Goal: Transaction & Acquisition: Purchase product/service

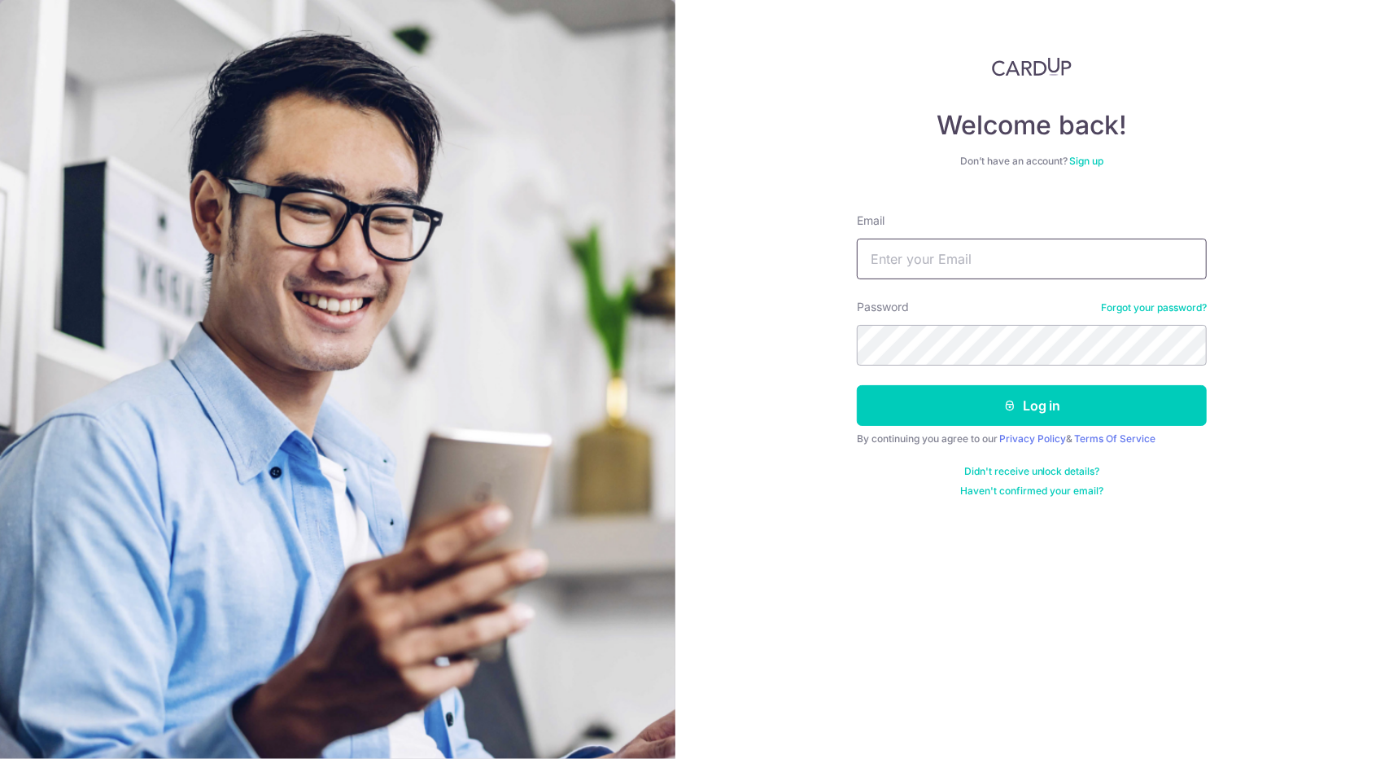
click at [939, 266] on input "Email" at bounding box center [1032, 258] width 350 height 41
type input "[EMAIL_ADDRESS][DOMAIN_NAME]"
click at [857, 385] on button "Log in" at bounding box center [1032, 405] width 350 height 41
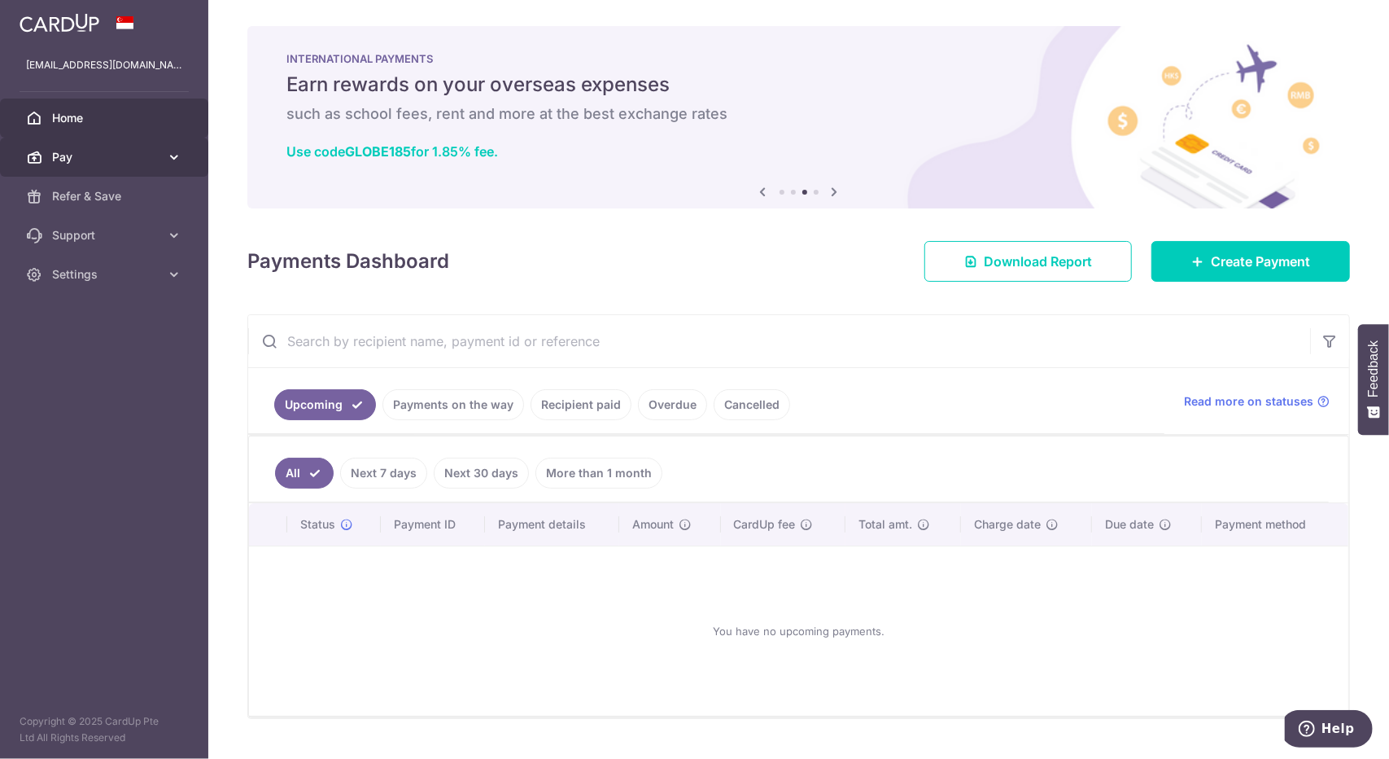
click at [132, 168] on link "Pay" at bounding box center [104, 157] width 208 height 39
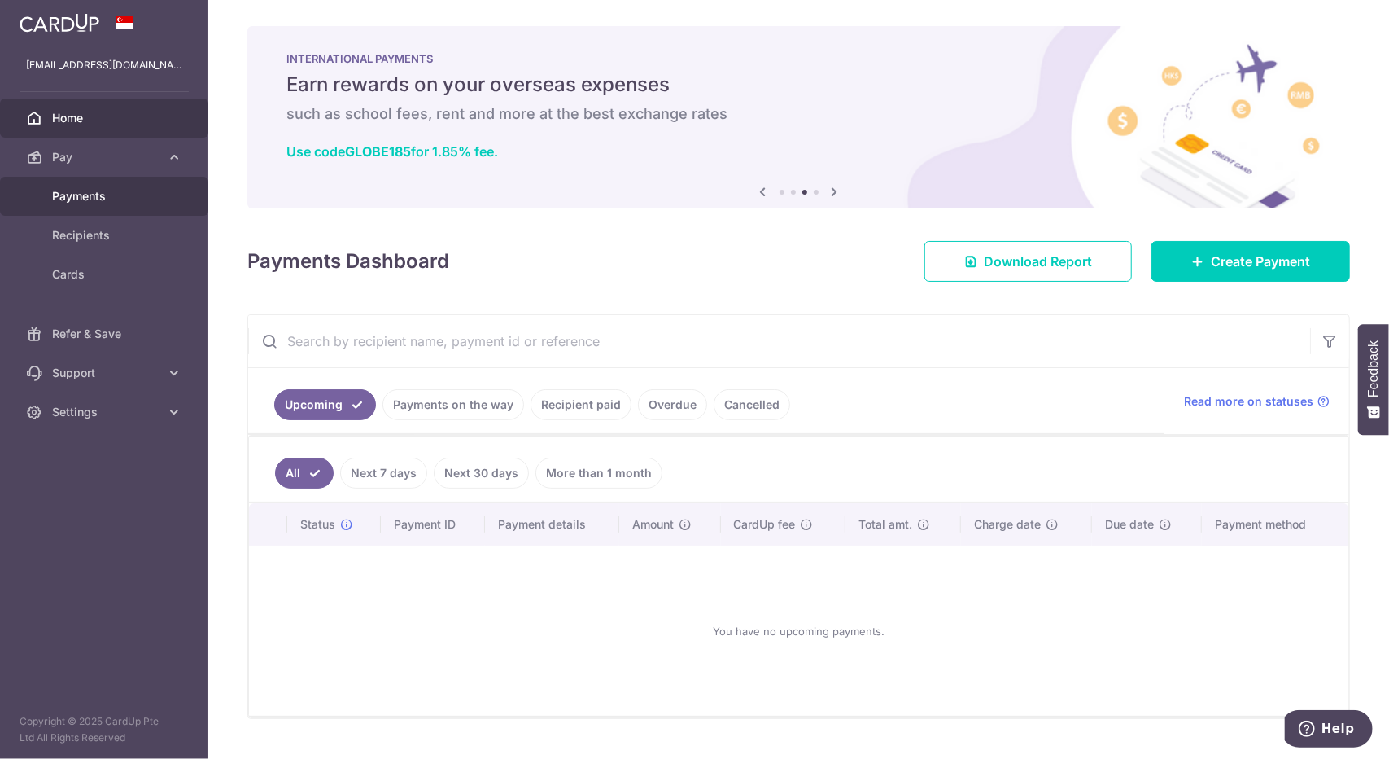
click at [91, 191] on span "Payments" at bounding box center [105, 196] width 107 height 16
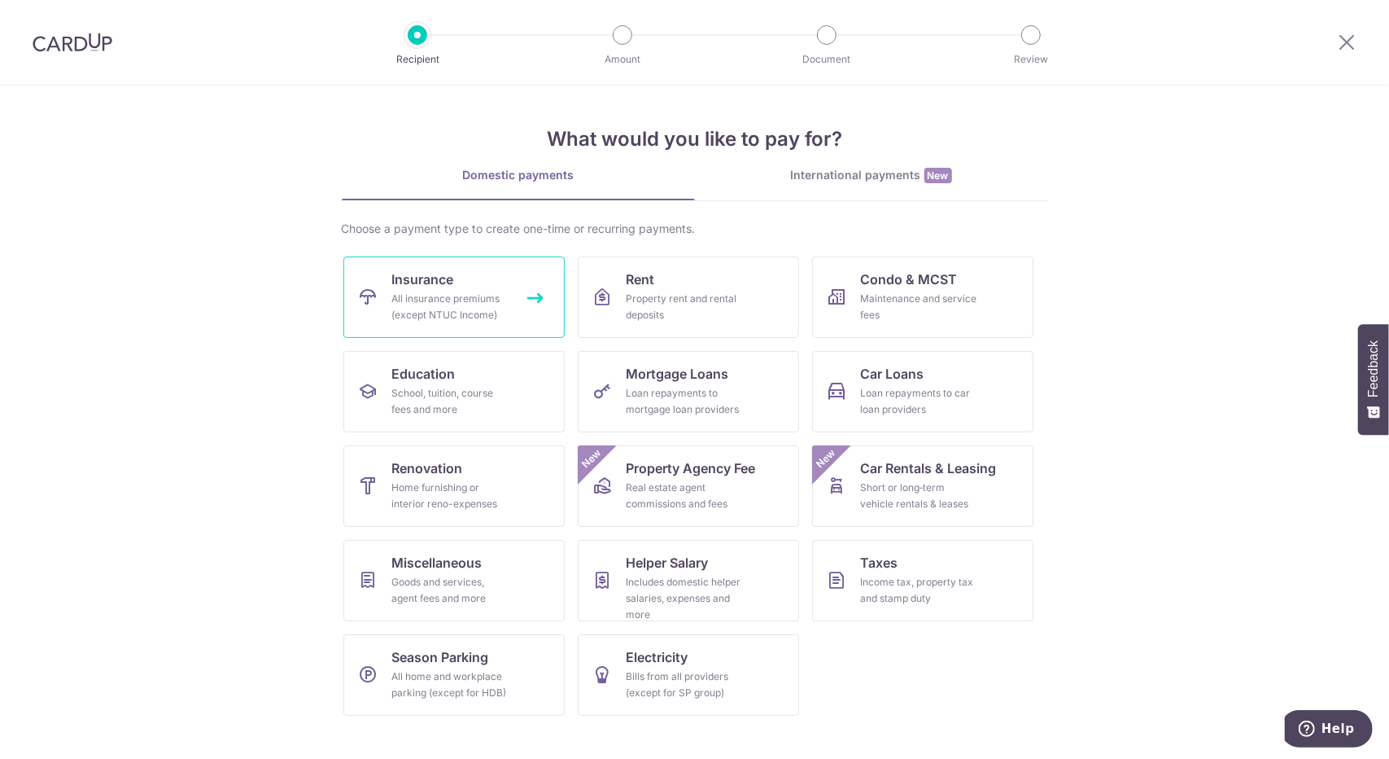
click at [430, 287] on span "Insurance" at bounding box center [423, 279] width 62 height 20
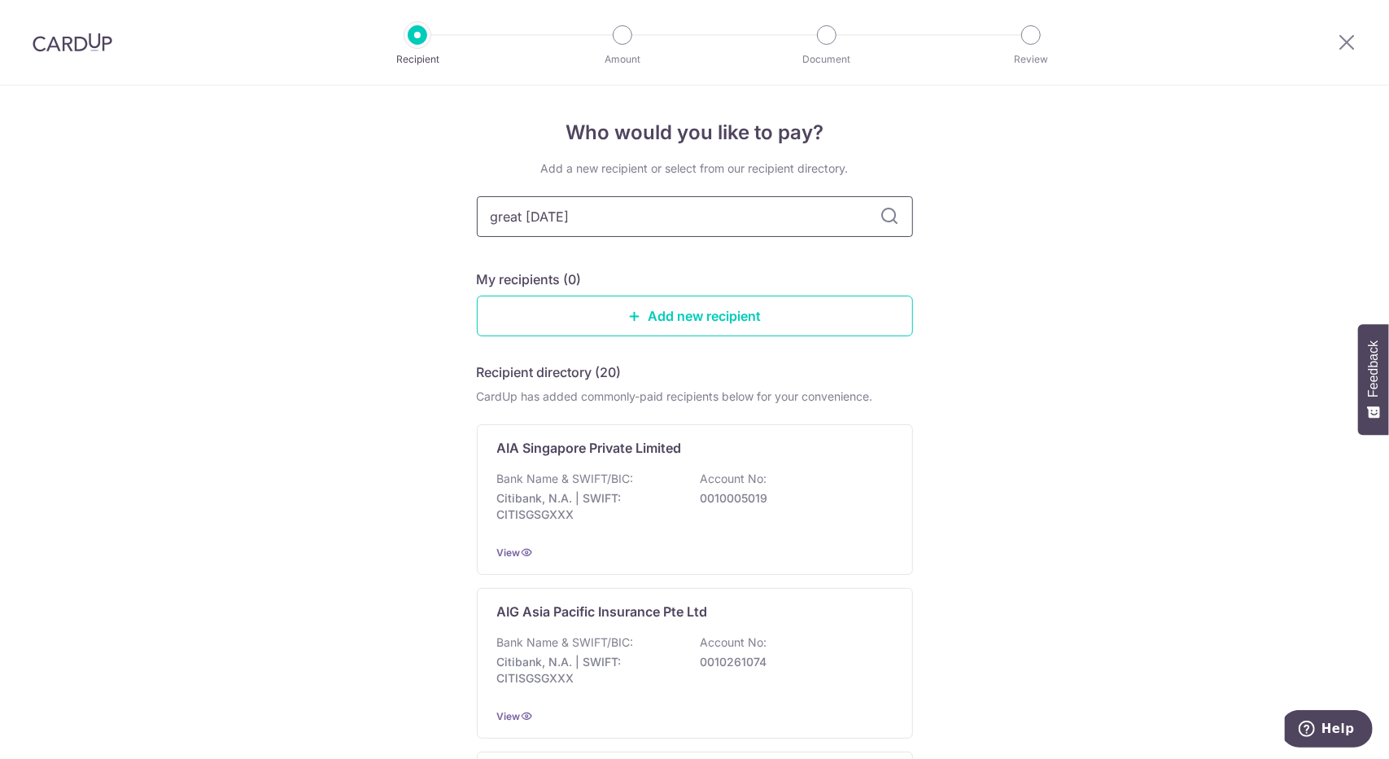
type input "great eastern"
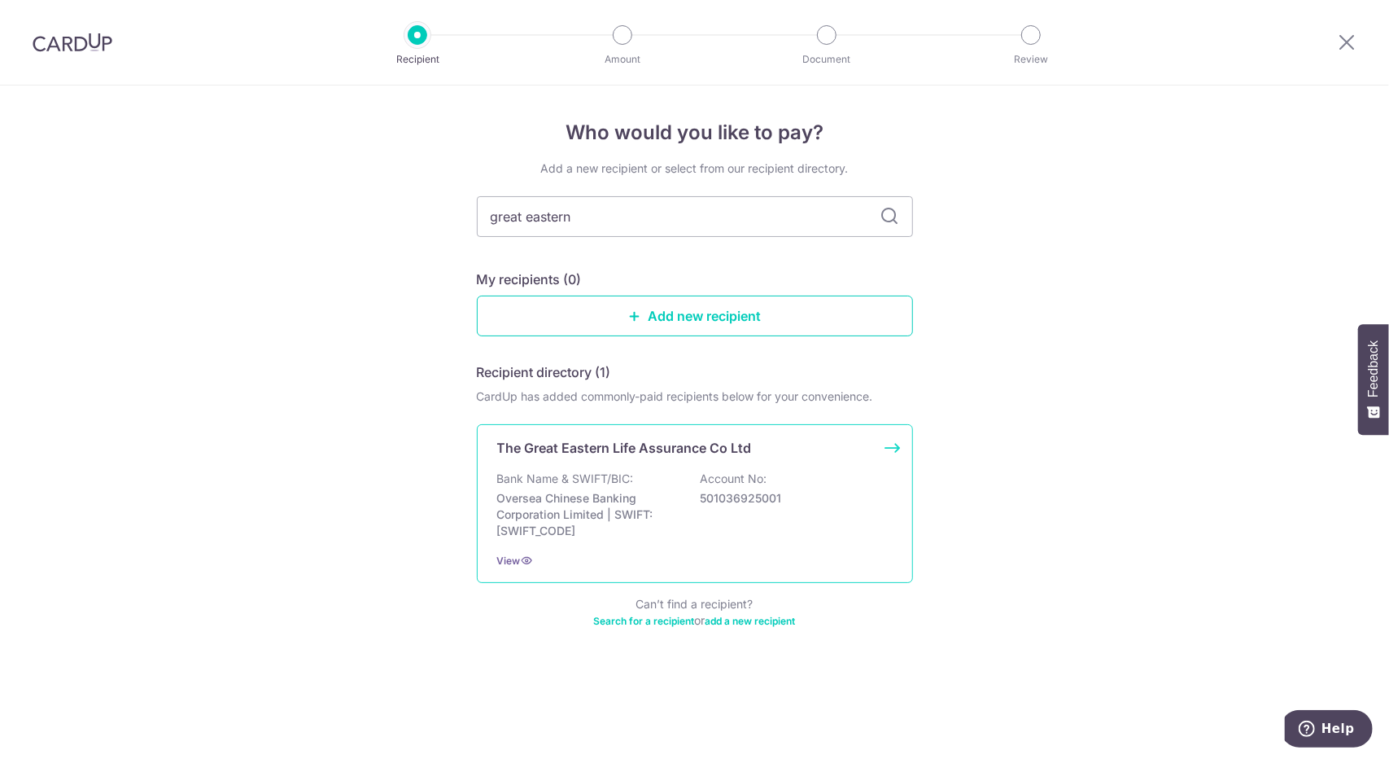
click at [614, 446] on p "The Great Eastern Life Assurance Co Ltd" at bounding box center [624, 448] width 255 height 20
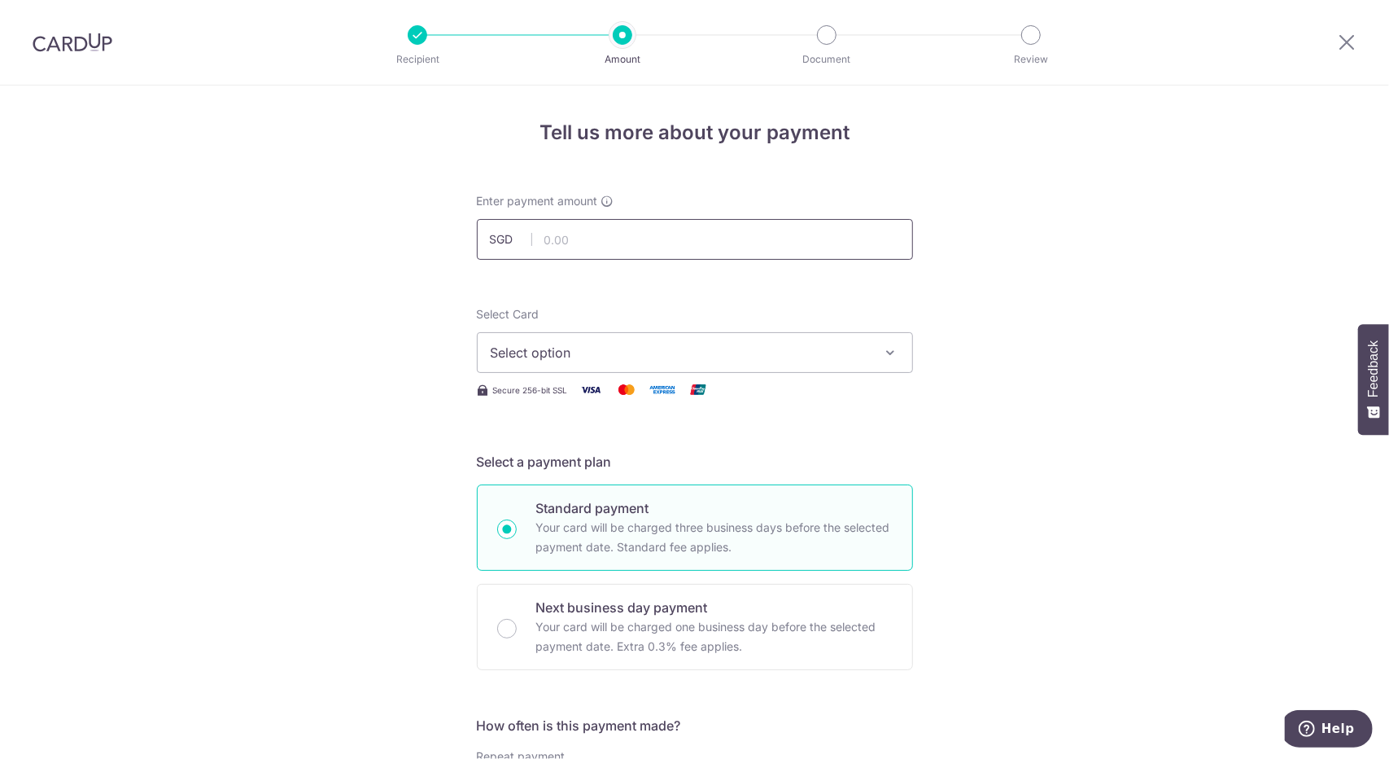
click at [562, 229] on input "text" at bounding box center [695, 239] width 436 height 41
paste input "380.16"
type input "380.16"
click at [533, 354] on span "Select option" at bounding box center [680, 353] width 379 height 20
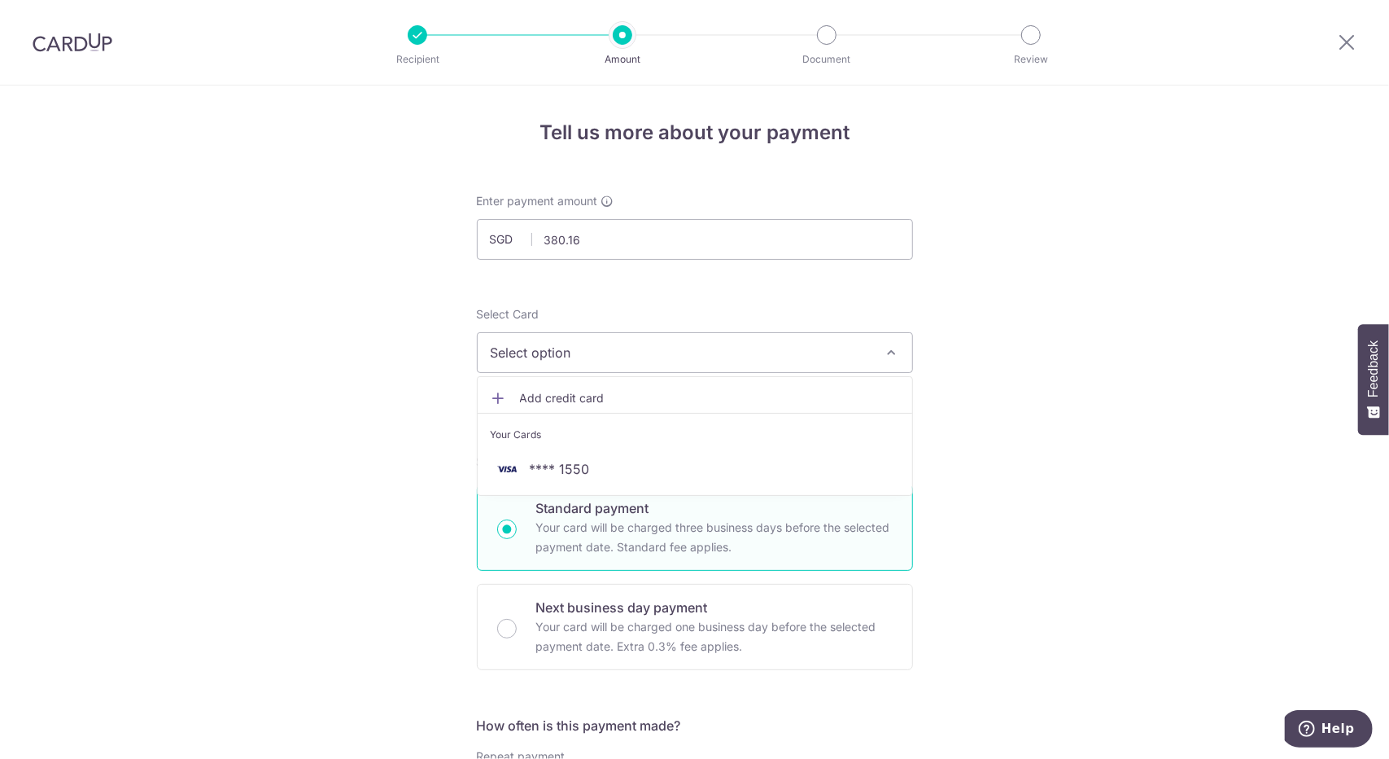
click at [540, 398] on span "Add credit card" at bounding box center [709, 398] width 379 height 16
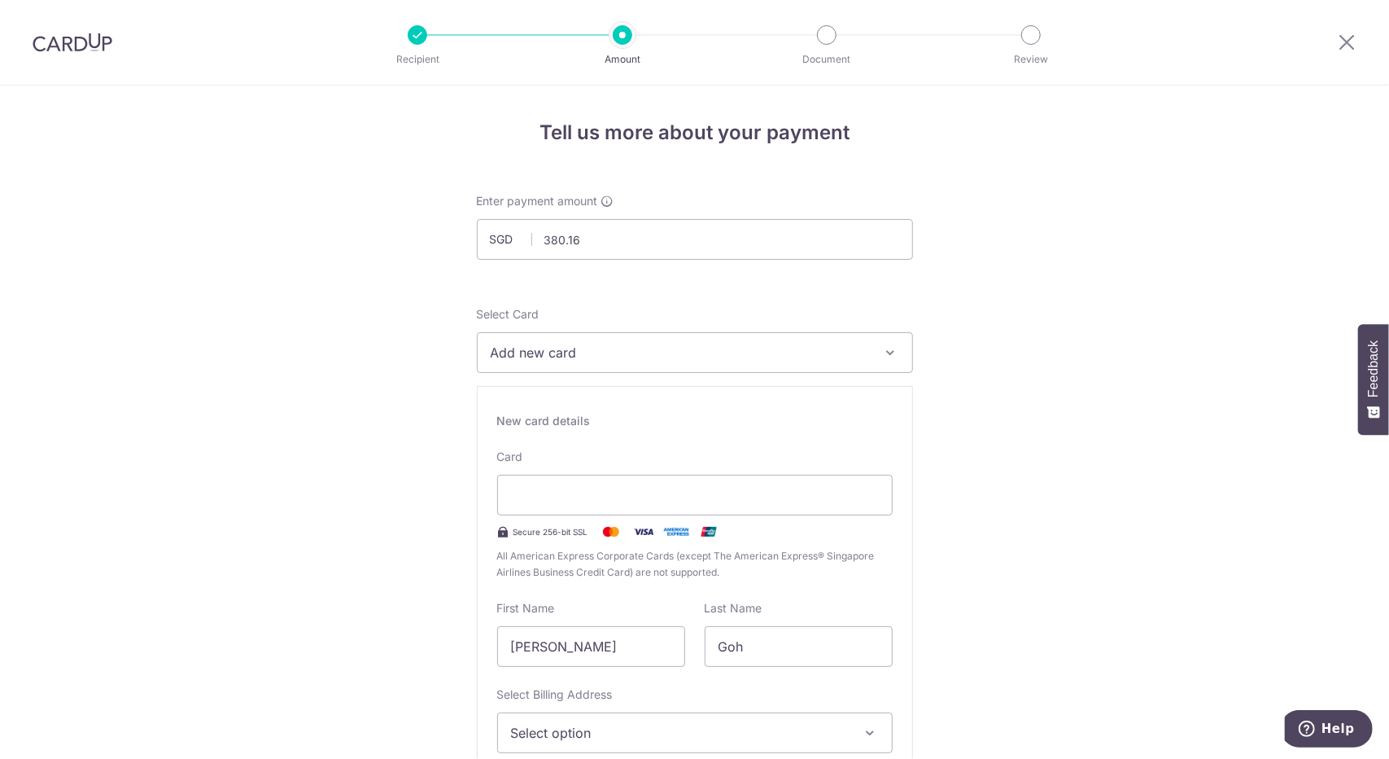
click at [737, 351] on span "Add new card" at bounding box center [680, 353] width 379 height 20
click at [689, 344] on span "Add new card" at bounding box center [680, 353] width 379 height 20
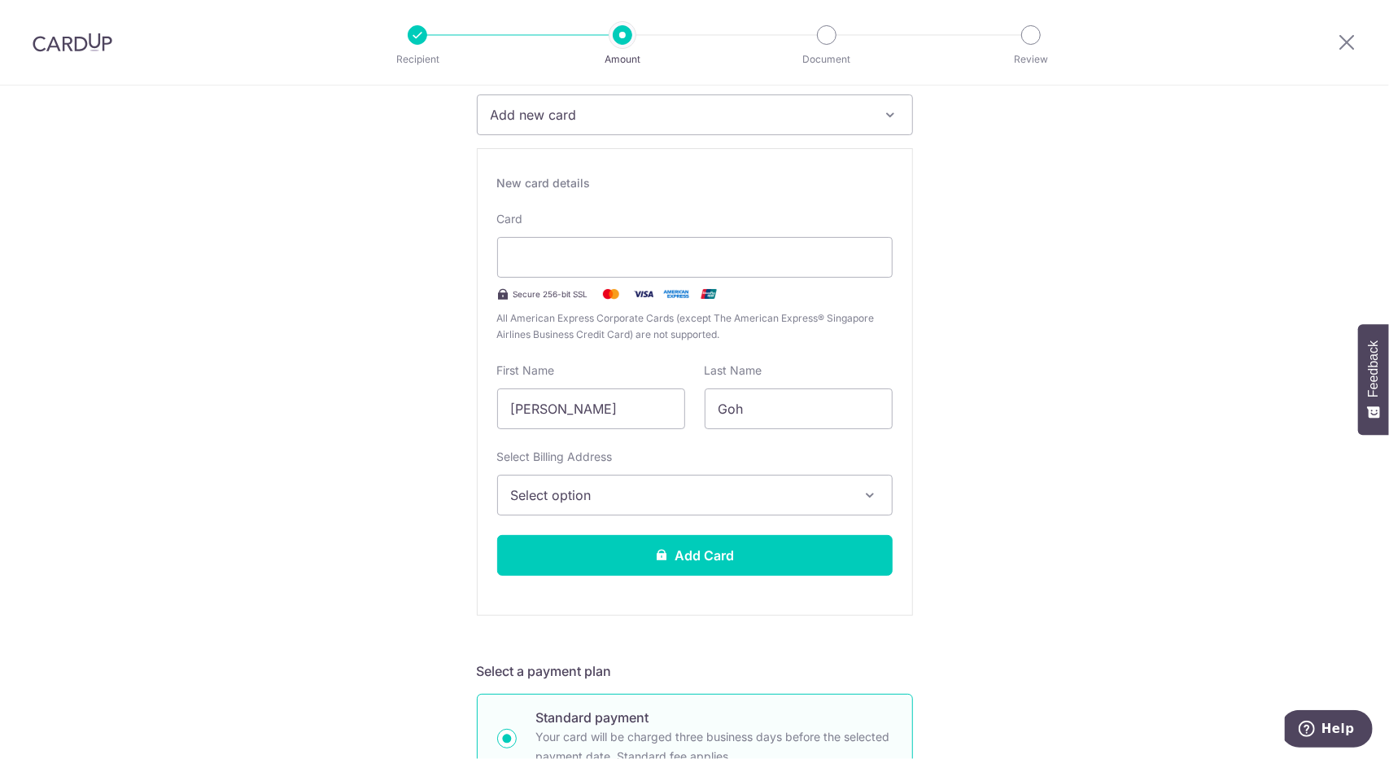
scroll to position [244, 0]
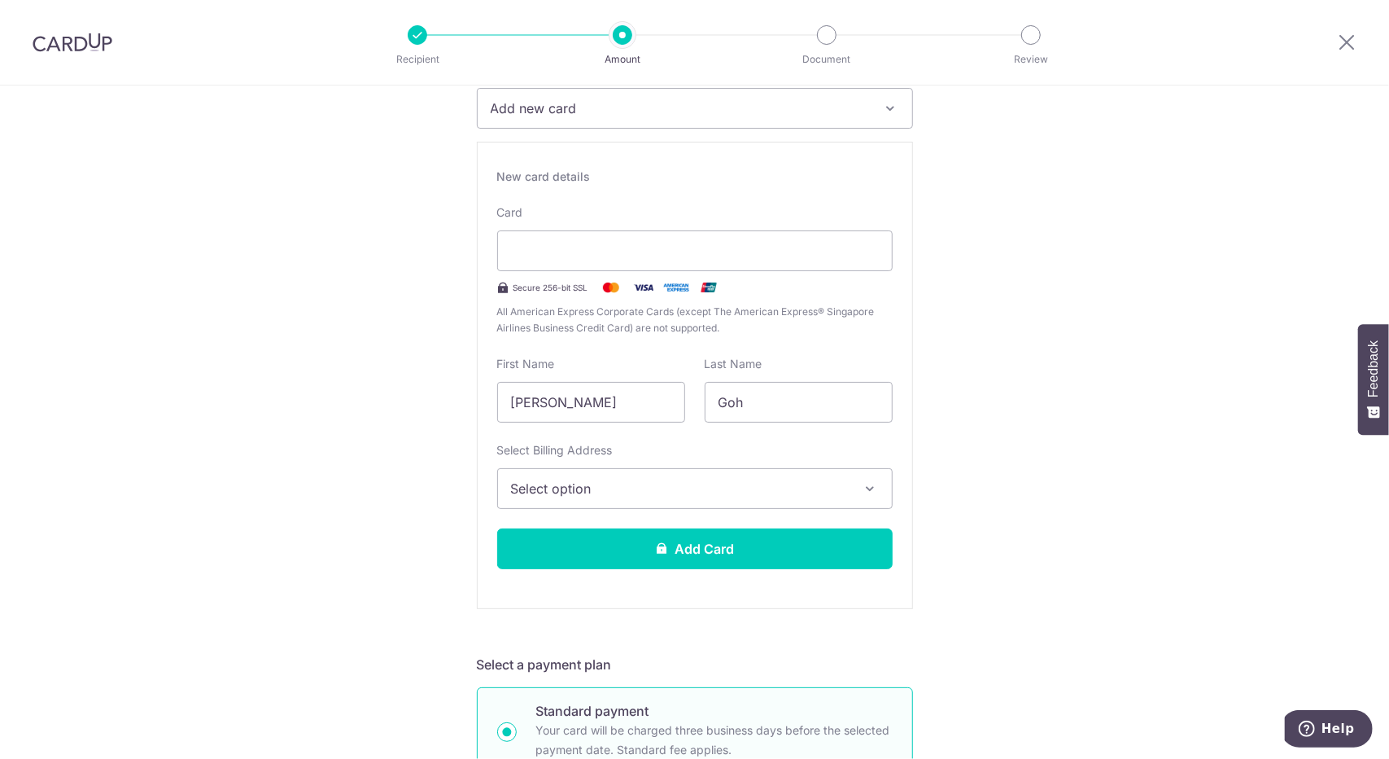
click at [580, 483] on span "Select option" at bounding box center [680, 489] width 339 height 20
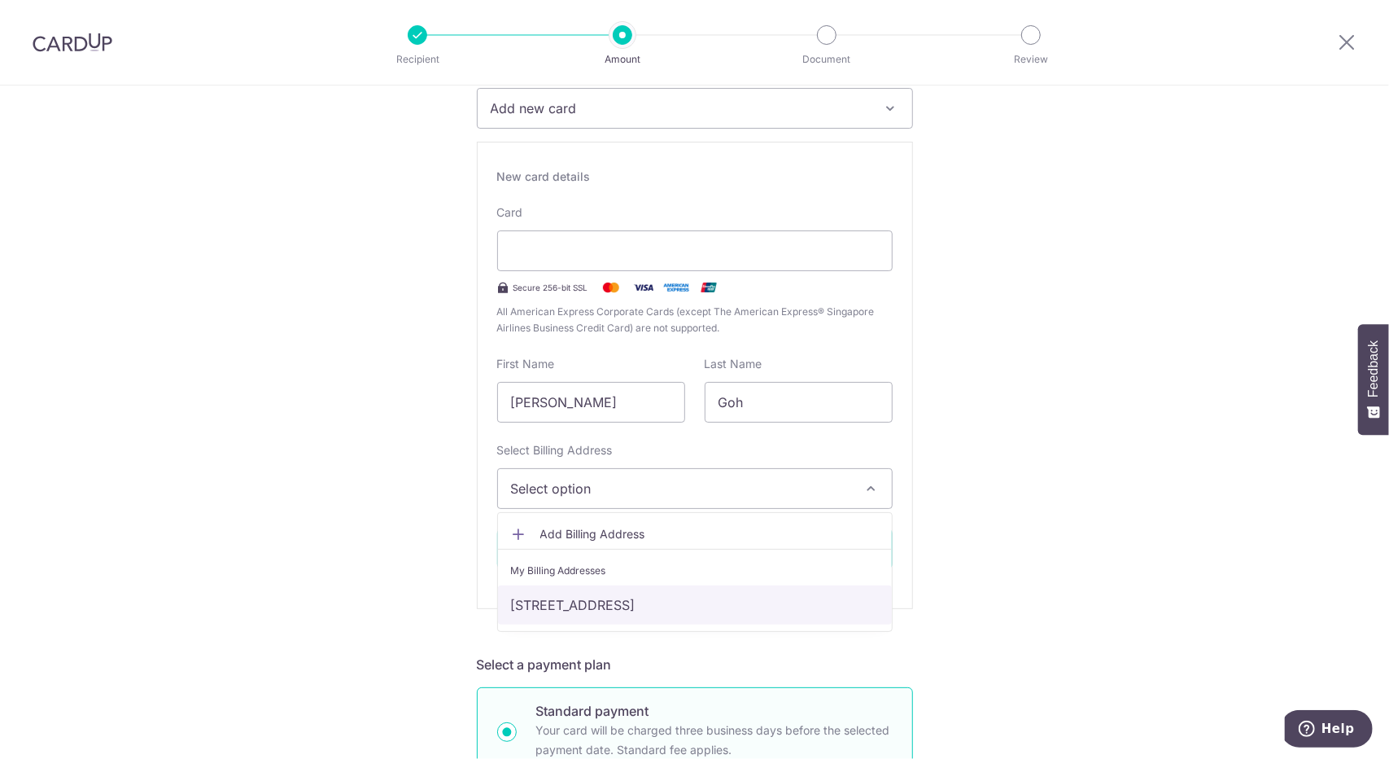
click at [581, 601] on link "[STREET_ADDRESS]" at bounding box center [695, 604] width 394 height 39
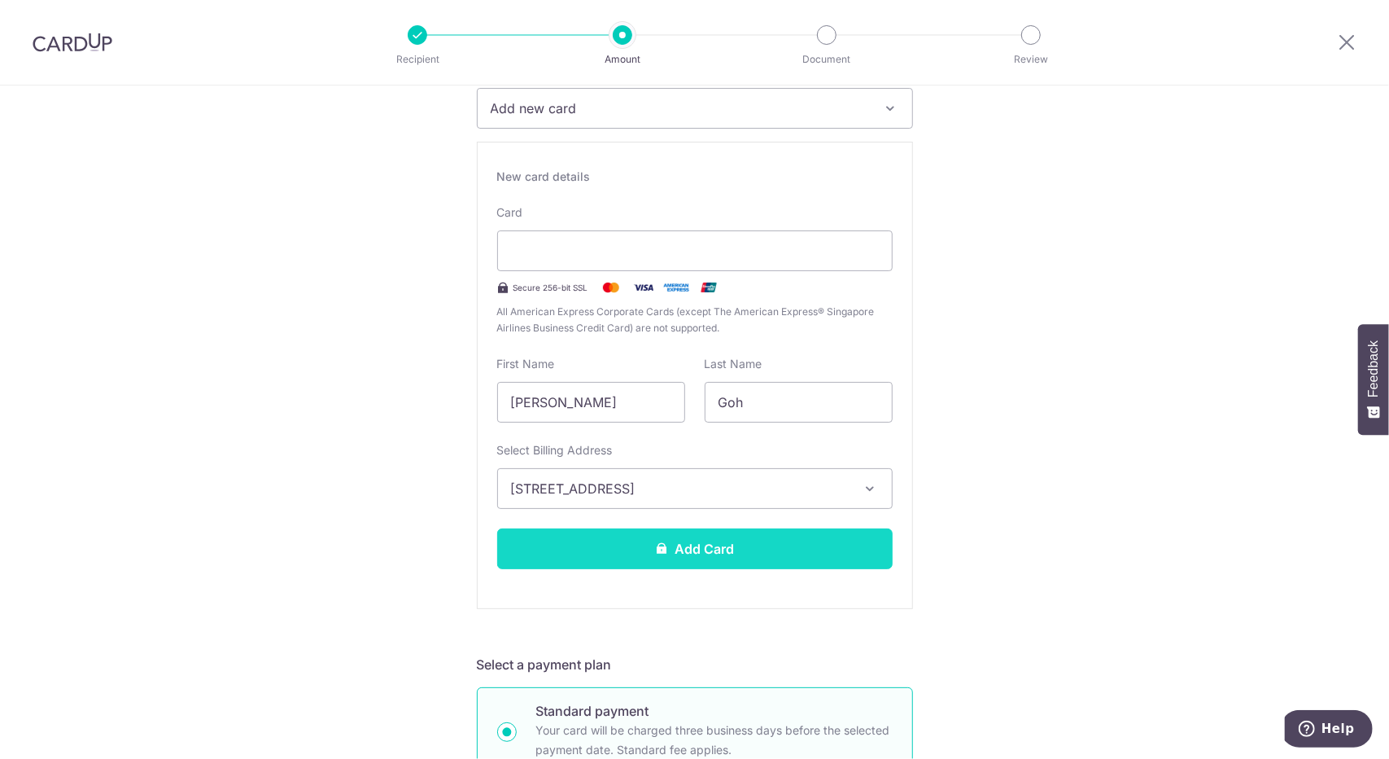
click at [646, 541] on button "Add Card" at bounding box center [695, 548] width 396 height 41
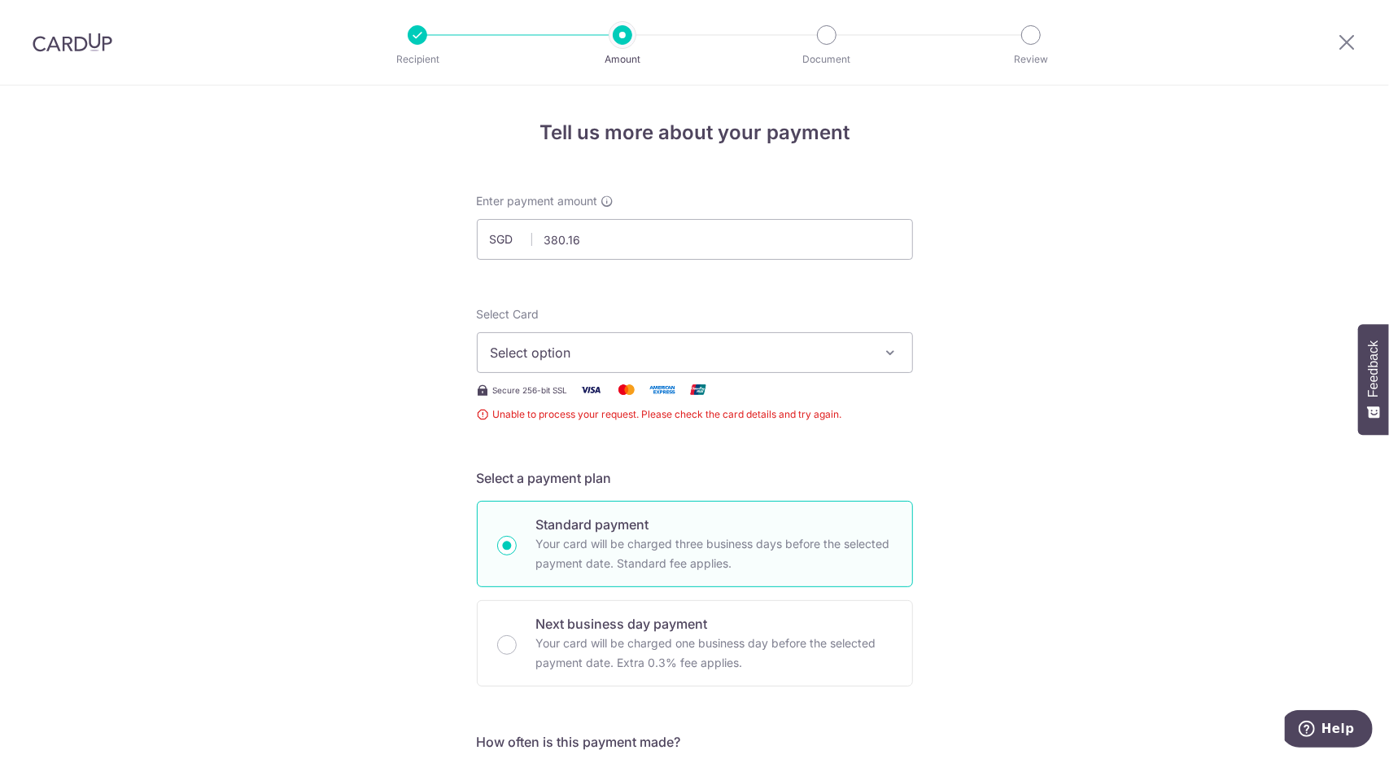
click at [676, 357] on span "Select option" at bounding box center [680, 353] width 379 height 20
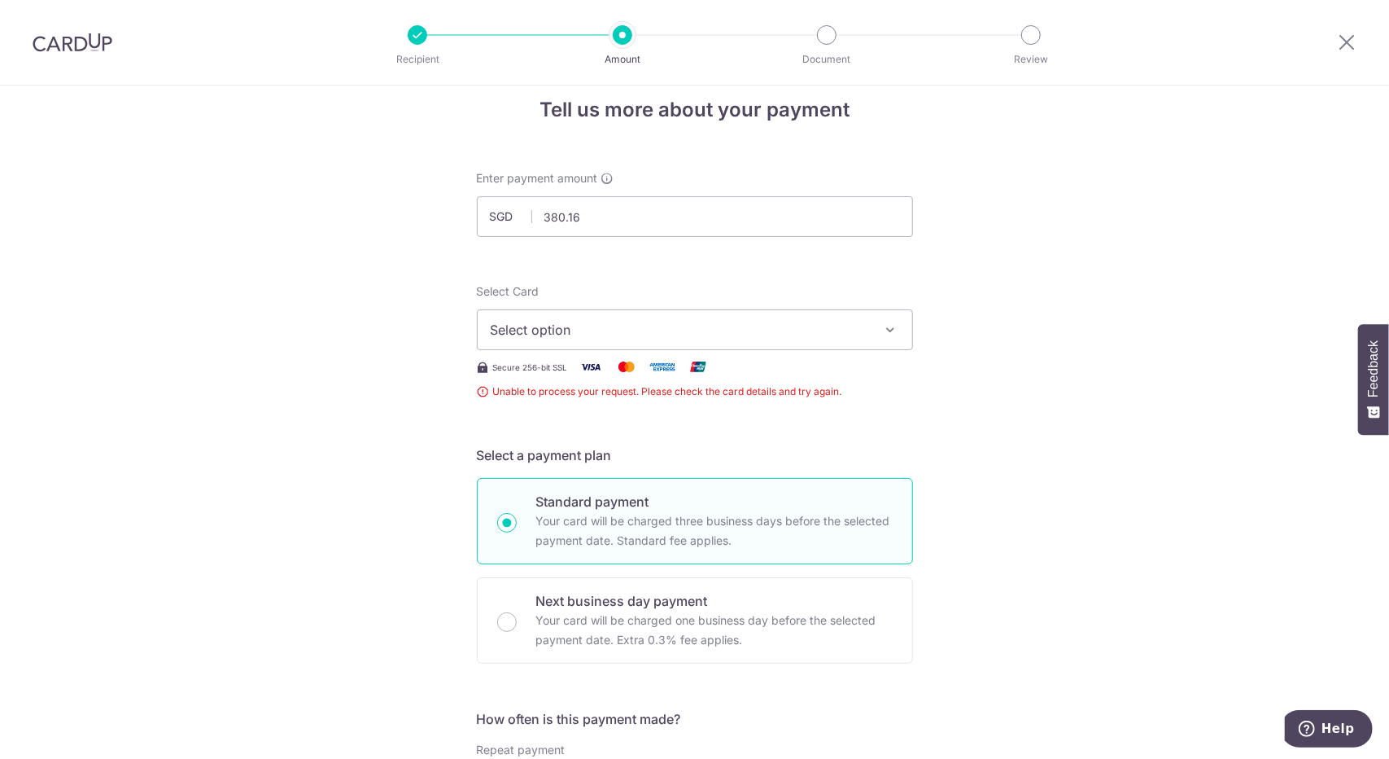
scroll to position [81, 0]
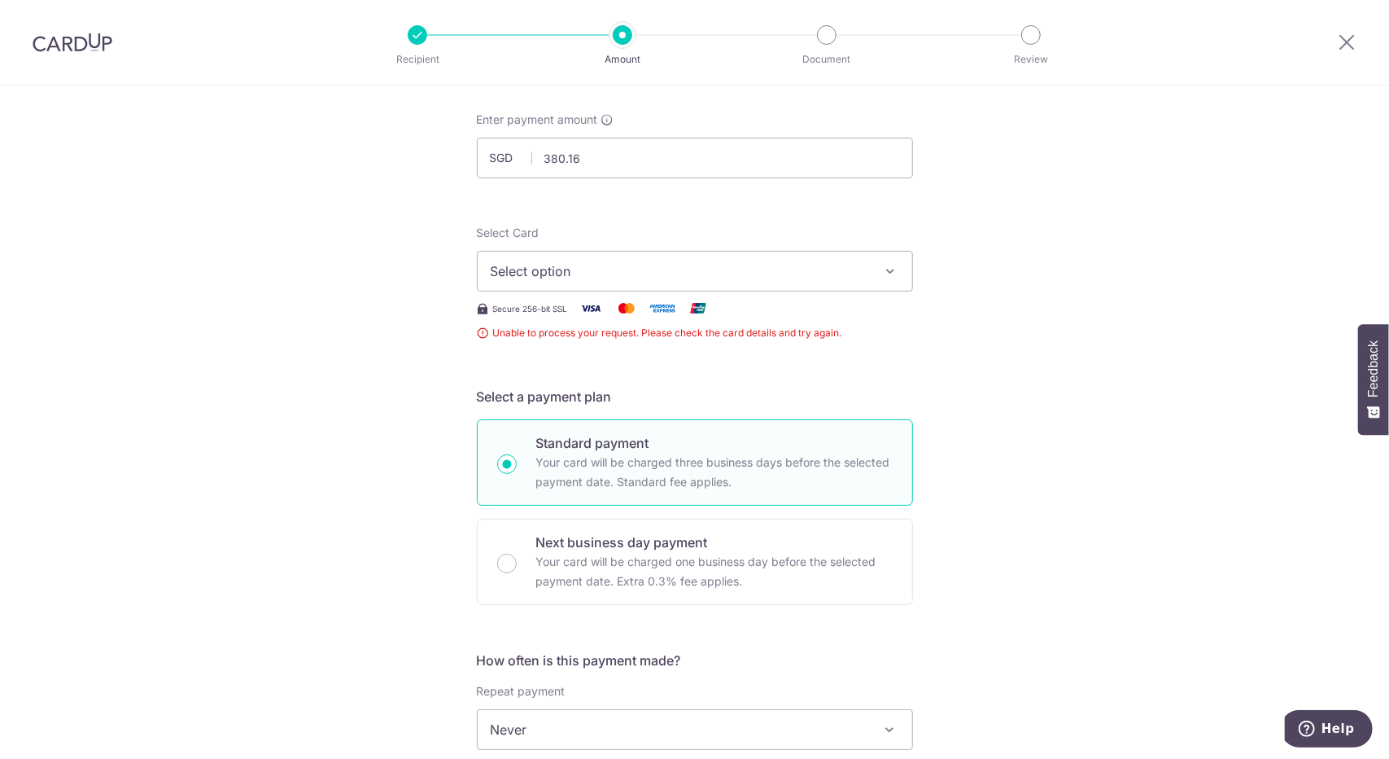
click at [541, 291] on div "Select Card Select option Add credit card Your Cards **** 1550 Secure 256-bit S…" at bounding box center [695, 283] width 436 height 116
click at [647, 269] on span "Select option" at bounding box center [680, 271] width 379 height 20
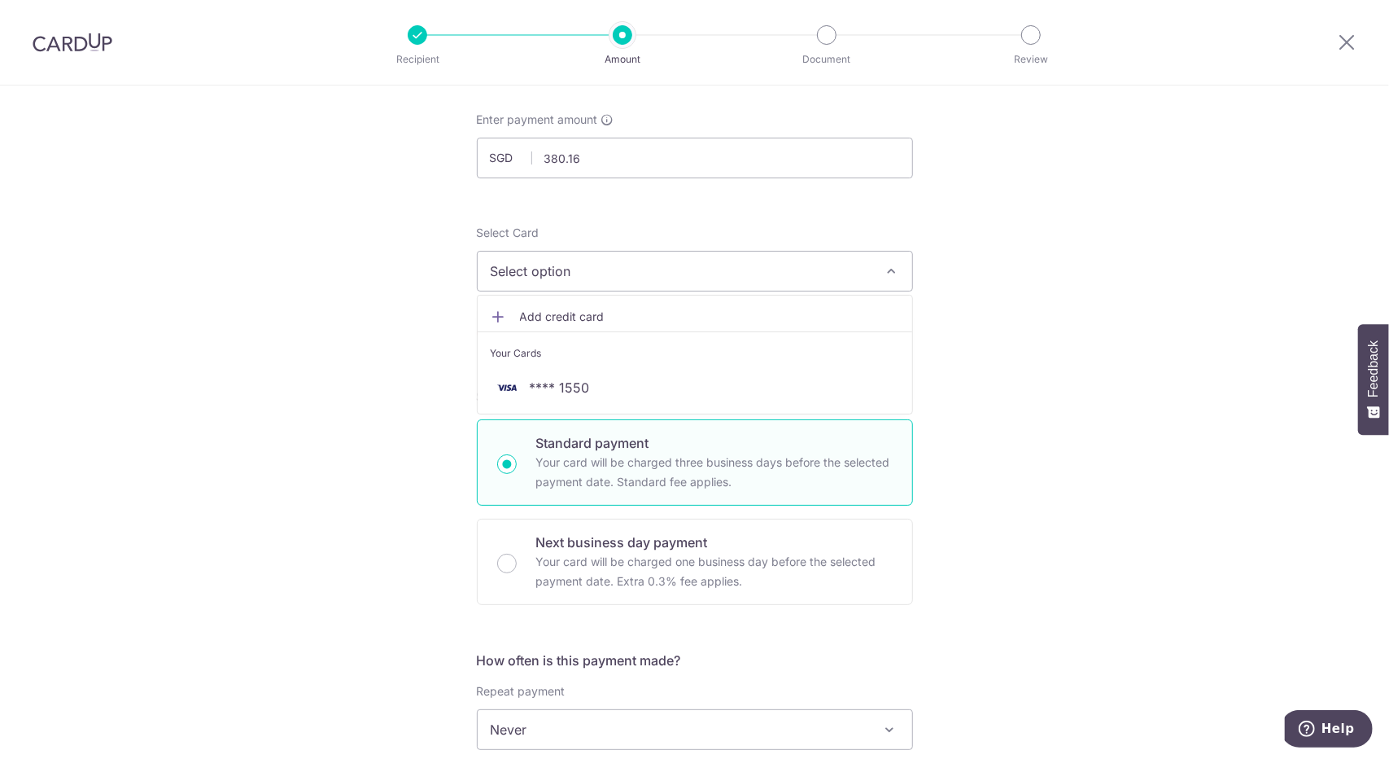
click at [607, 309] on span "Add credit card" at bounding box center [709, 316] width 379 height 16
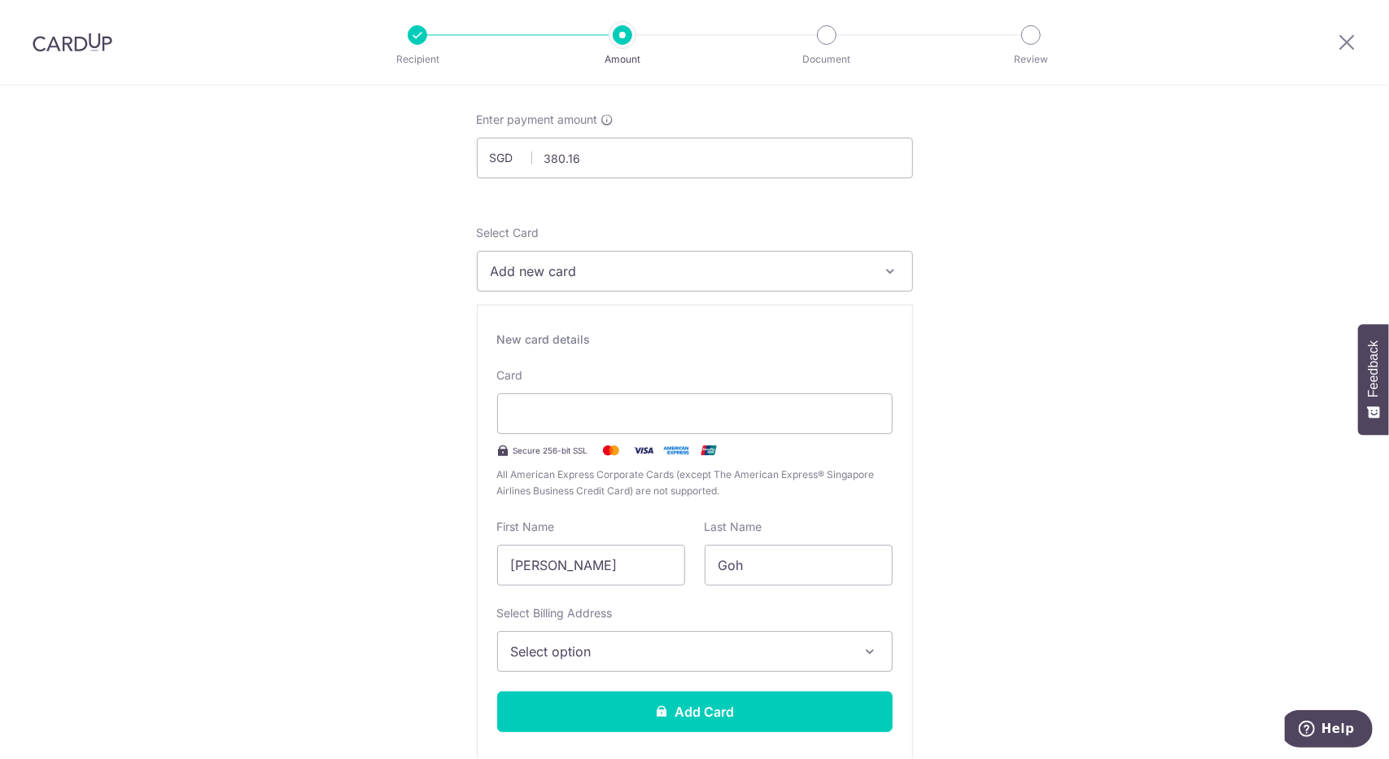
click at [630, 654] on span "Select option" at bounding box center [680, 651] width 339 height 20
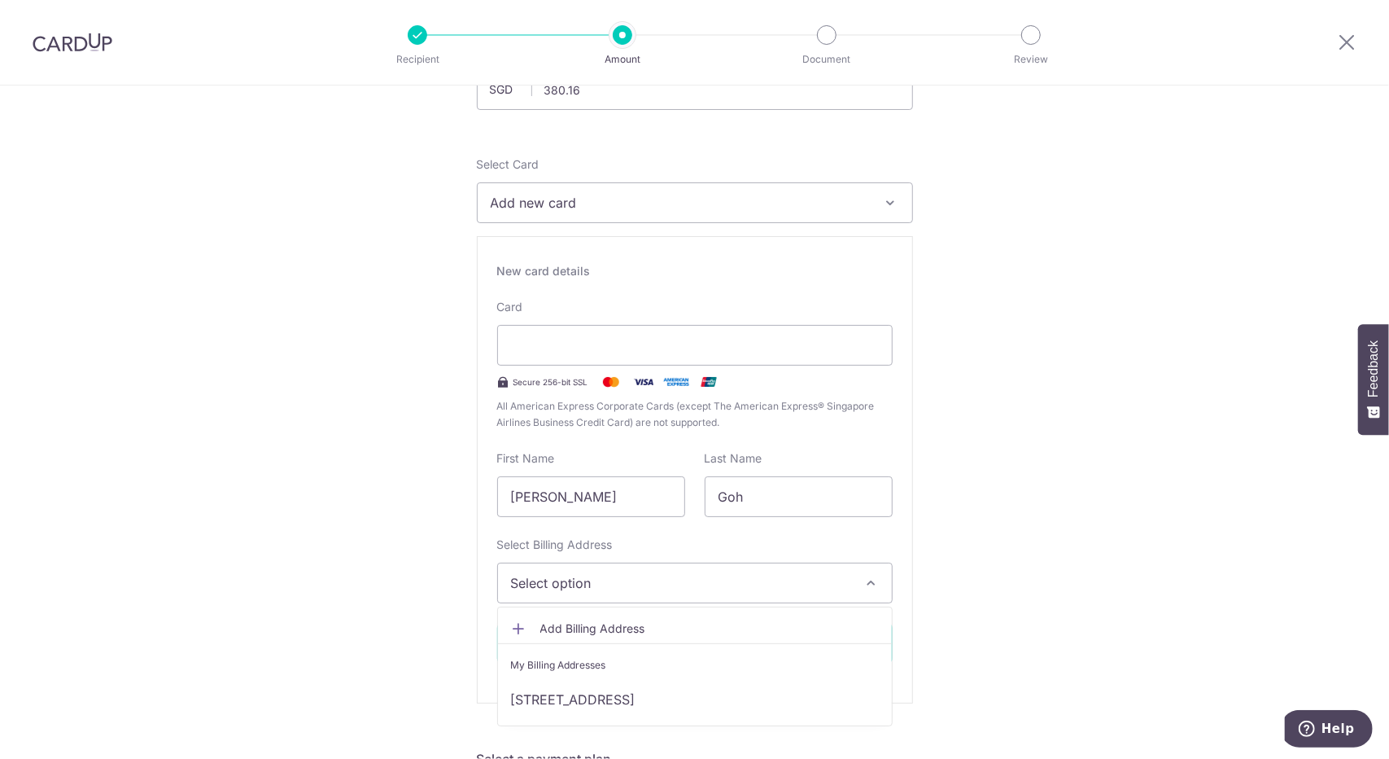
scroll to position [163, 0]
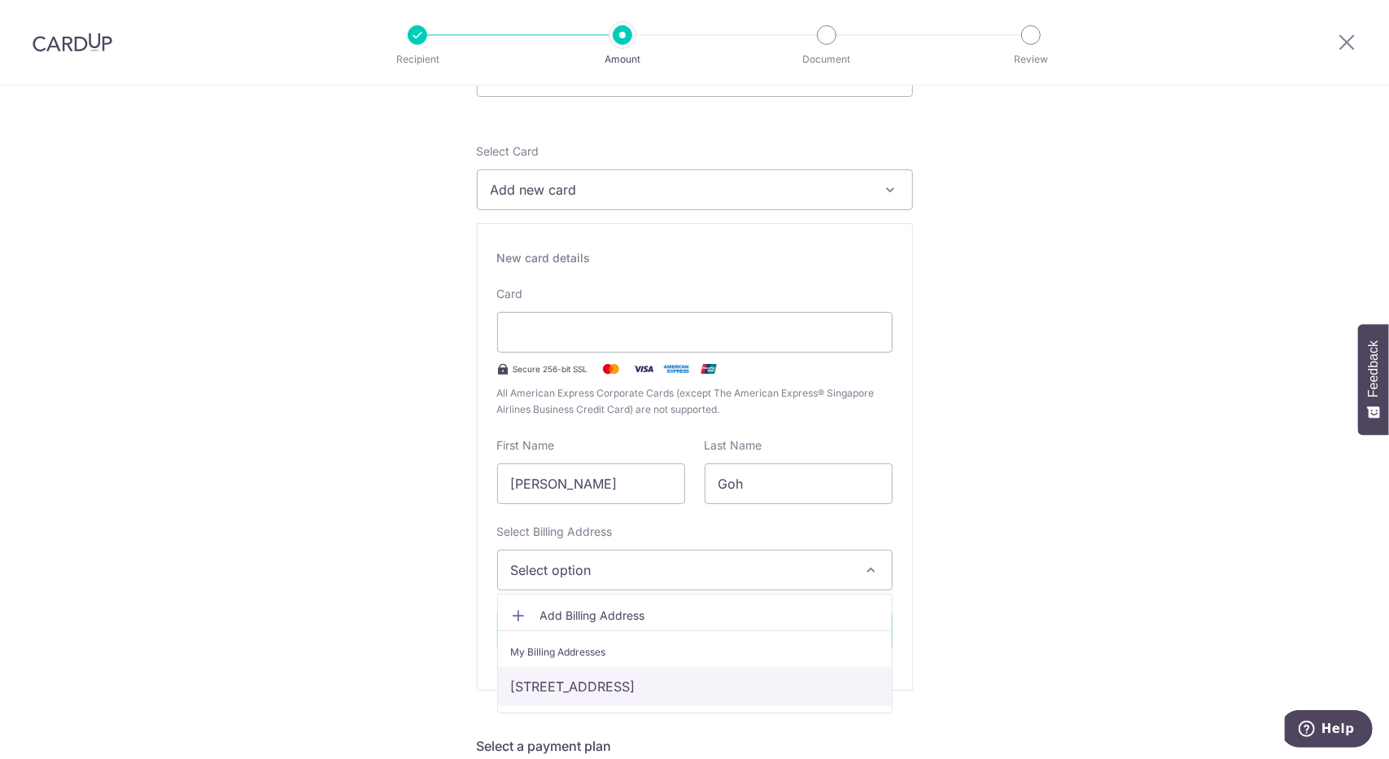
click at [599, 680] on link "32, #06-24, Anchorvale Lane, Singapore, Singapore, Singapore-544590" at bounding box center [695, 686] width 394 height 39
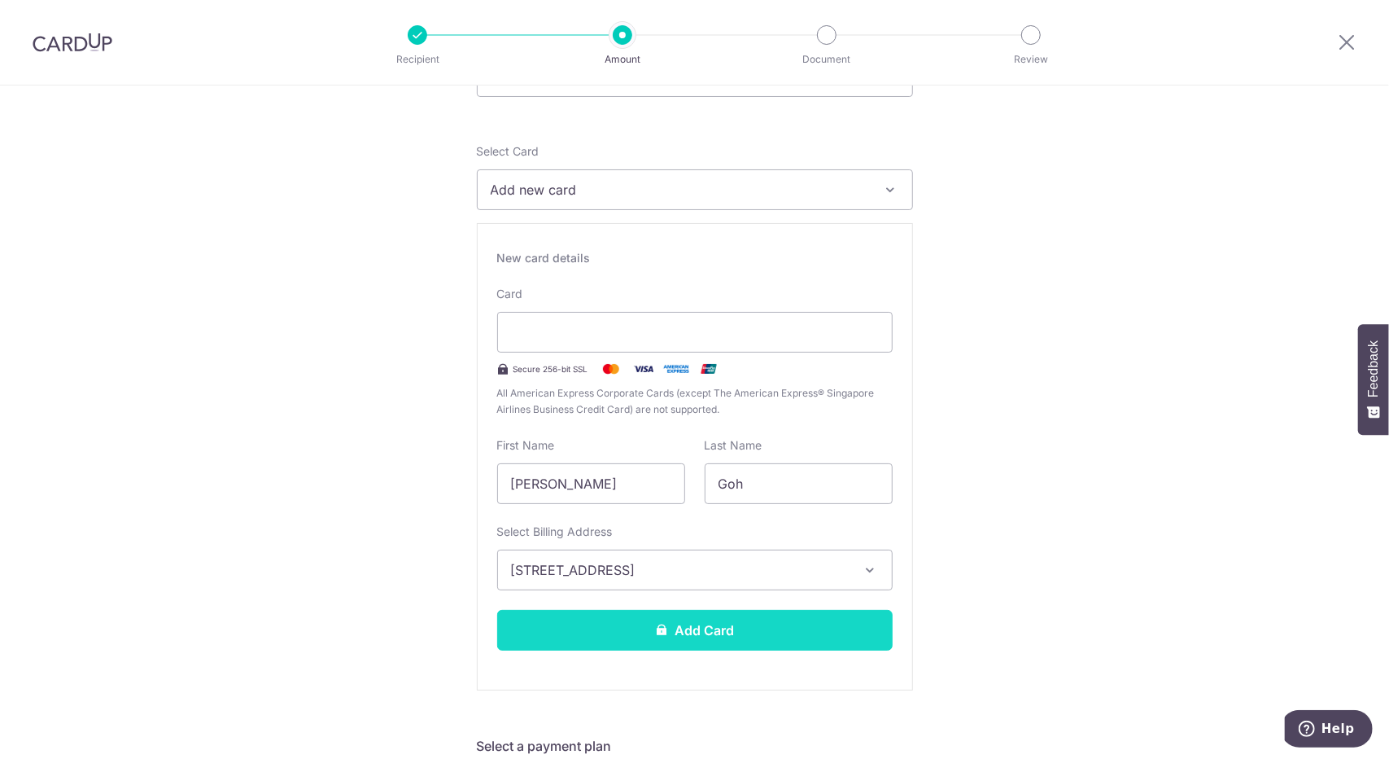
click at [628, 631] on button "Add Card" at bounding box center [695, 630] width 396 height 41
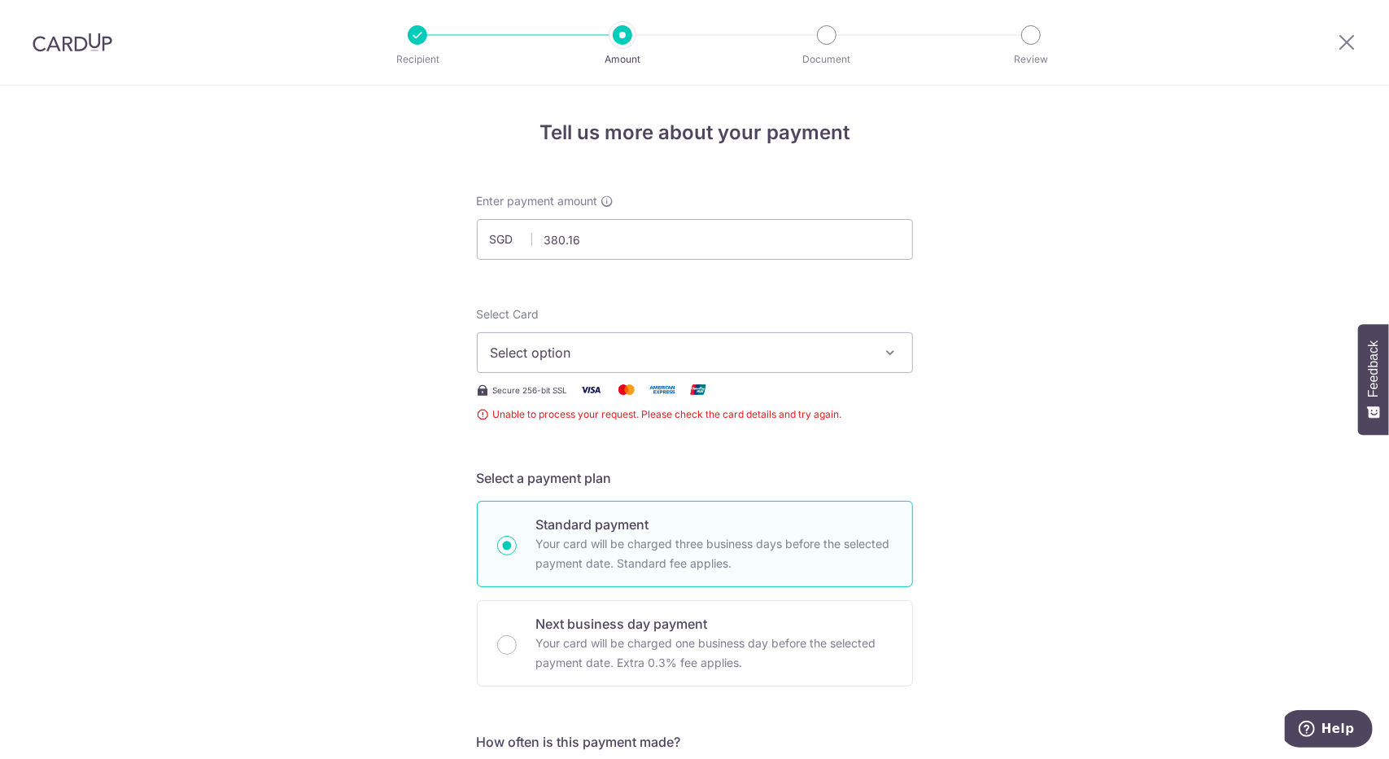
click at [1348, 59] on div at bounding box center [1347, 42] width 85 height 85
click at [1345, 50] on icon at bounding box center [1347, 42] width 20 height 20
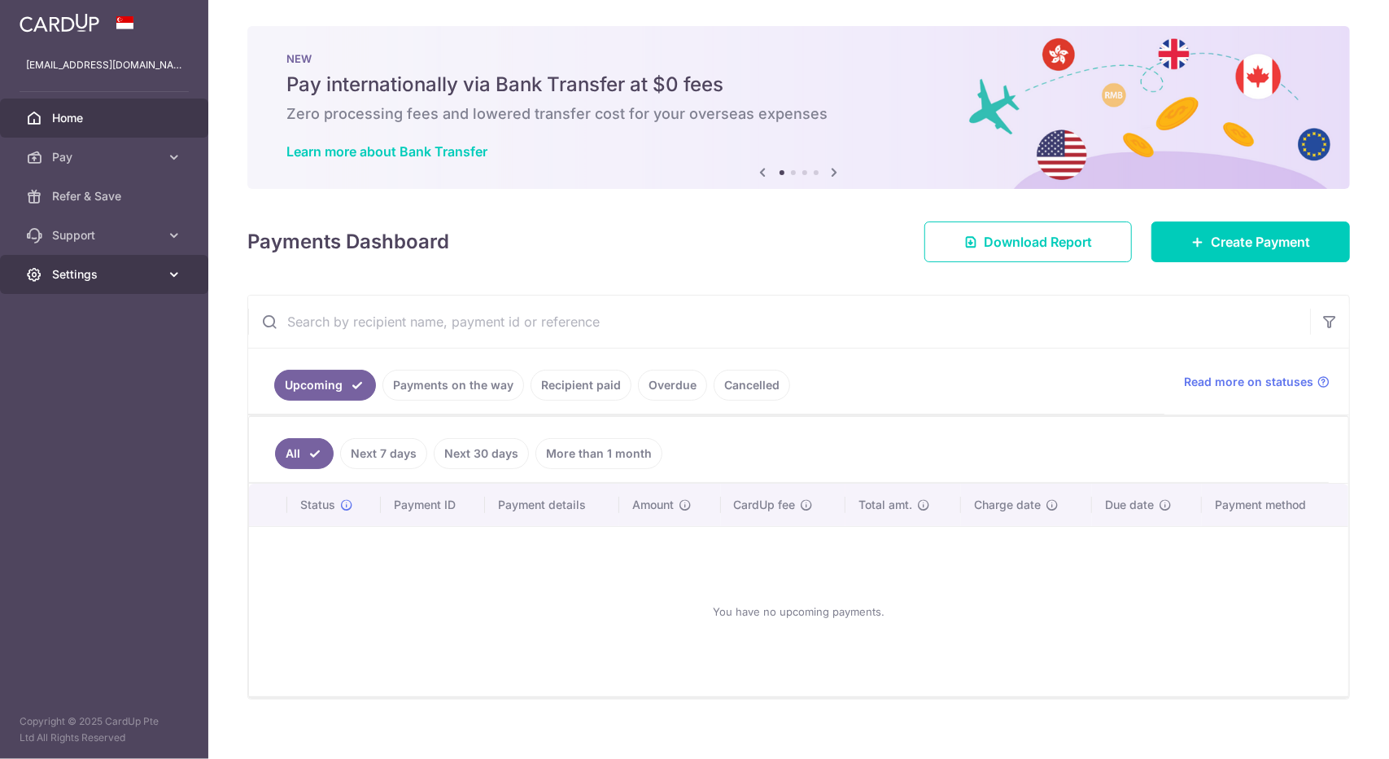
click at [164, 268] on link "Settings" at bounding box center [104, 274] width 208 height 39
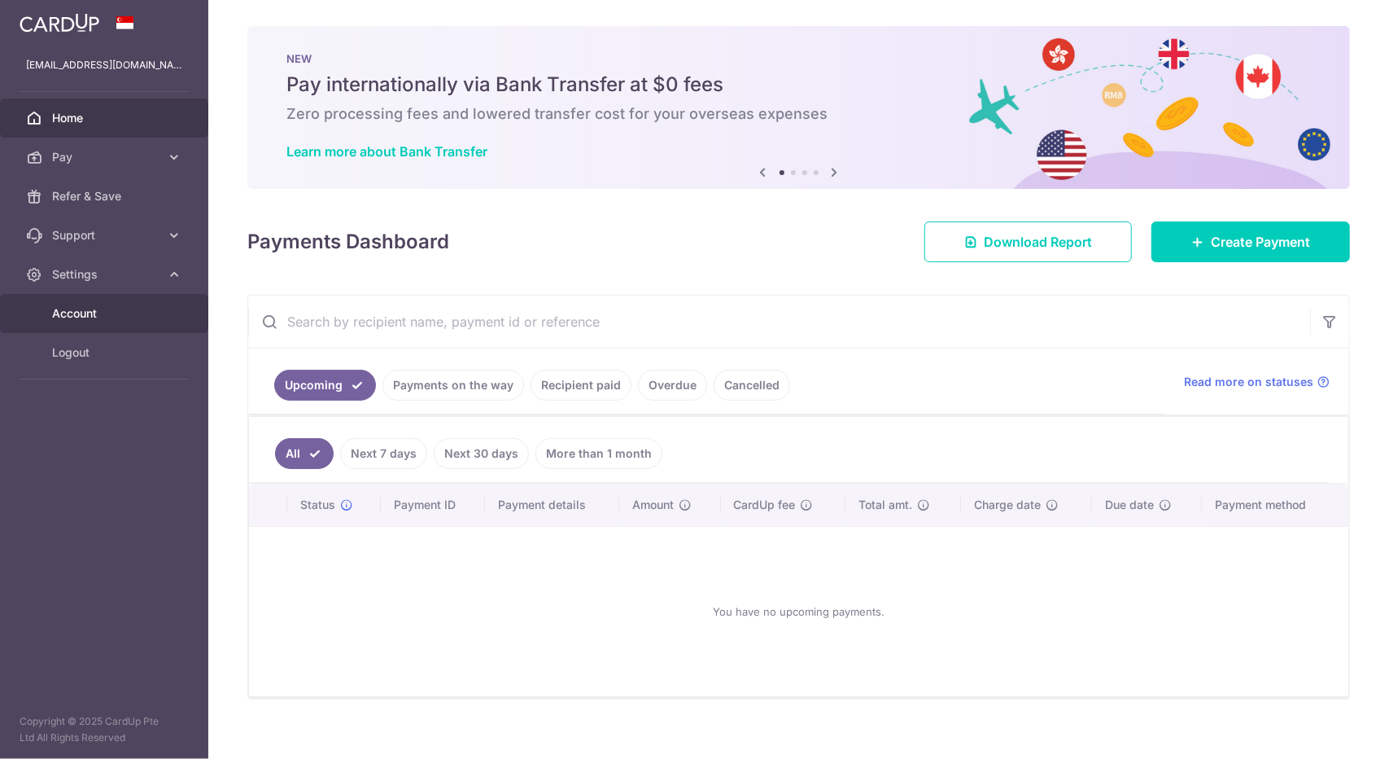
click at [118, 313] on span "Account" at bounding box center [105, 313] width 107 height 16
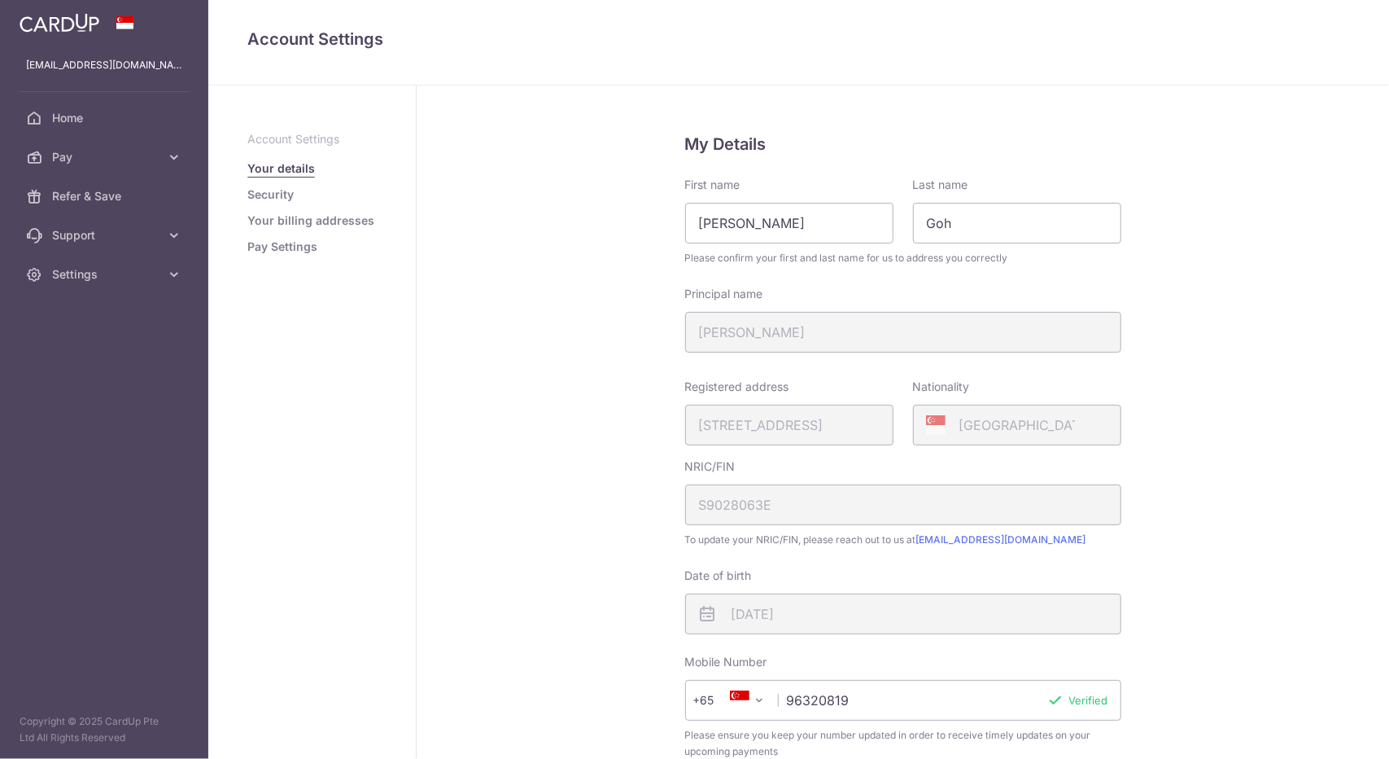
click at [274, 193] on link "Security" at bounding box center [270, 194] width 46 height 16
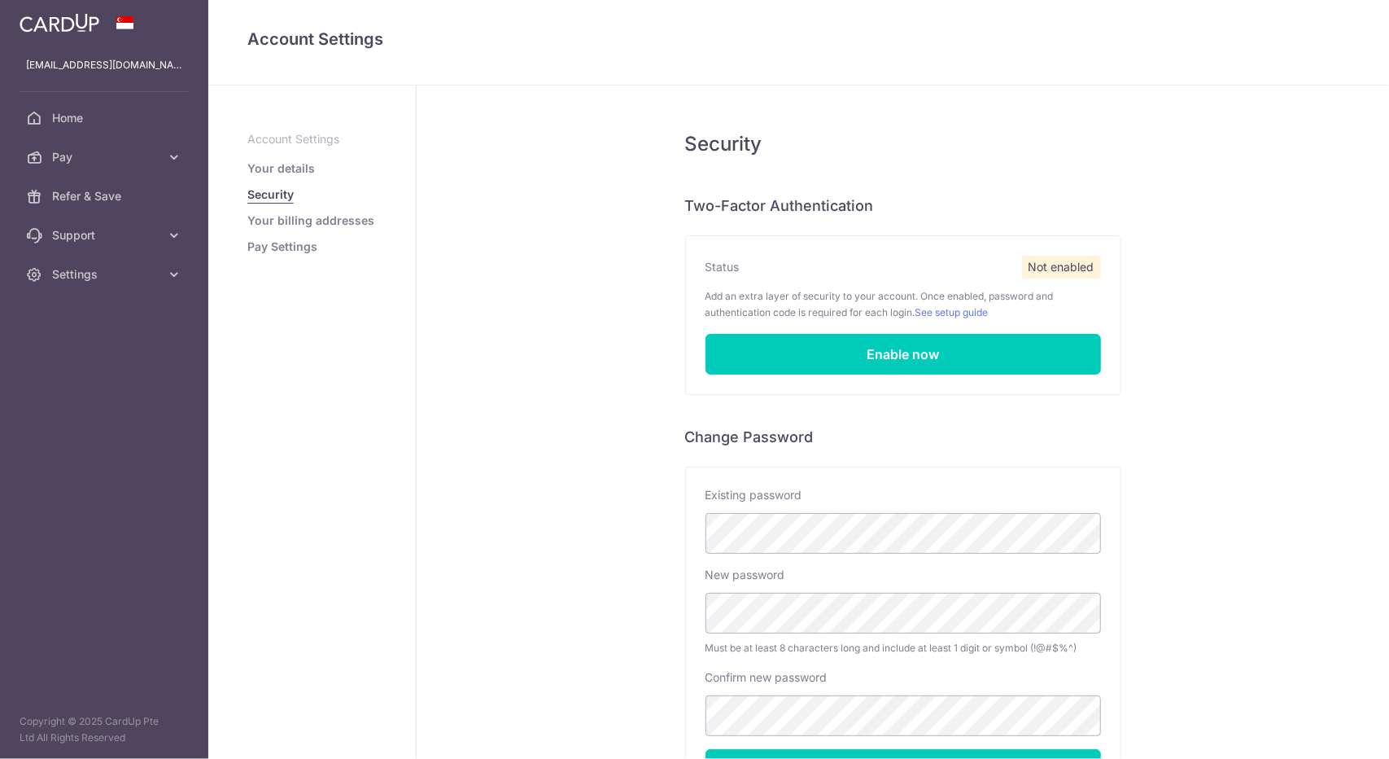
click at [272, 222] on link "Your billing addresses" at bounding box center [310, 220] width 127 height 16
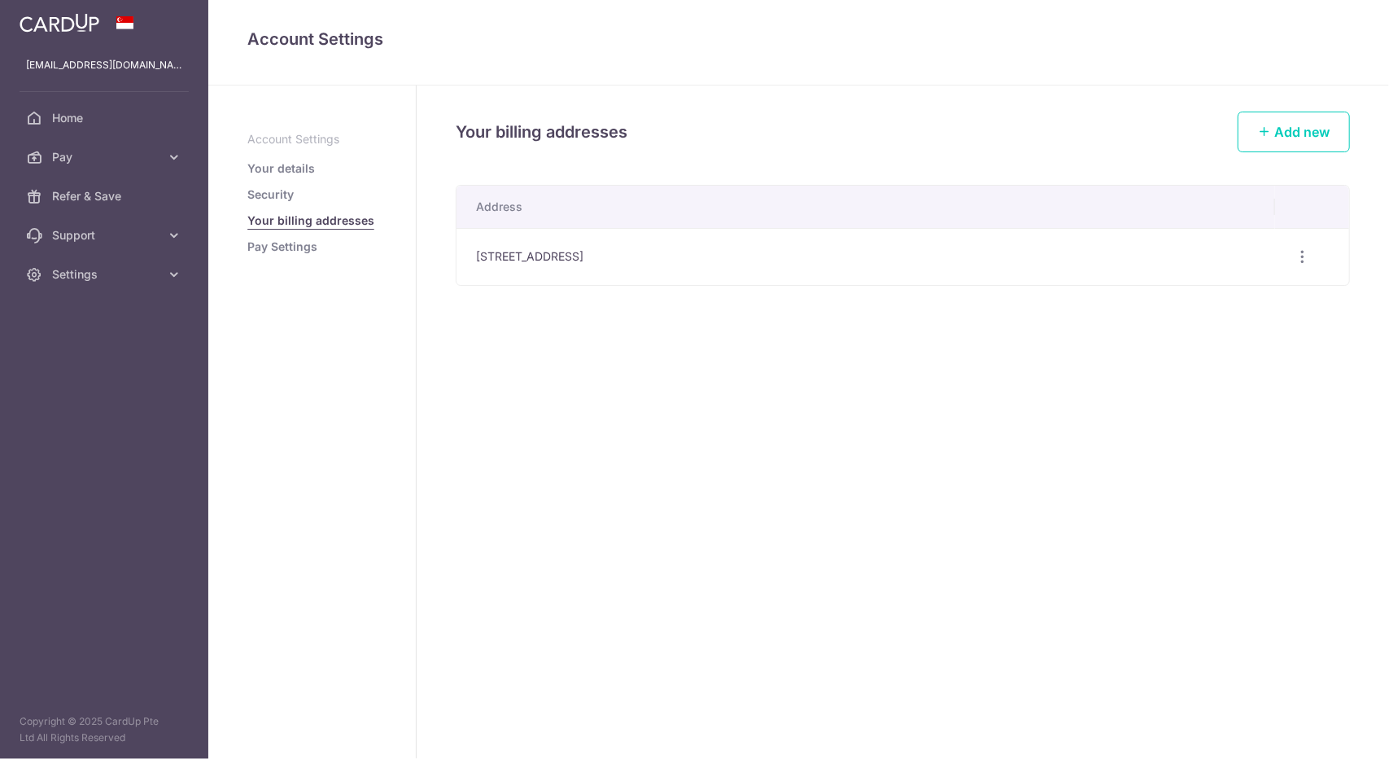
click at [280, 262] on aside "Account Settings Your details Security Your billing addresses Pay Settings" at bounding box center [312, 421] width 208 height 673
click at [288, 247] on link "Pay Settings" at bounding box center [282, 246] width 70 height 16
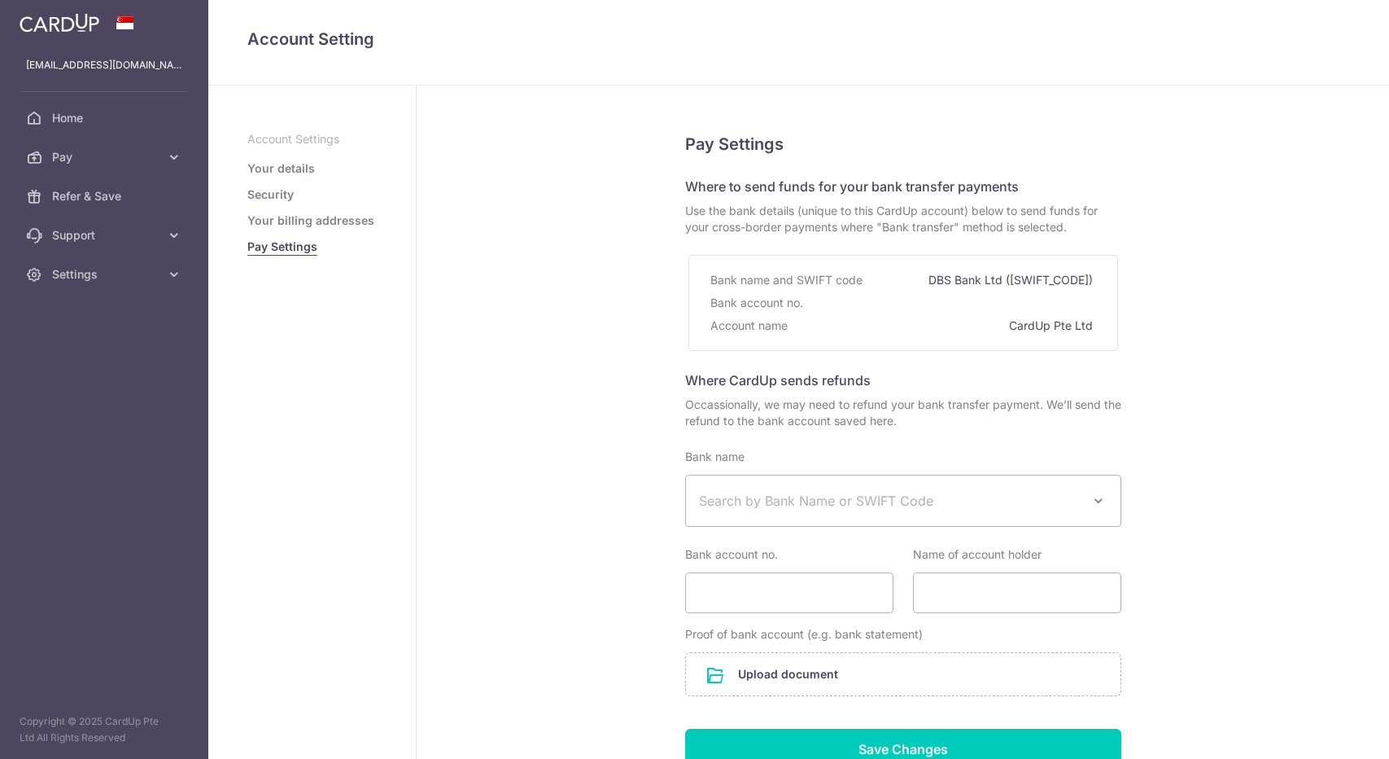
select select
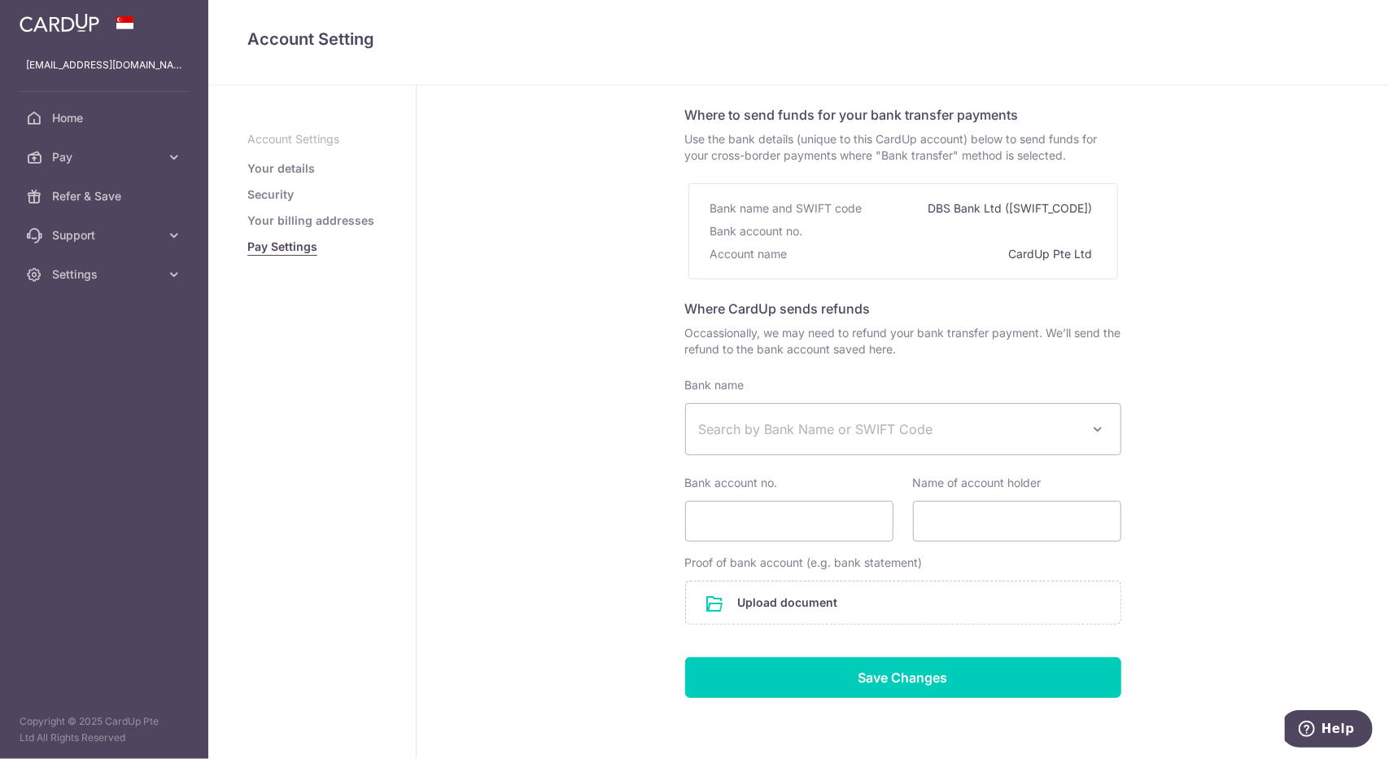
scroll to position [81, 0]
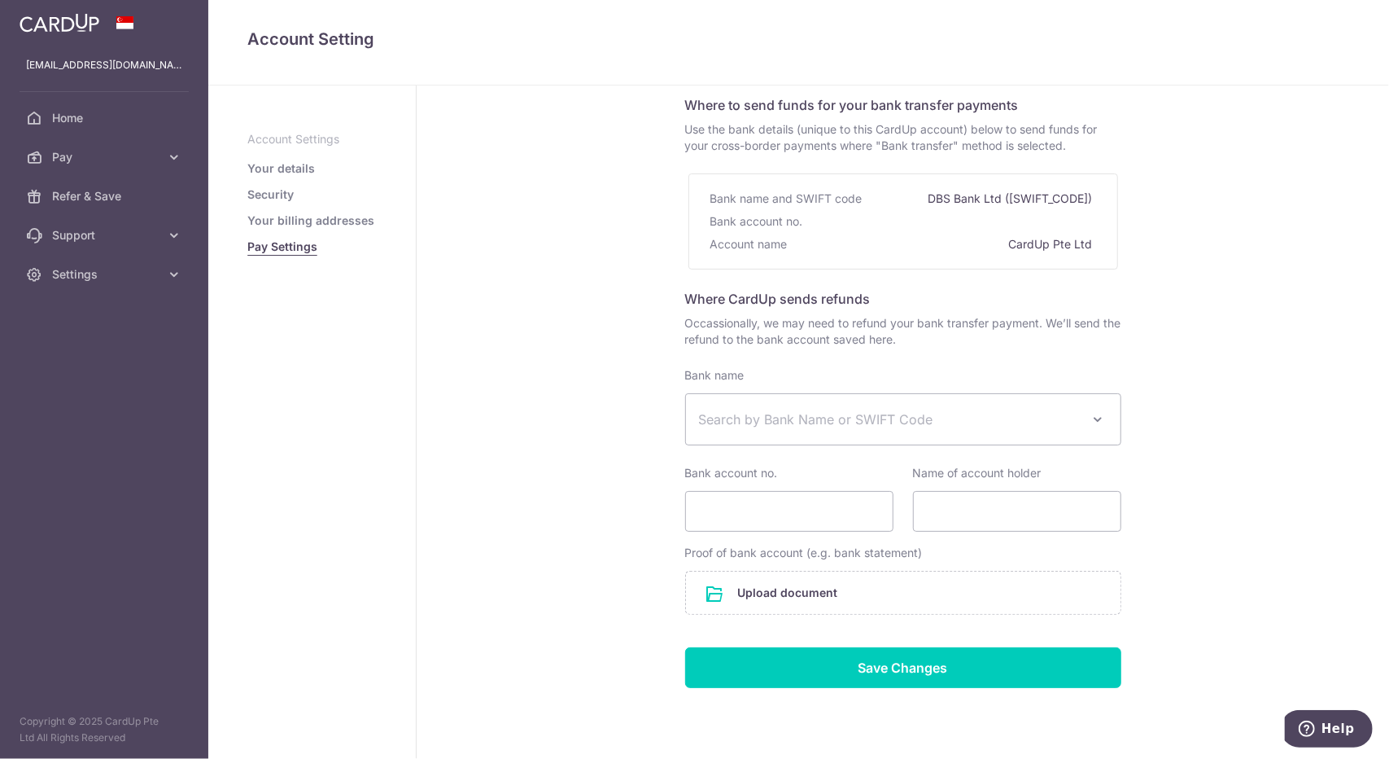
click at [829, 409] on span "Search by Bank Name or SWIFT Code" at bounding box center [890, 419] width 383 height 20
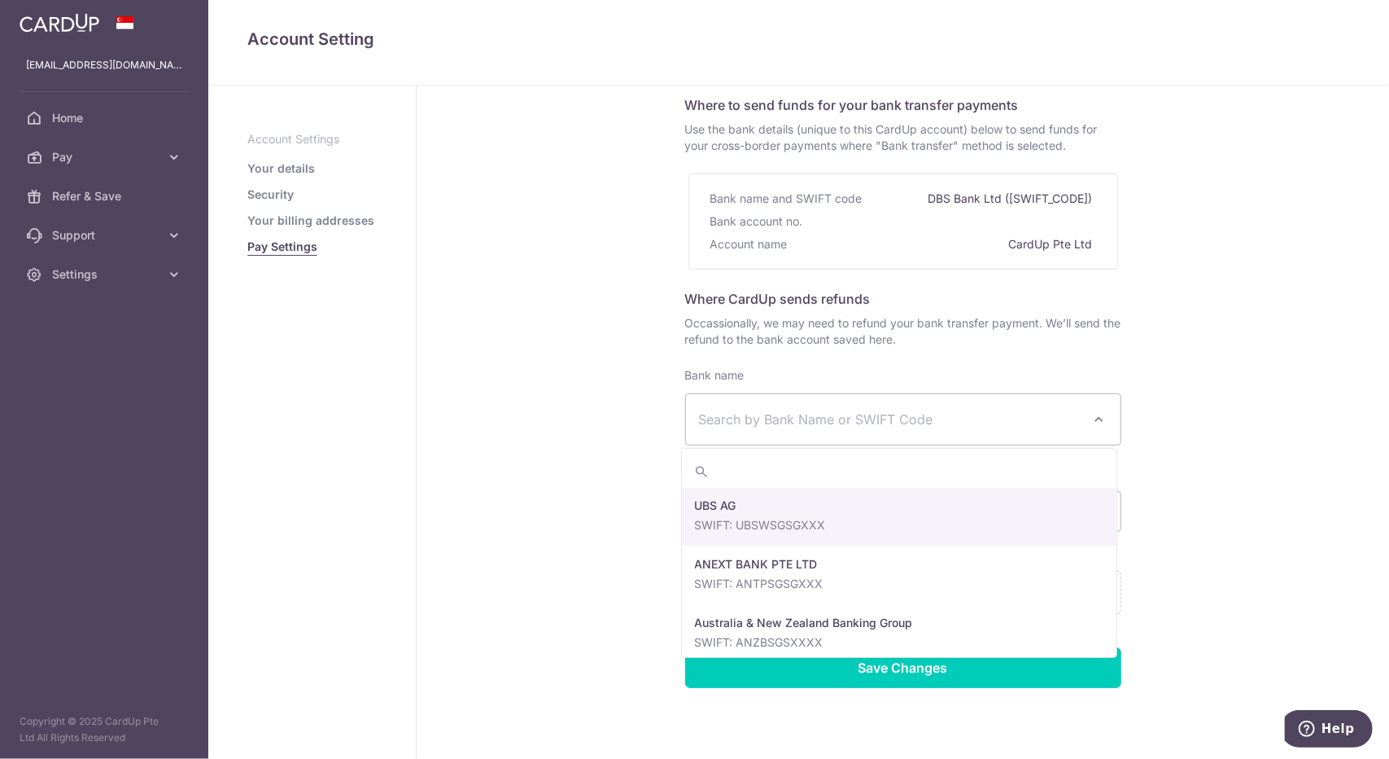
click at [829, 409] on span "Search by Bank Name or SWIFT Code" at bounding box center [890, 419] width 383 height 20
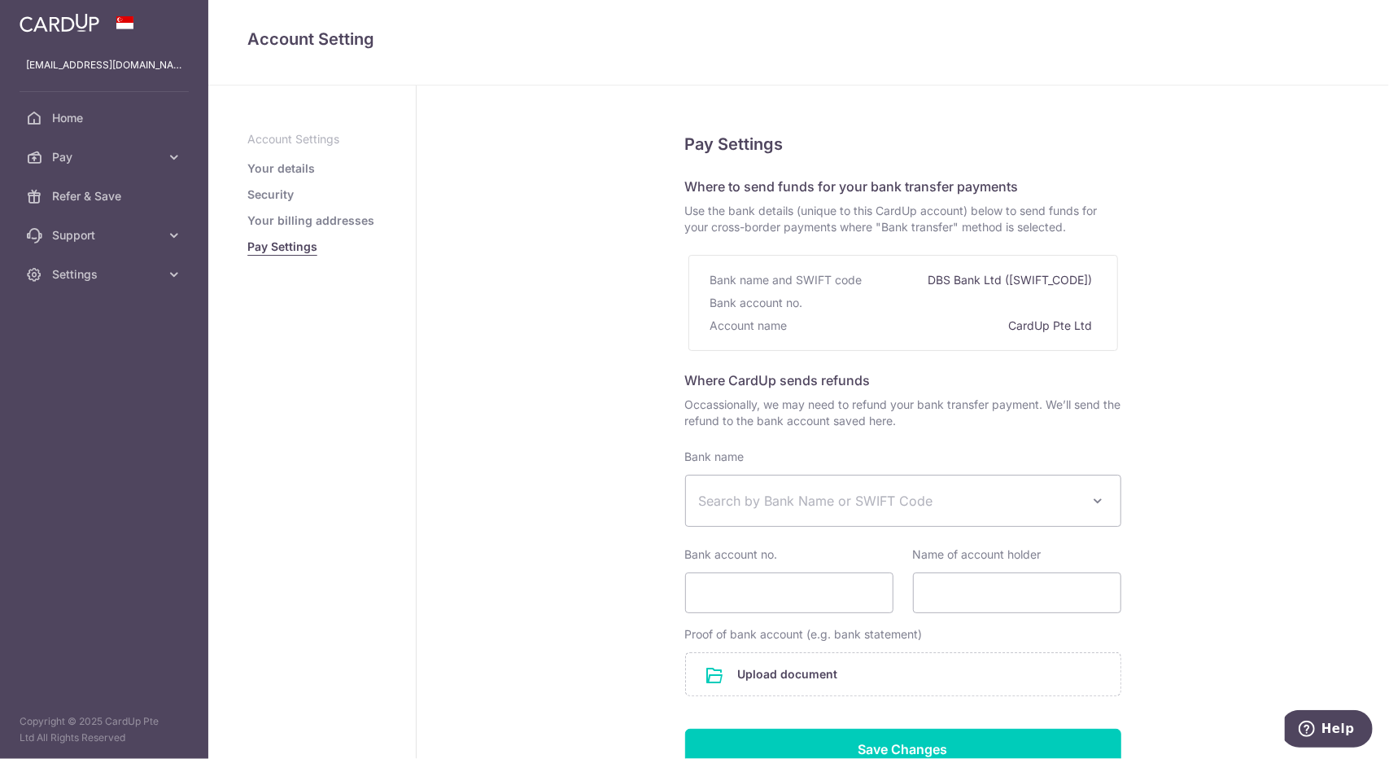
scroll to position [130, 0]
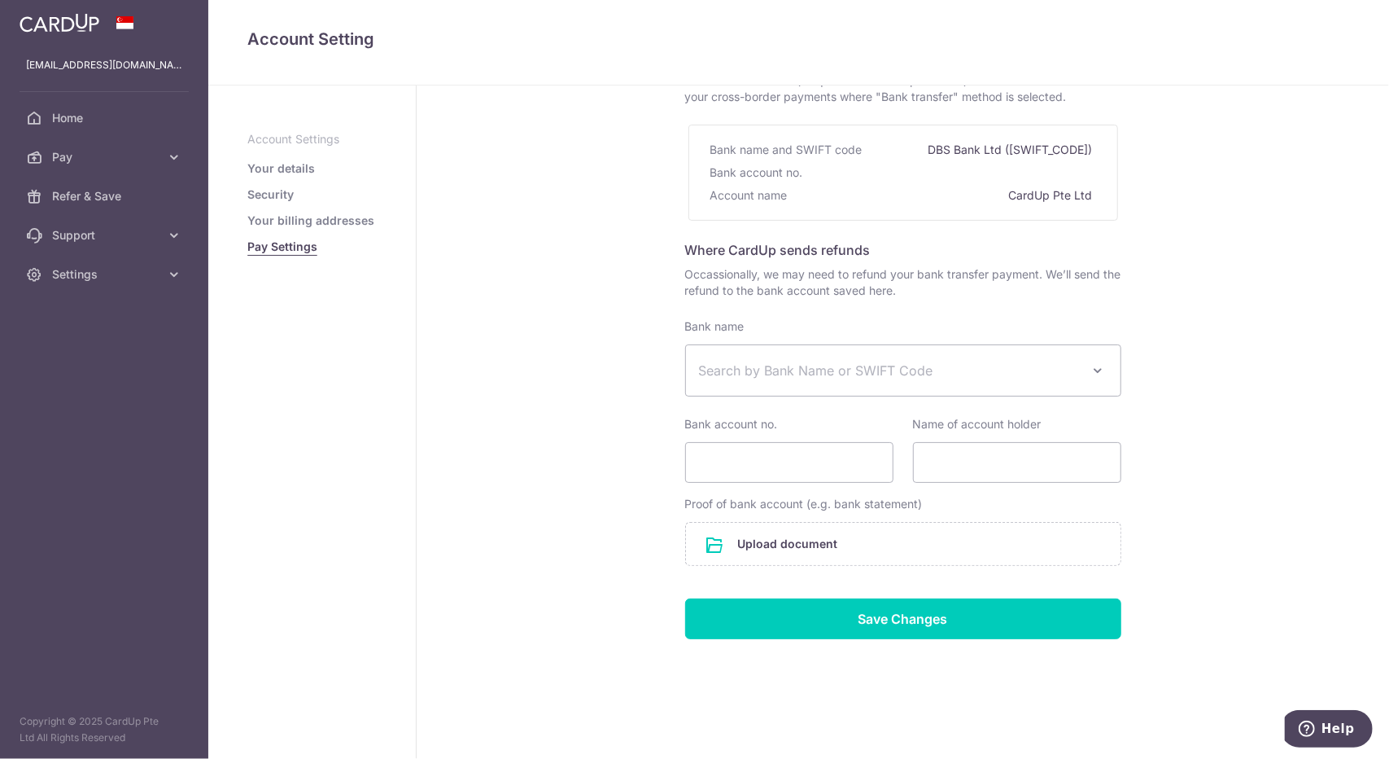
click at [278, 136] on p "Account Settings" at bounding box center [311, 139] width 129 height 16
click at [293, 175] on link "Your details" at bounding box center [281, 168] width 68 height 16
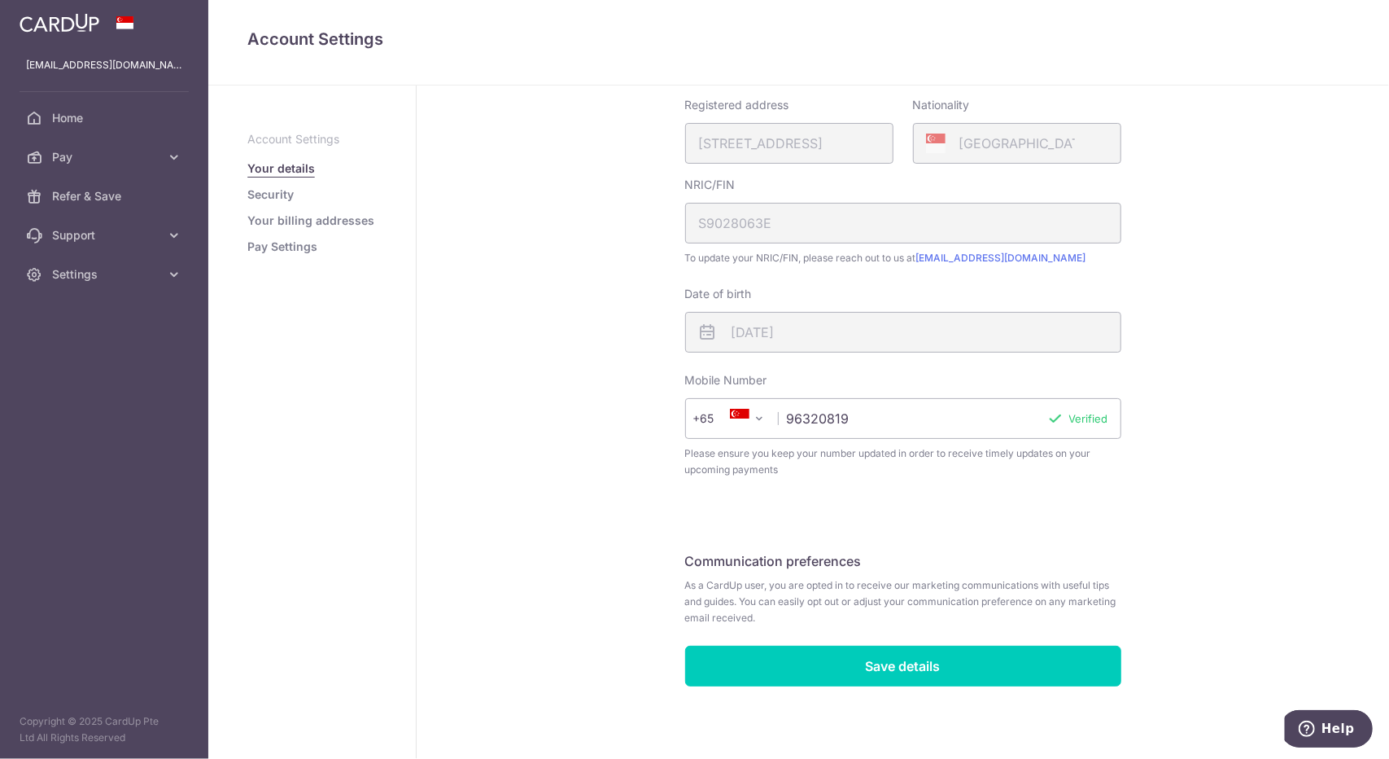
scroll to position [285, 0]
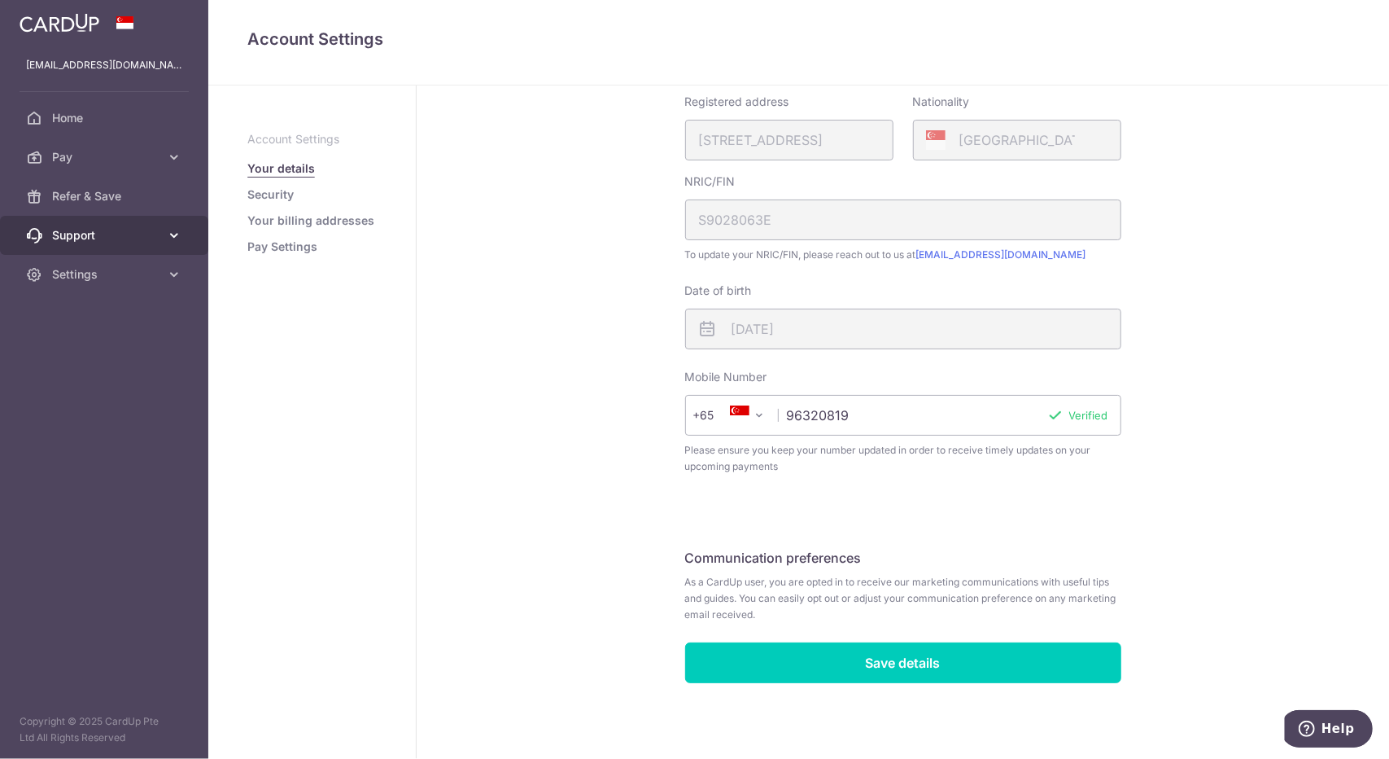
click at [182, 241] on link "Support" at bounding box center [104, 235] width 208 height 39
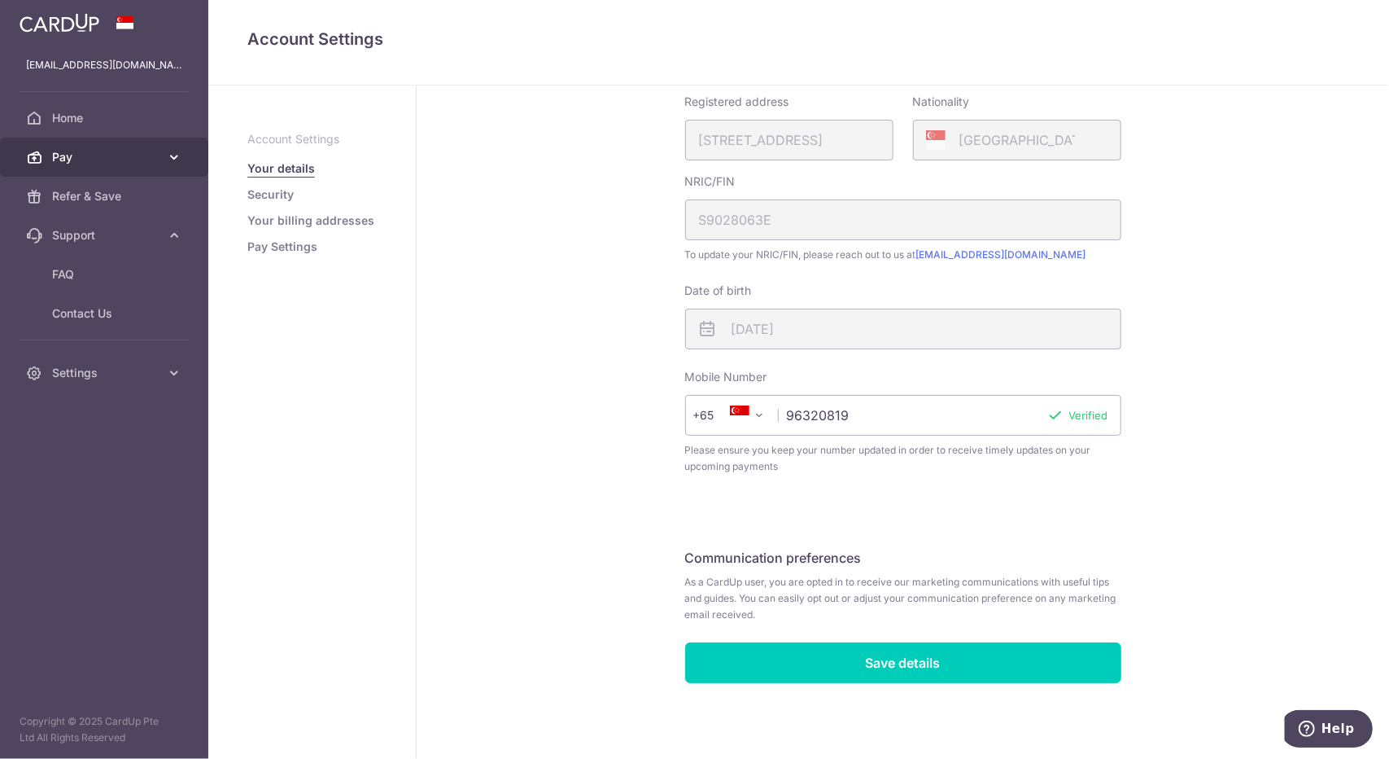
click at [151, 165] on link "Pay" at bounding box center [104, 157] width 208 height 39
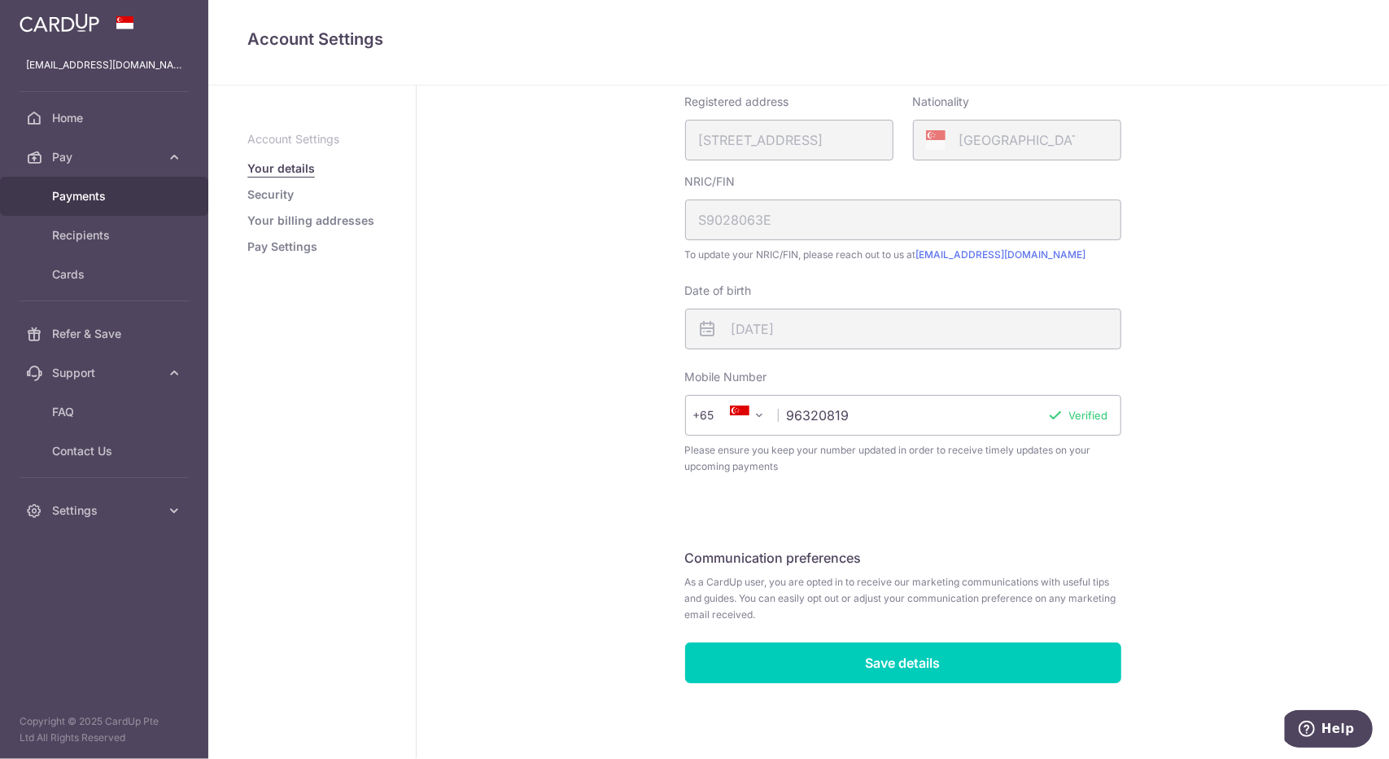
click at [108, 208] on link "Payments" at bounding box center [104, 196] width 208 height 39
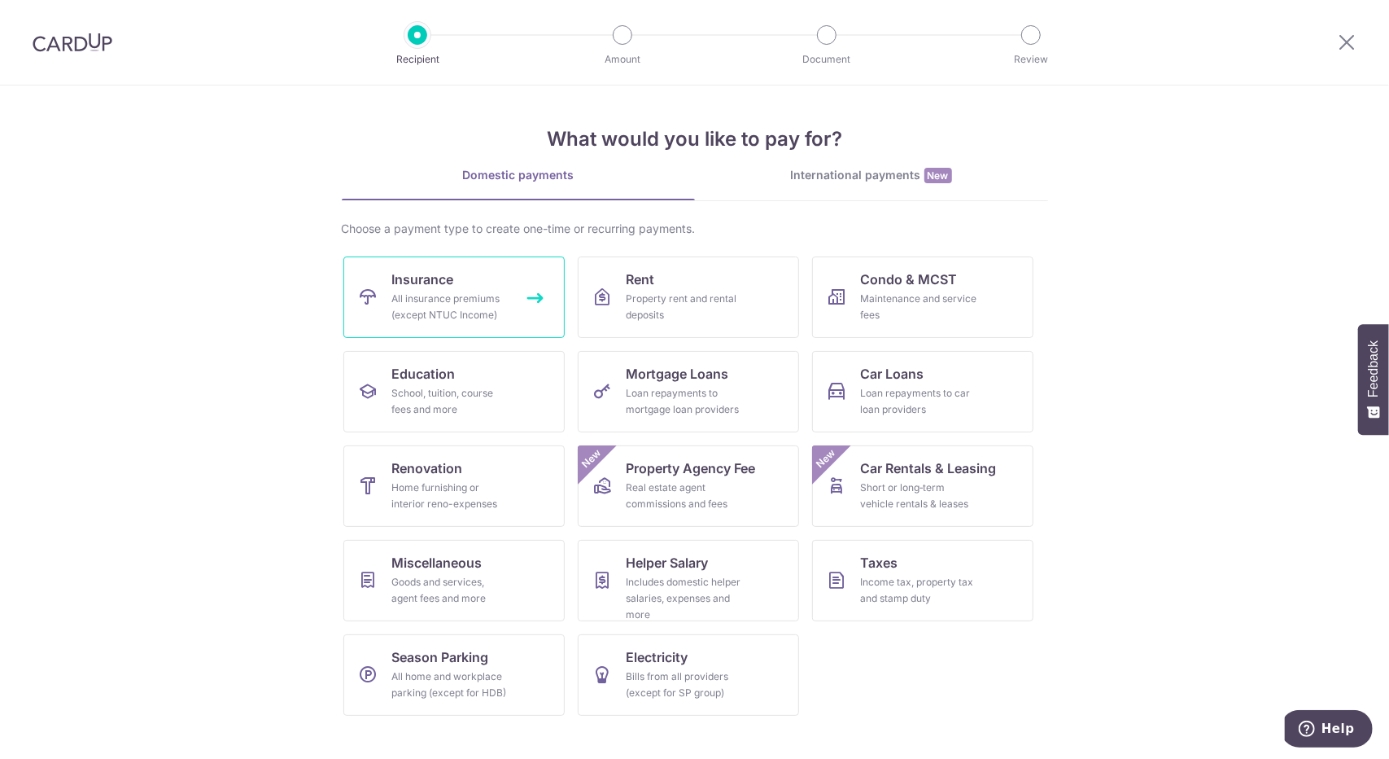
click at [444, 282] on span "Insurance" at bounding box center [423, 279] width 62 height 20
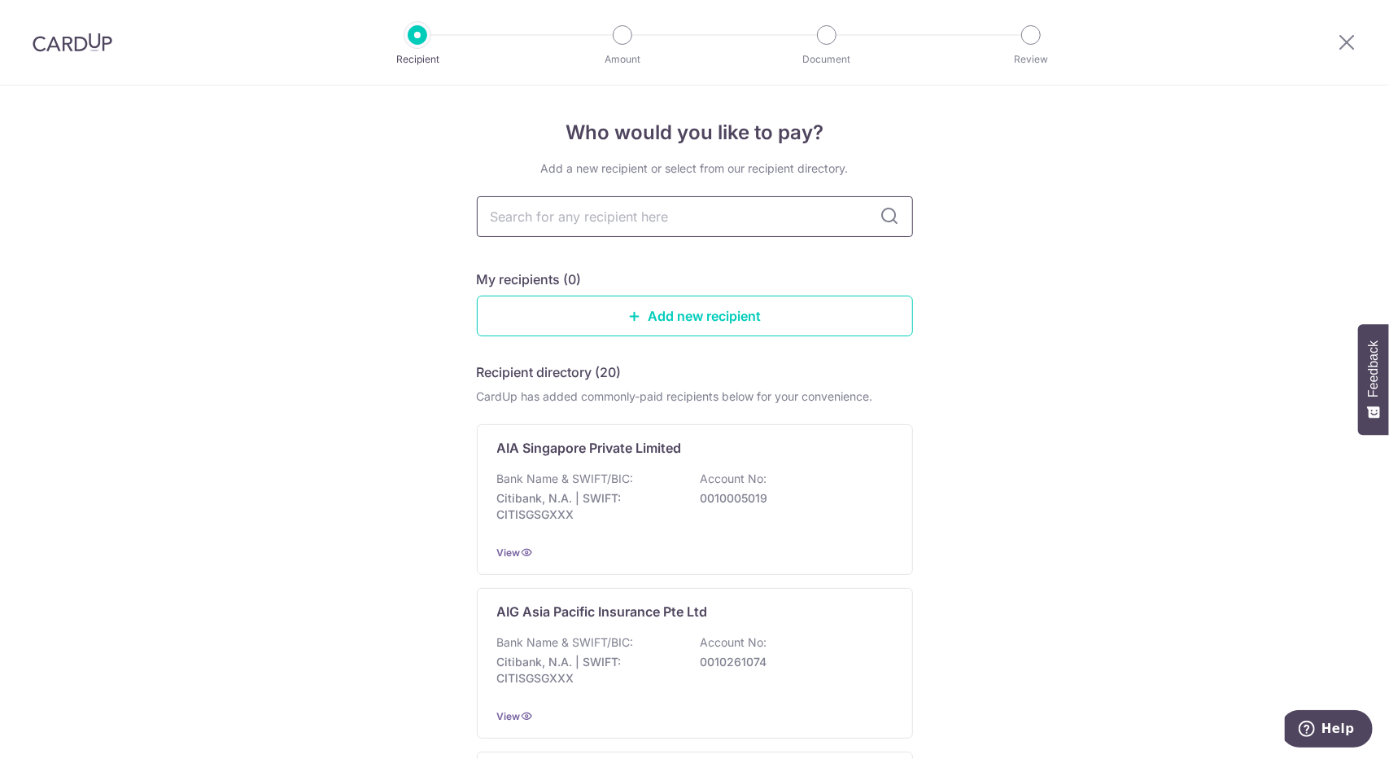
click at [627, 214] on input "text" at bounding box center [695, 216] width 436 height 41
type input "great eastern"
click at [595, 323] on link "Add new recipient" at bounding box center [695, 315] width 436 height 41
click at [576, 225] on input "text" at bounding box center [695, 216] width 436 height 41
type input "great eastern"
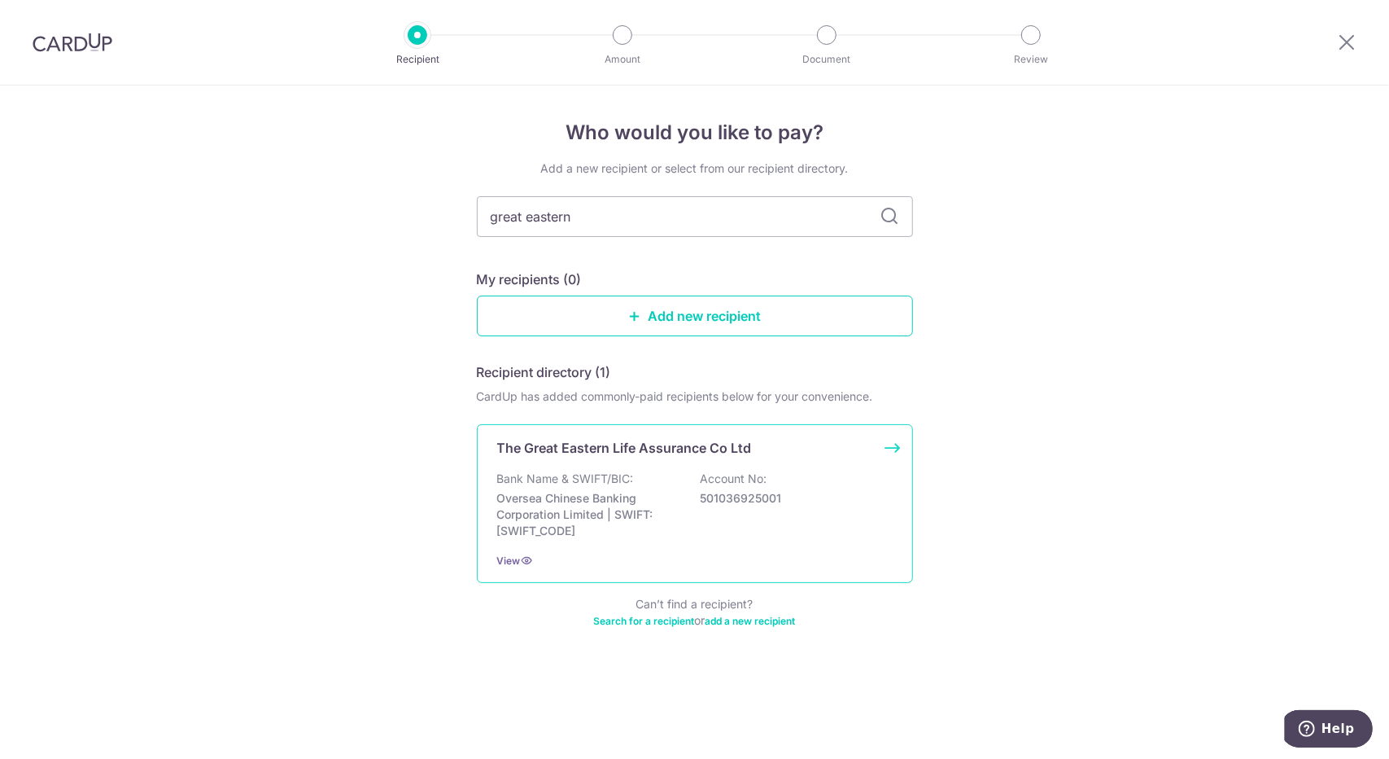
click at [528, 535] on p "Oversea Chinese Banking Corporation Limited | SWIFT: OCBCSGSGXXX" at bounding box center [588, 514] width 182 height 49
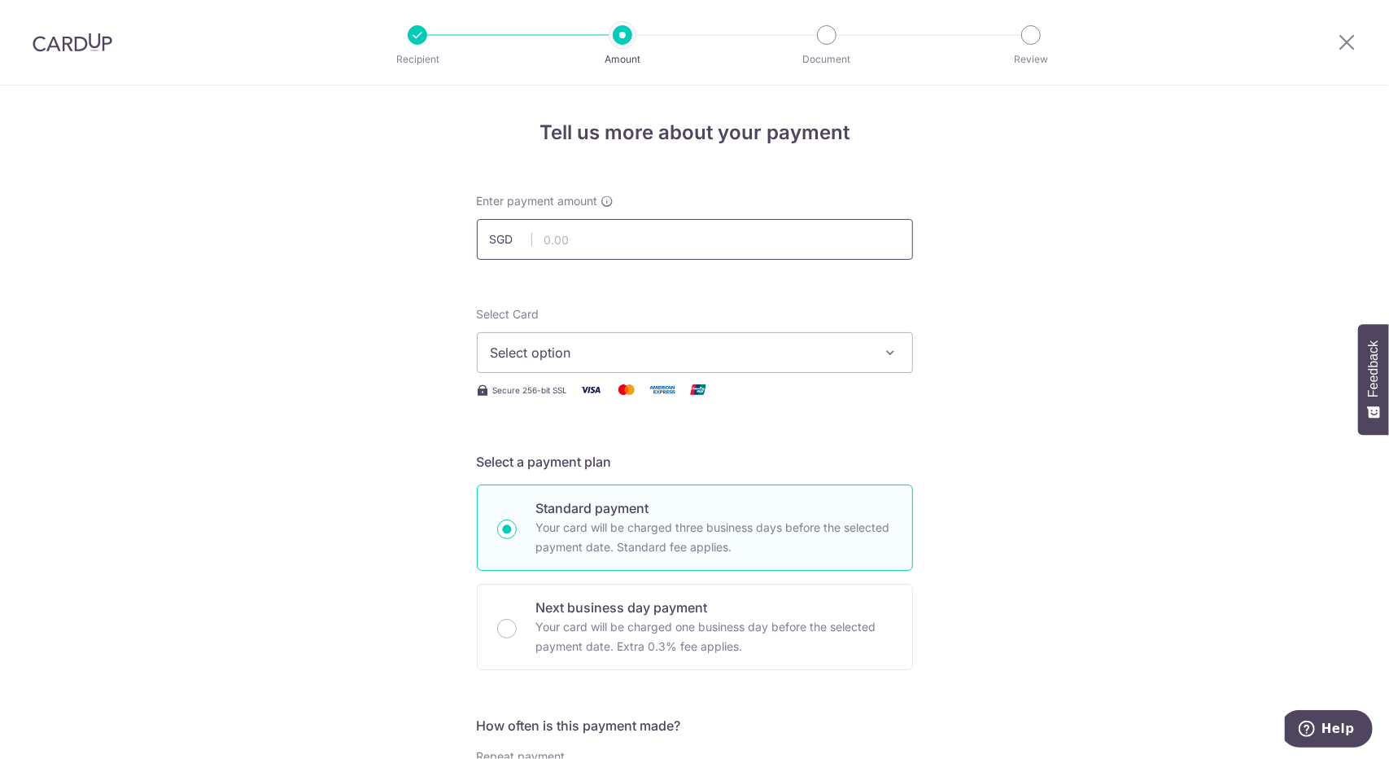
click at [573, 235] on input "text" at bounding box center [695, 239] width 436 height 41
type input "380.16"
click at [587, 356] on span "Select option" at bounding box center [680, 353] width 379 height 20
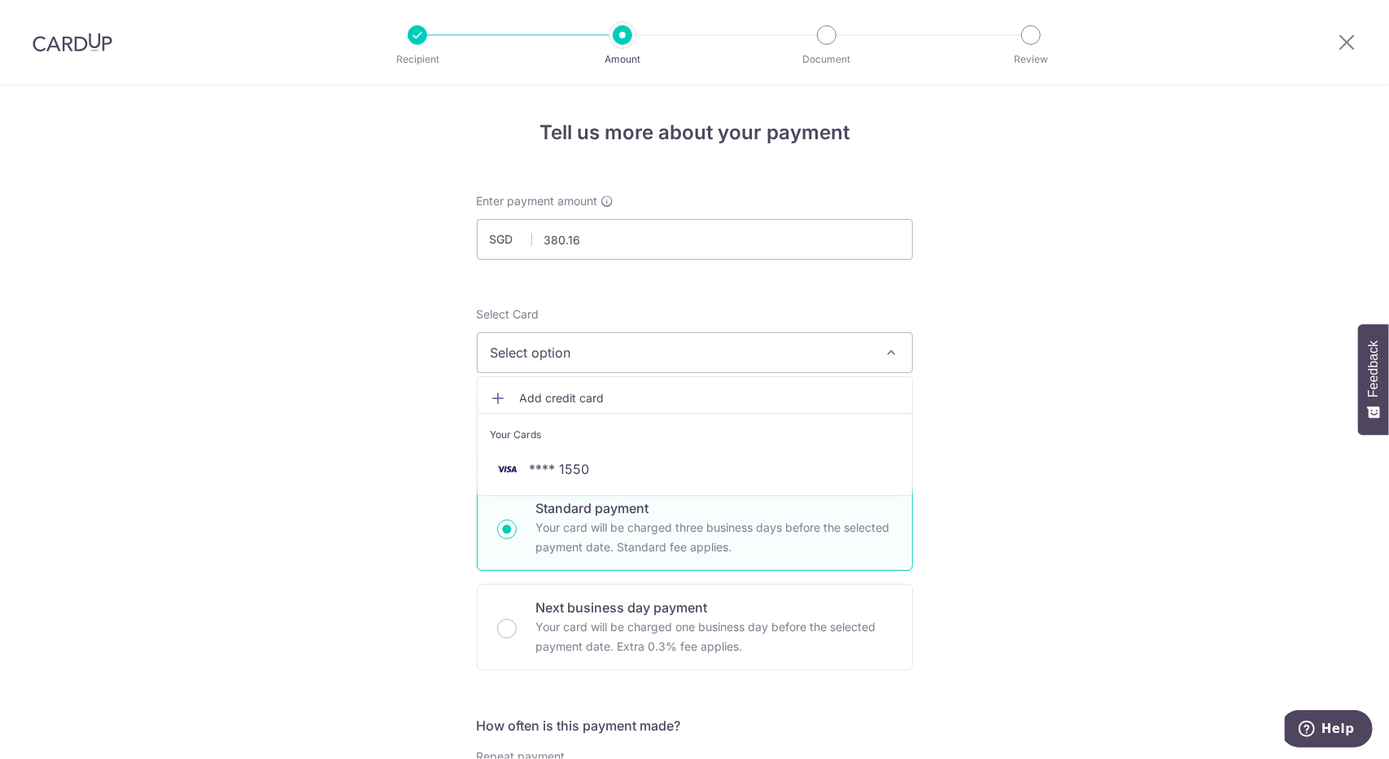
click at [583, 381] on ul "Add credit card Your Cards **** 1550" at bounding box center [695, 436] width 436 height 120
click at [587, 359] on span "Select option" at bounding box center [680, 353] width 379 height 20
click at [577, 401] on span "Add credit card" at bounding box center [709, 398] width 379 height 16
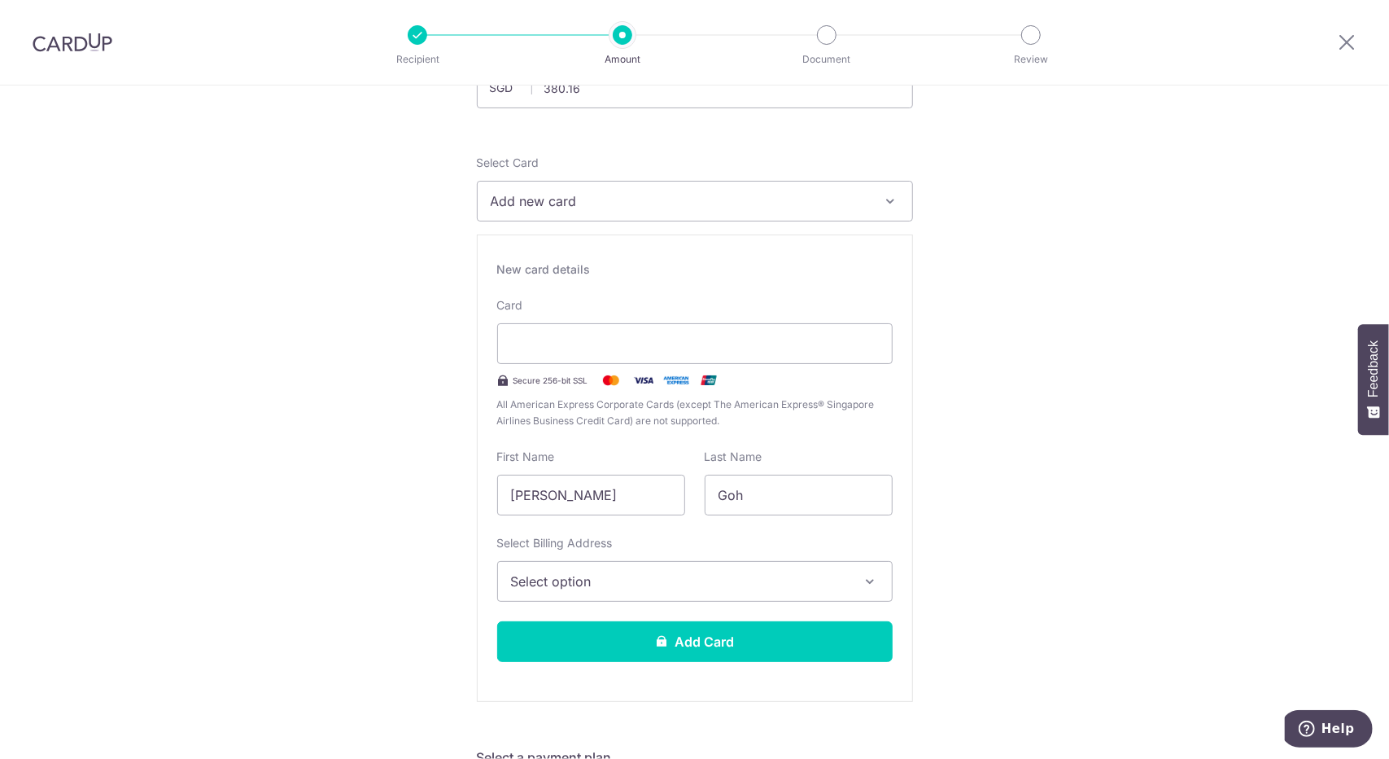
scroll to position [163, 0]
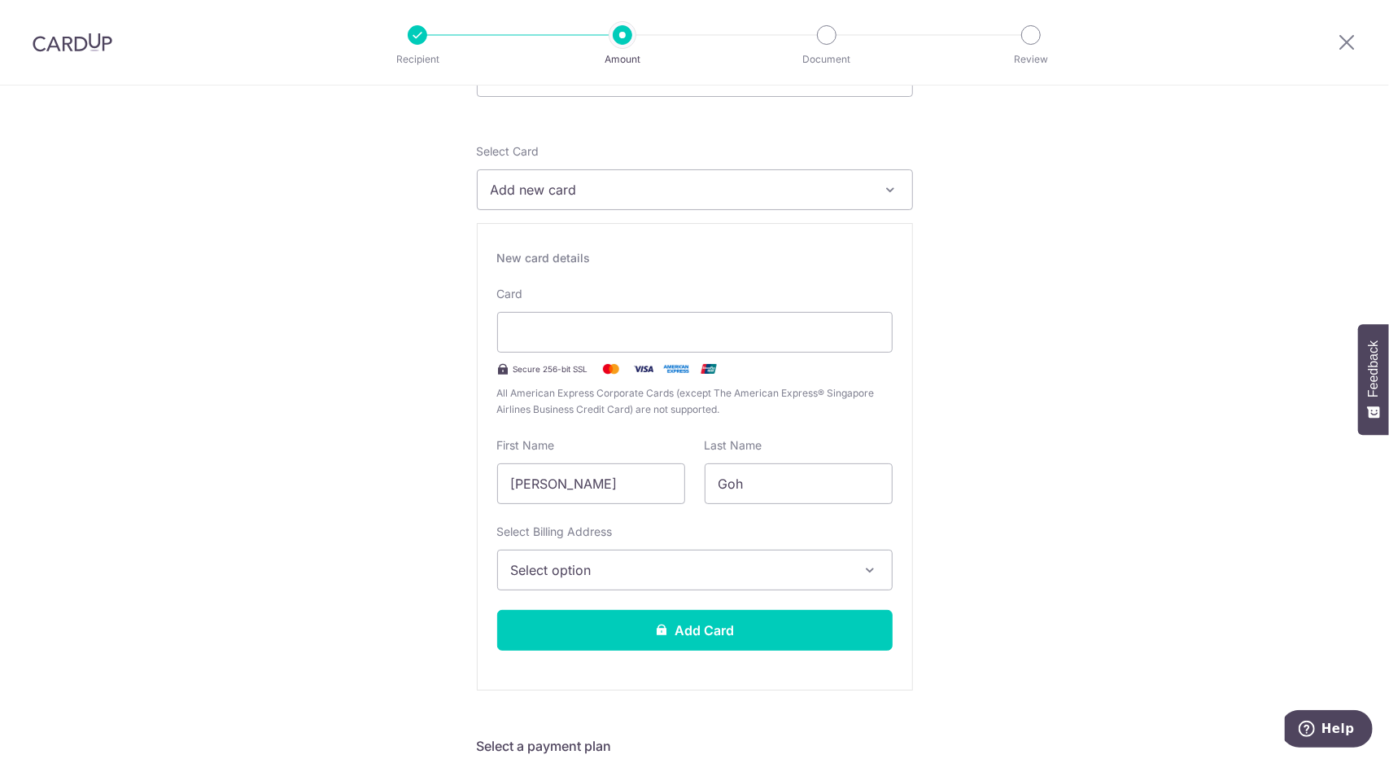
click at [624, 554] on button "Select option" at bounding box center [695, 569] width 396 height 41
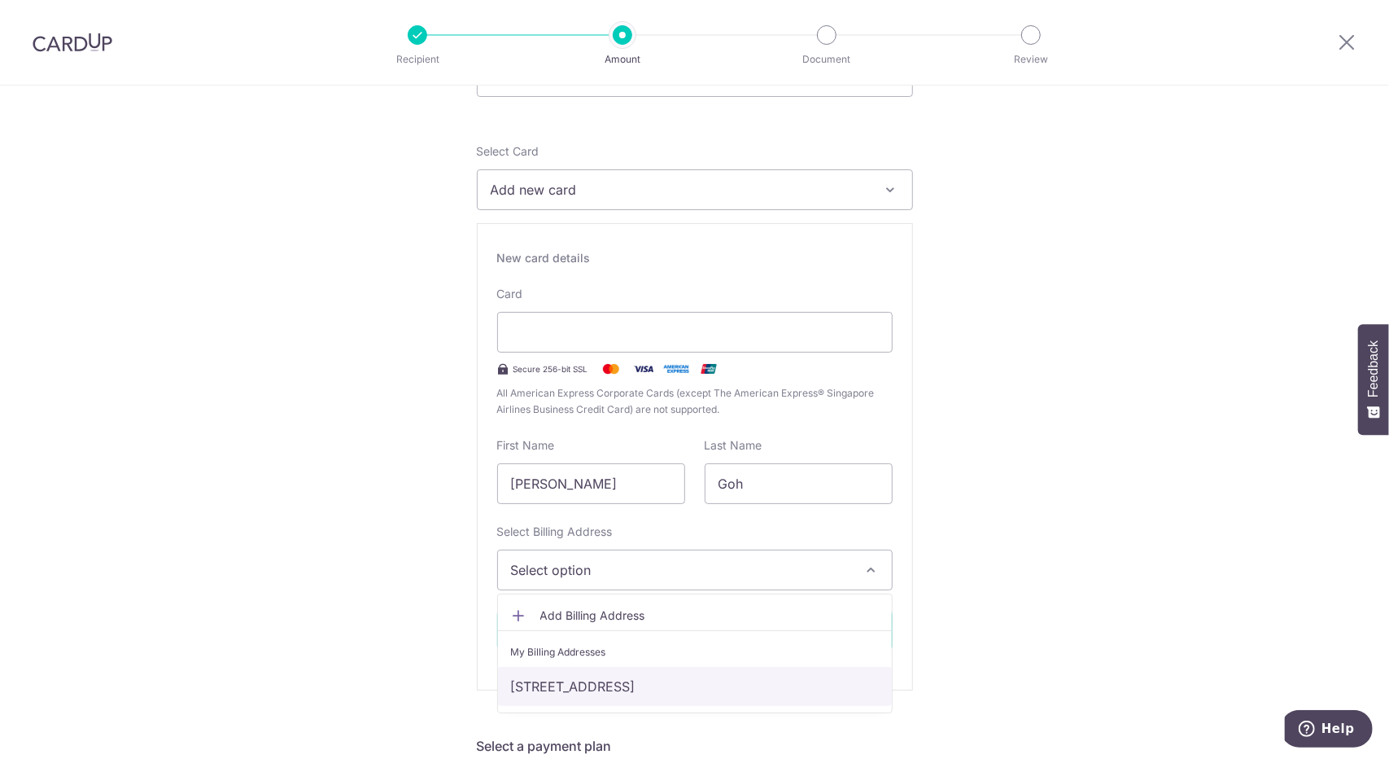
click at [589, 691] on link "32, #06-24, Anchorvale Lane, Singapore, Singapore, Singapore-544590" at bounding box center [695, 686] width 394 height 39
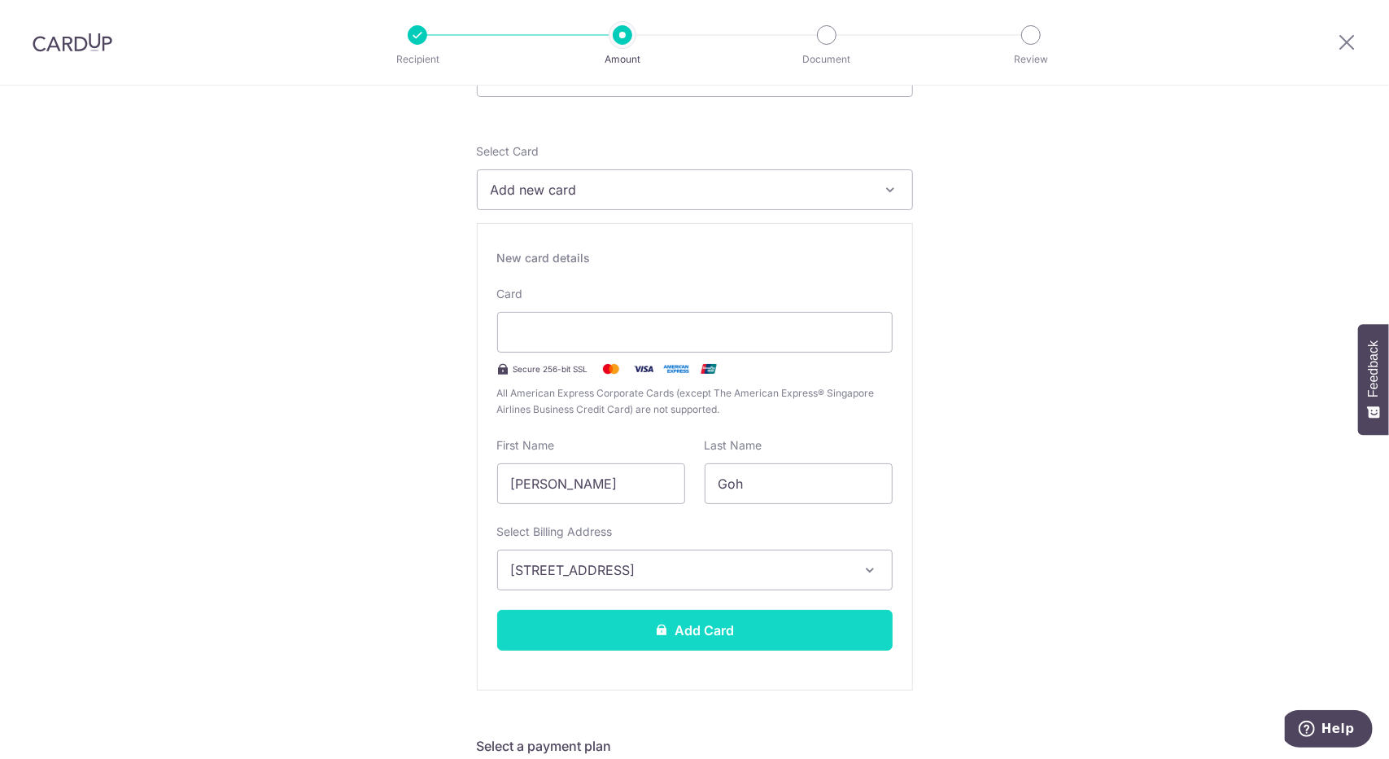
click at [635, 626] on button "Add Card" at bounding box center [695, 630] width 396 height 41
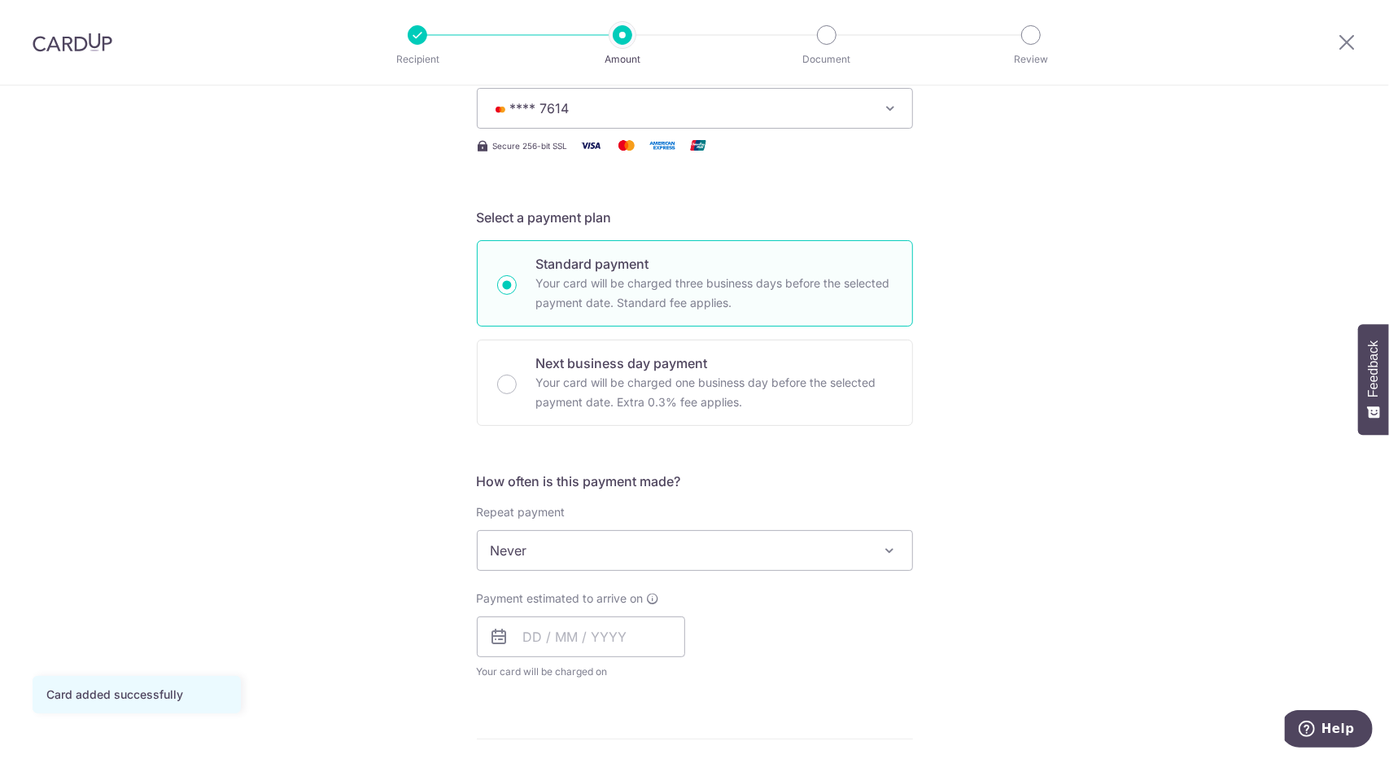
scroll to position [326, 0]
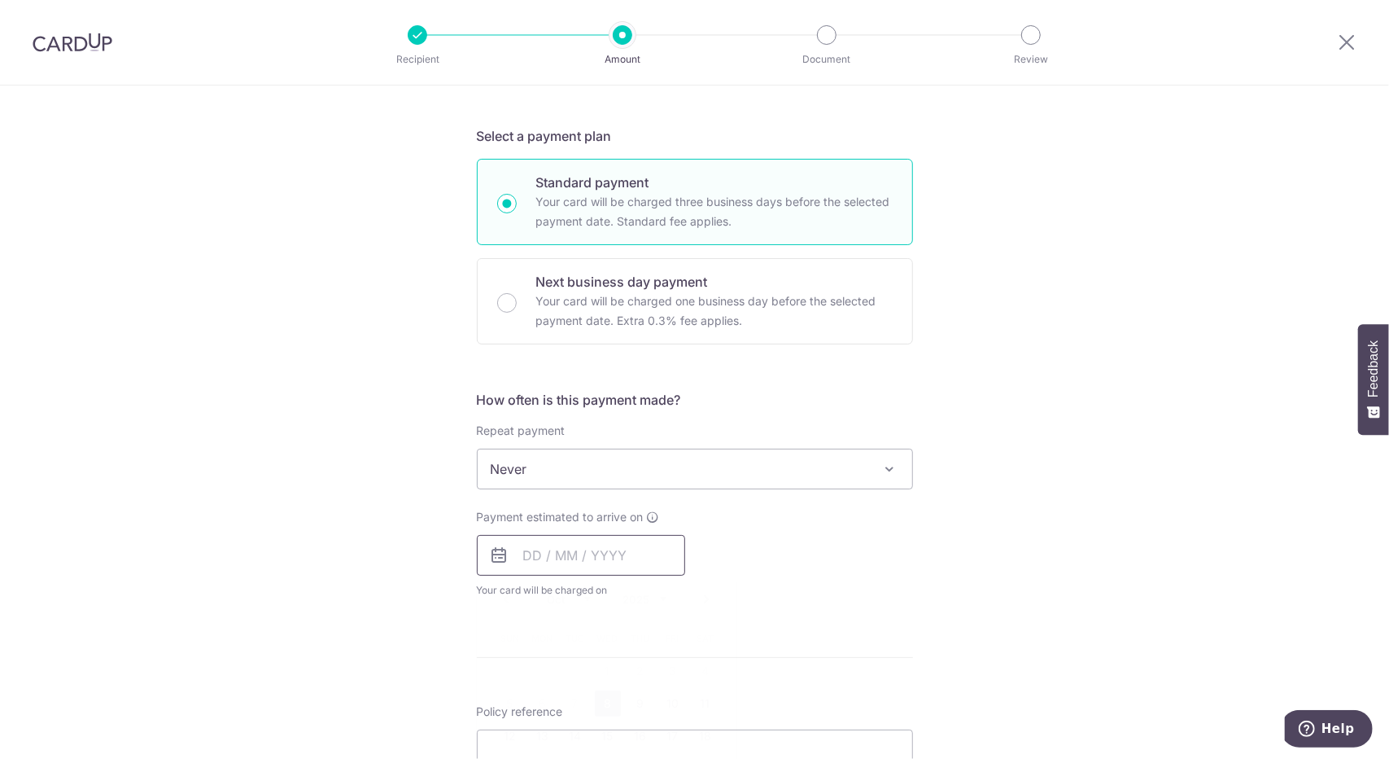
click at [579, 549] on input "text" at bounding box center [581, 555] width 208 height 41
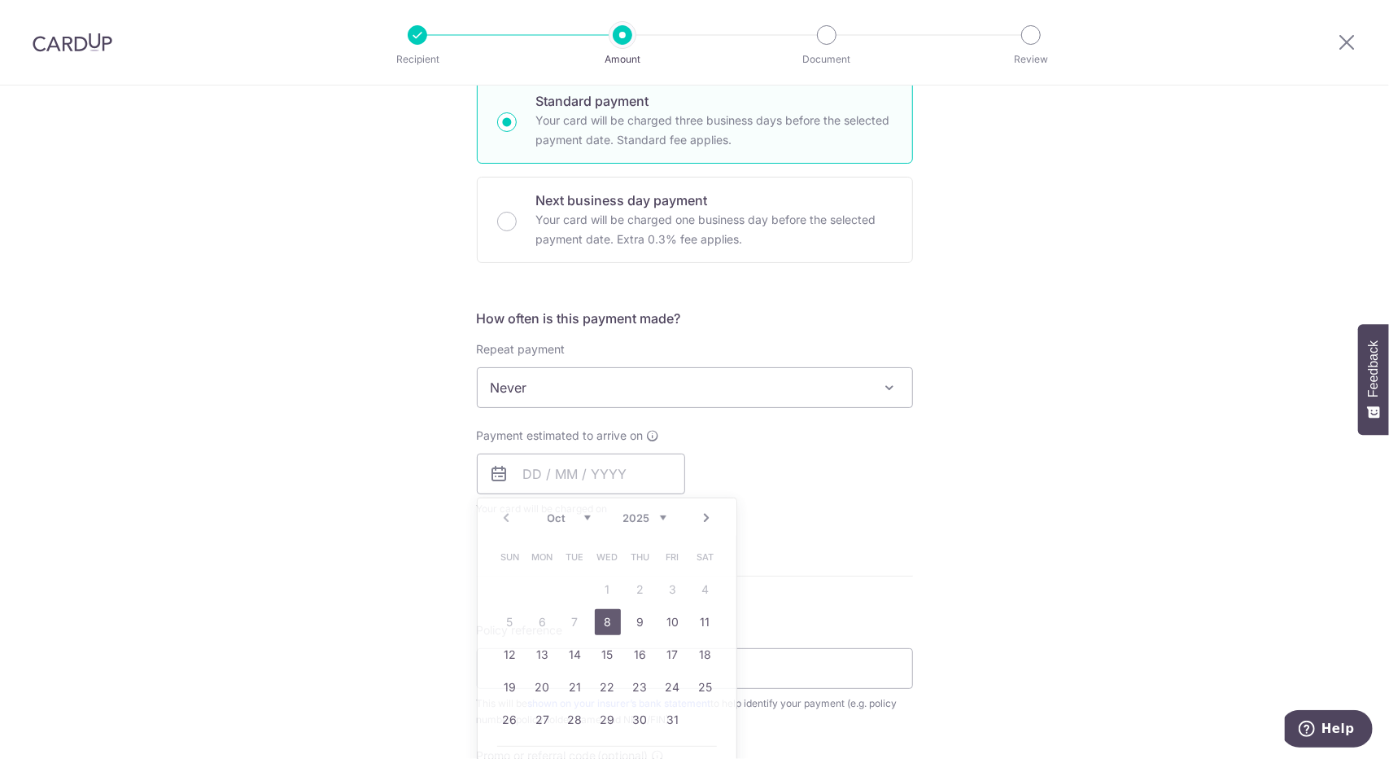
click at [371, 445] on div "Tell us more about your payment Enter payment amount SGD 380.16 380.16 Card add…" at bounding box center [694, 415] width 1389 height 1472
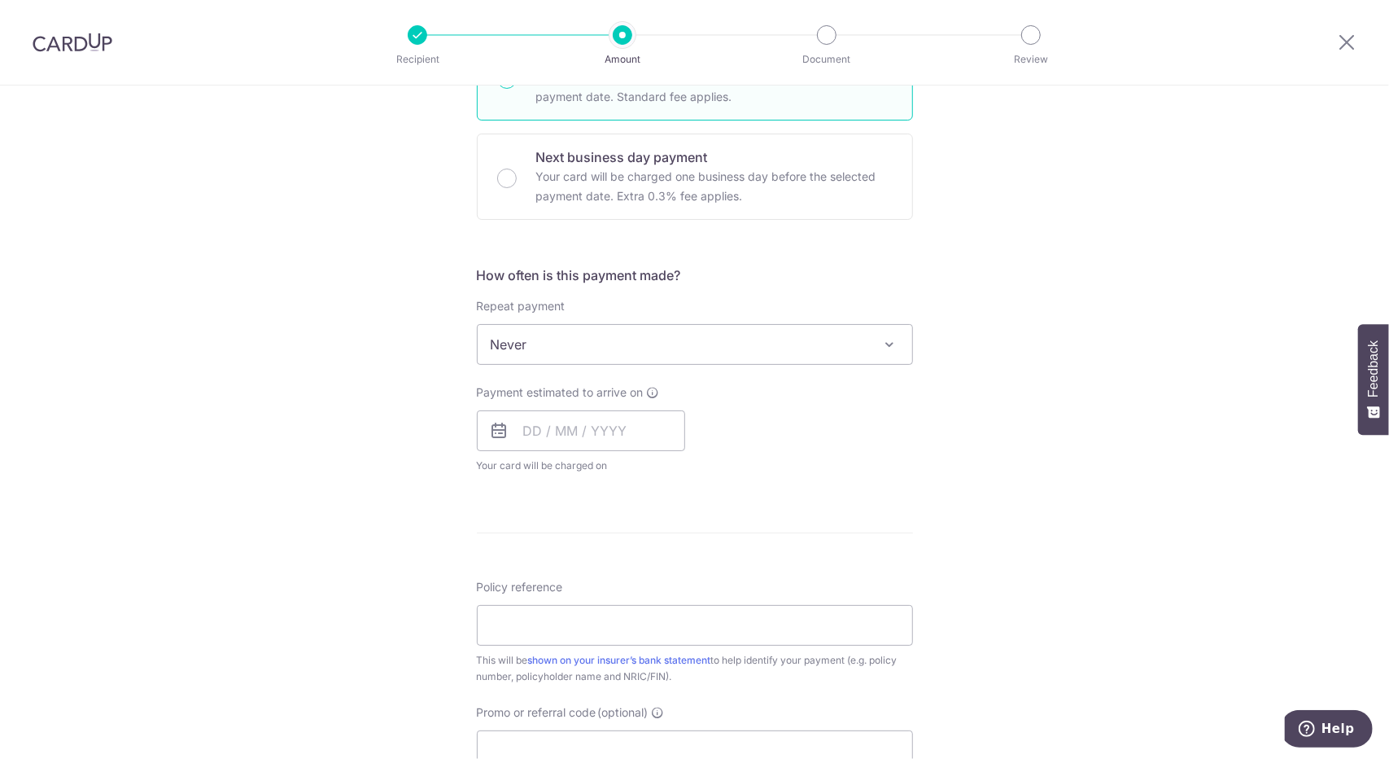
scroll to position [488, 0]
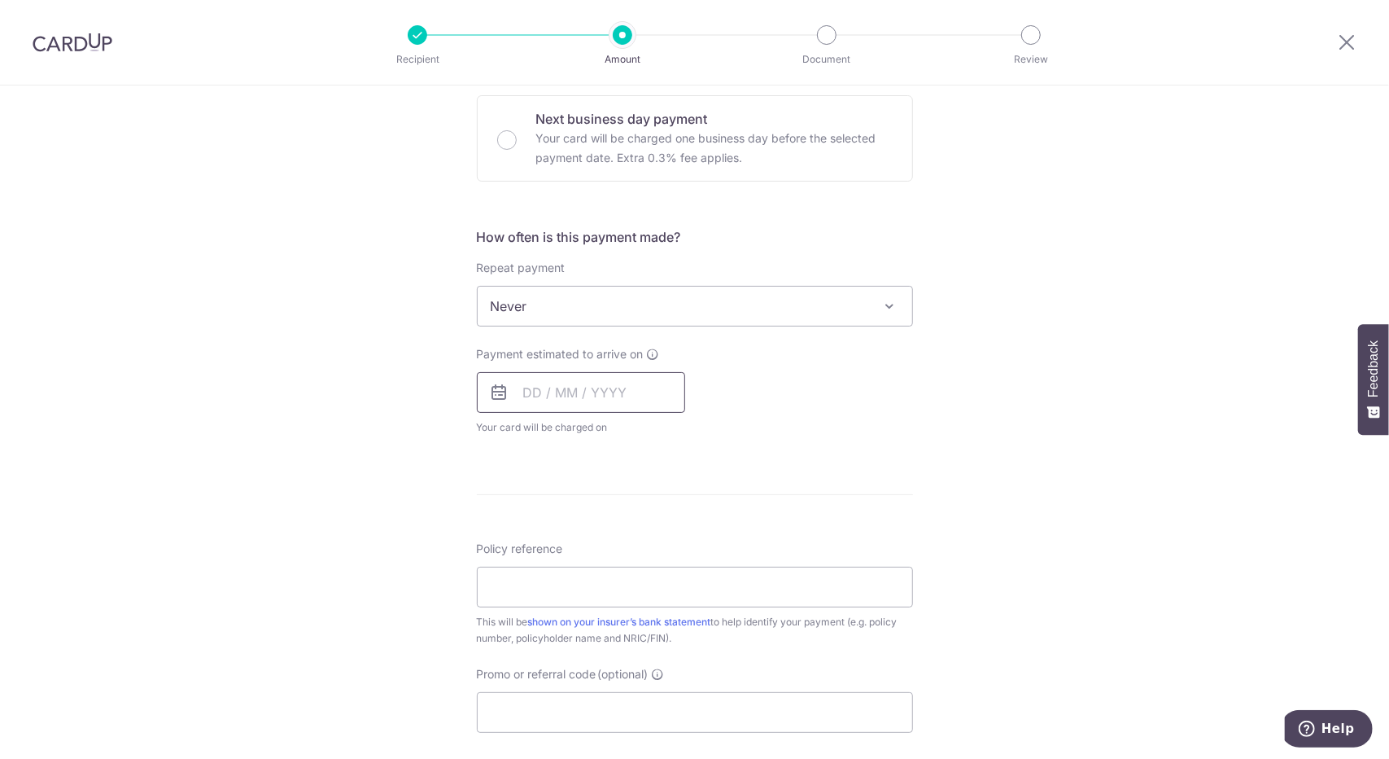
click at [558, 390] on input "text" at bounding box center [581, 392] width 208 height 41
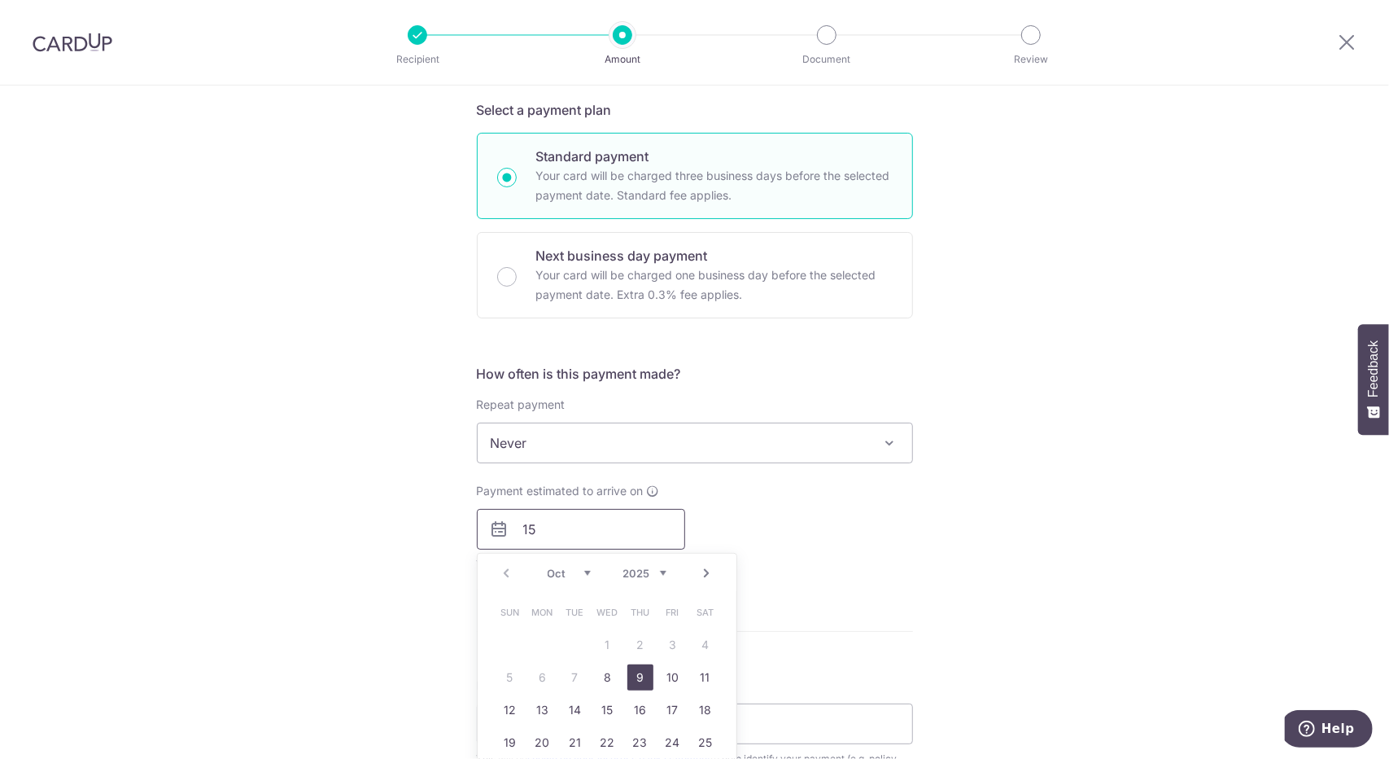
scroll to position [407, 0]
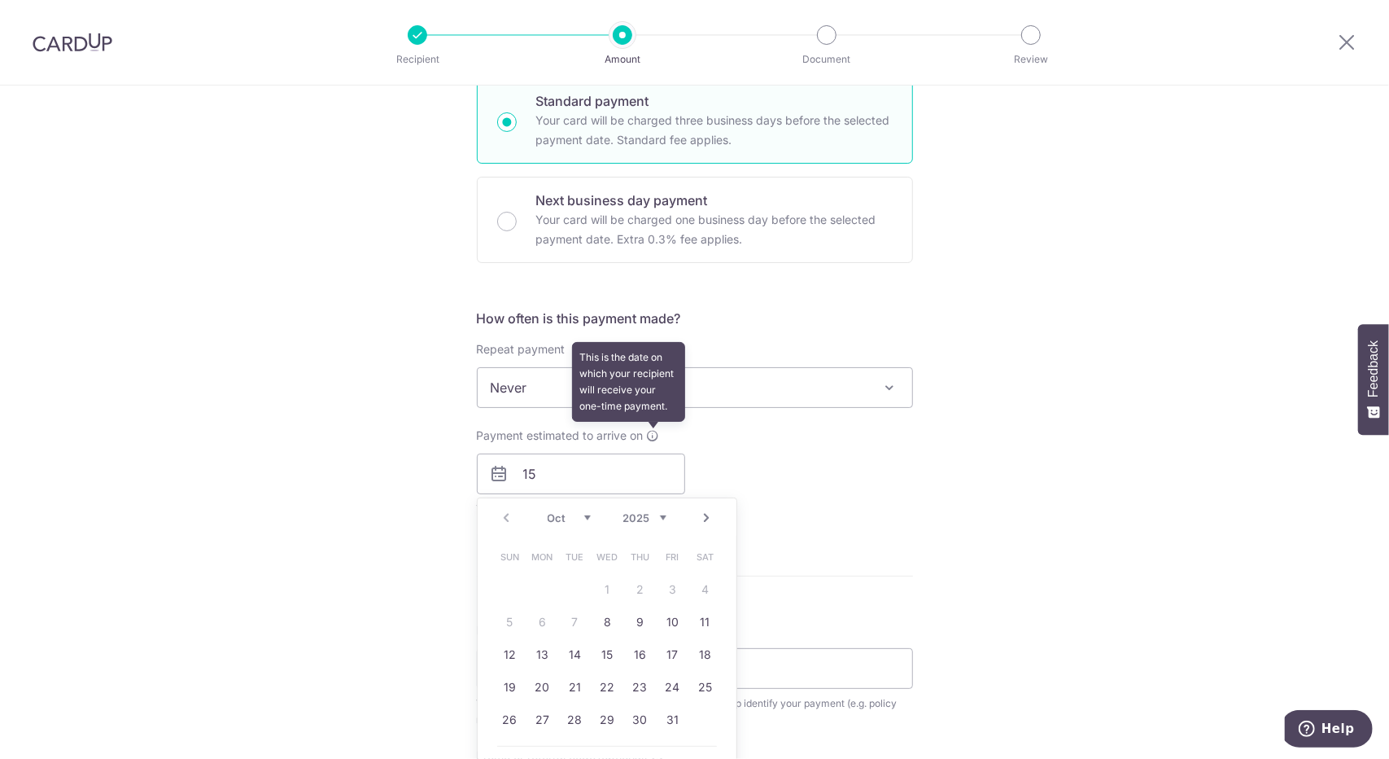
click at [647, 432] on icon at bounding box center [653, 435] width 13 height 13
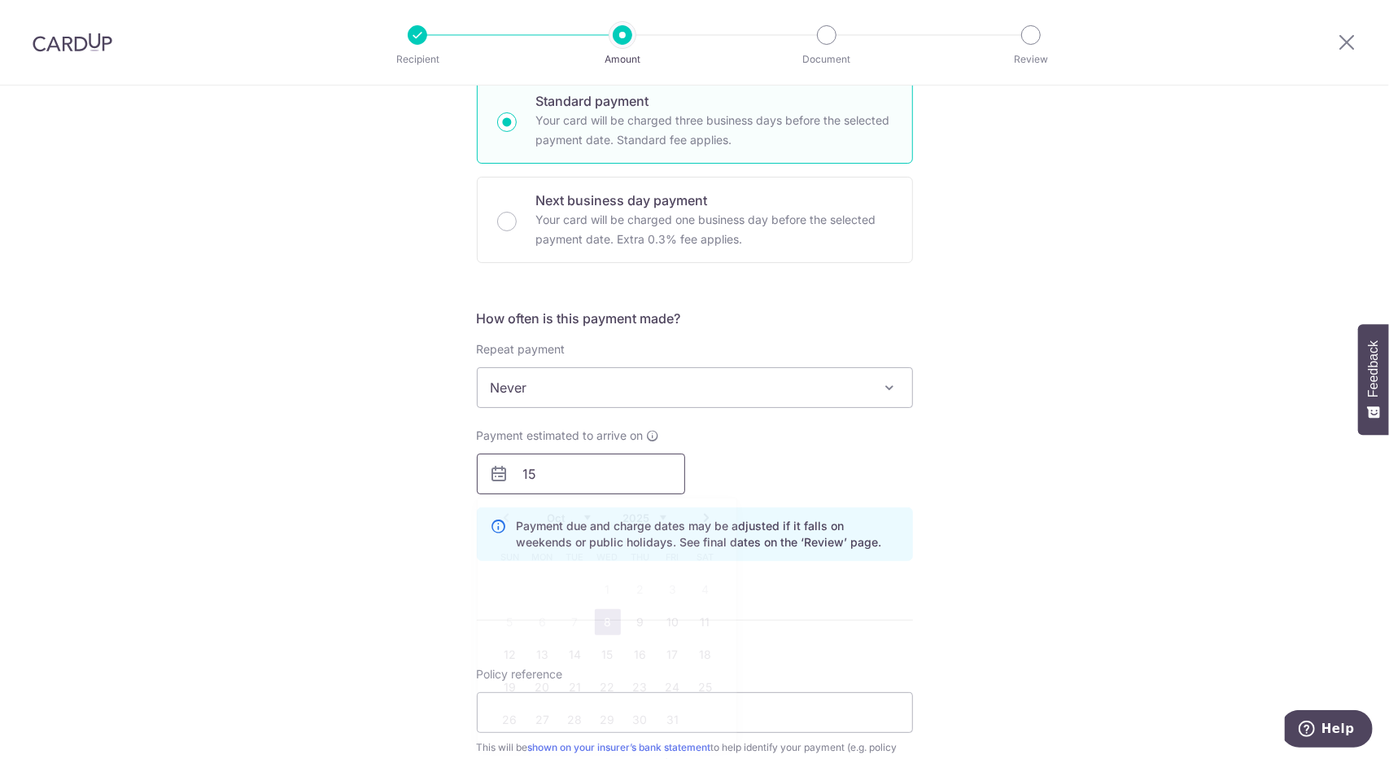
click at [594, 481] on input "15" at bounding box center [581, 473] width 208 height 41
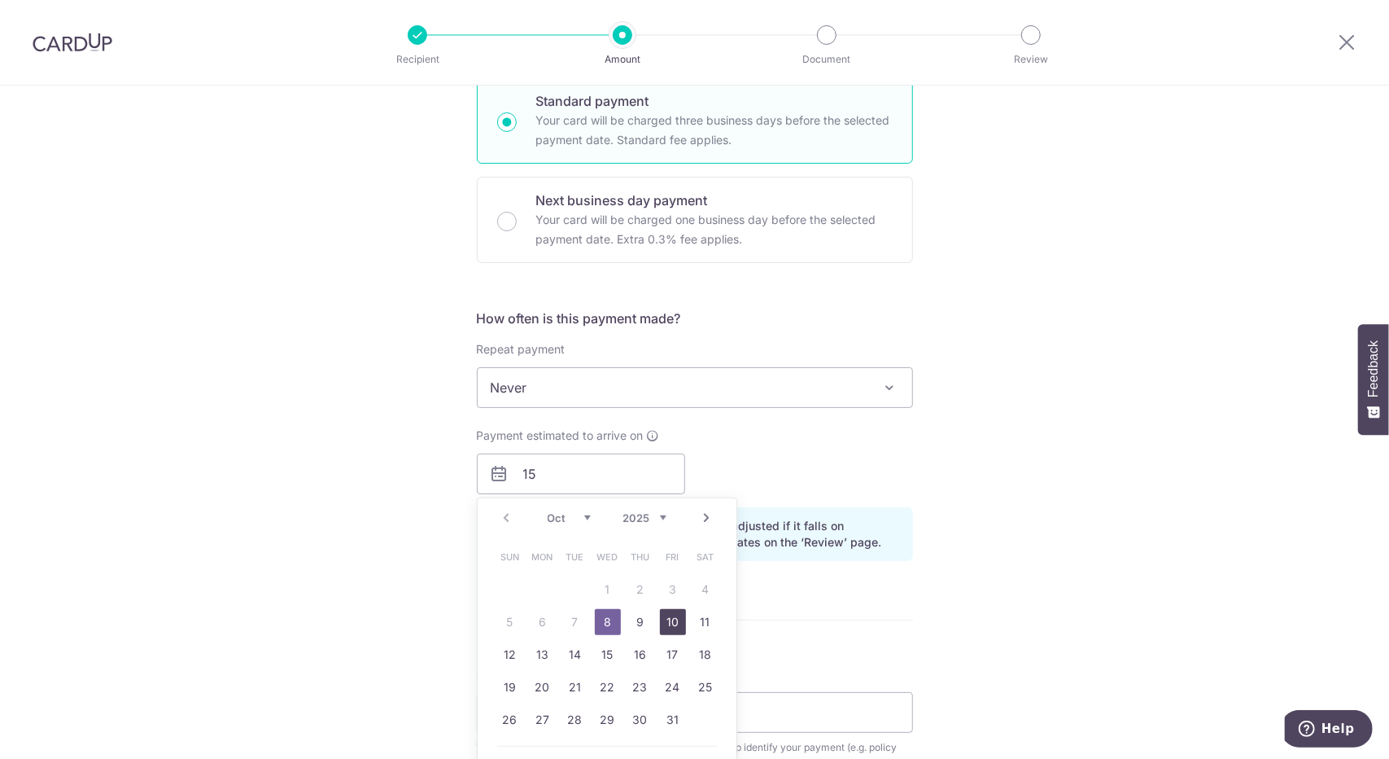
click at [668, 619] on link "10" at bounding box center [673, 622] width 26 height 26
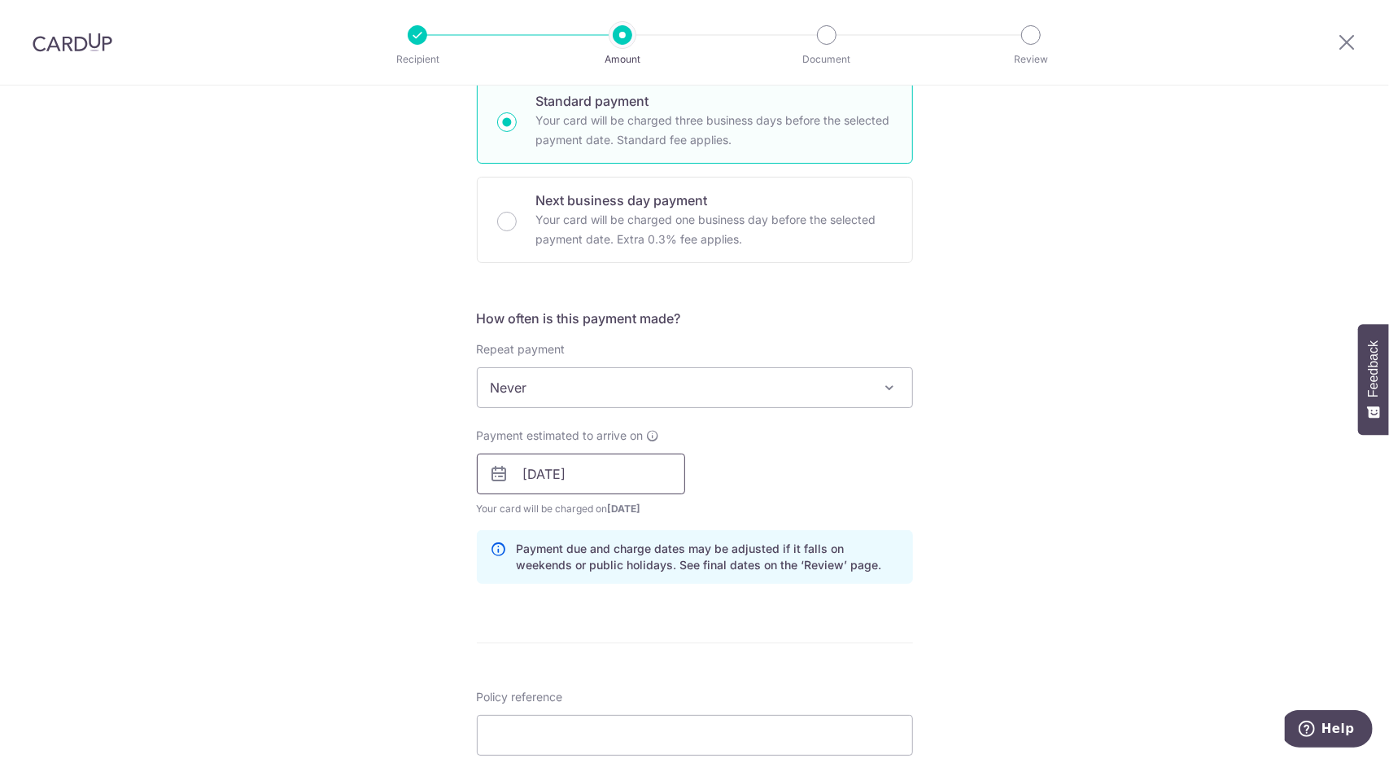
click at [575, 471] on input "[DATE]" at bounding box center [581, 473] width 208 height 41
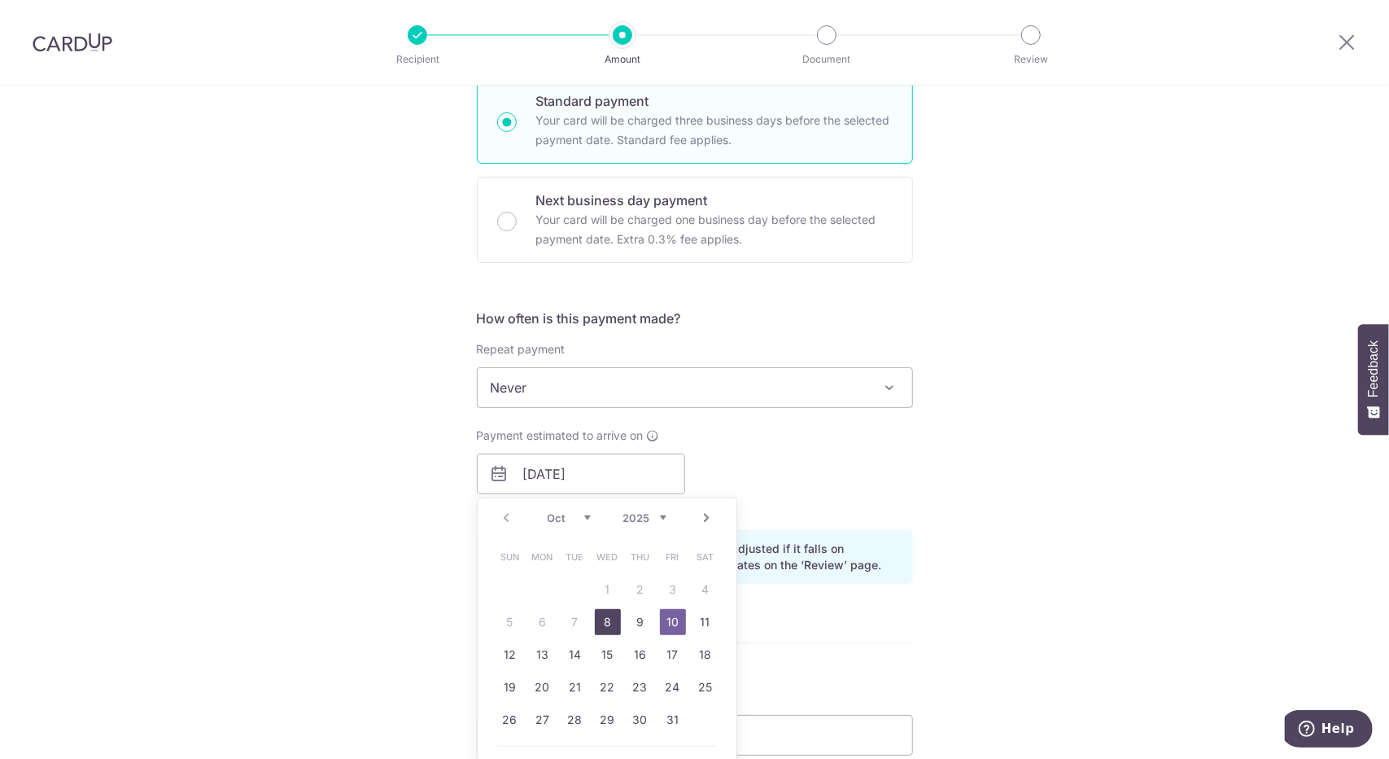
click at [614, 618] on link "8" at bounding box center [608, 622] width 26 height 26
type input "[DATE]"
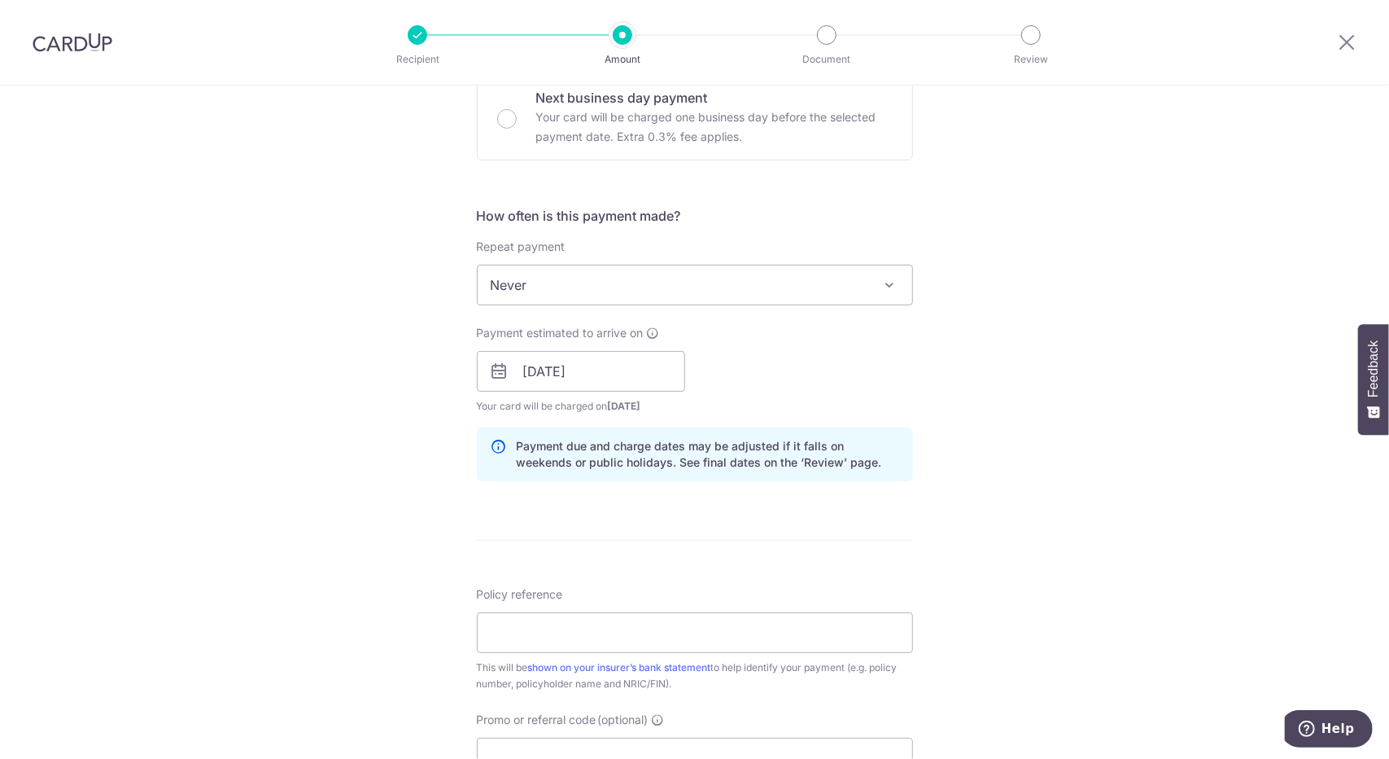
scroll to position [570, 0]
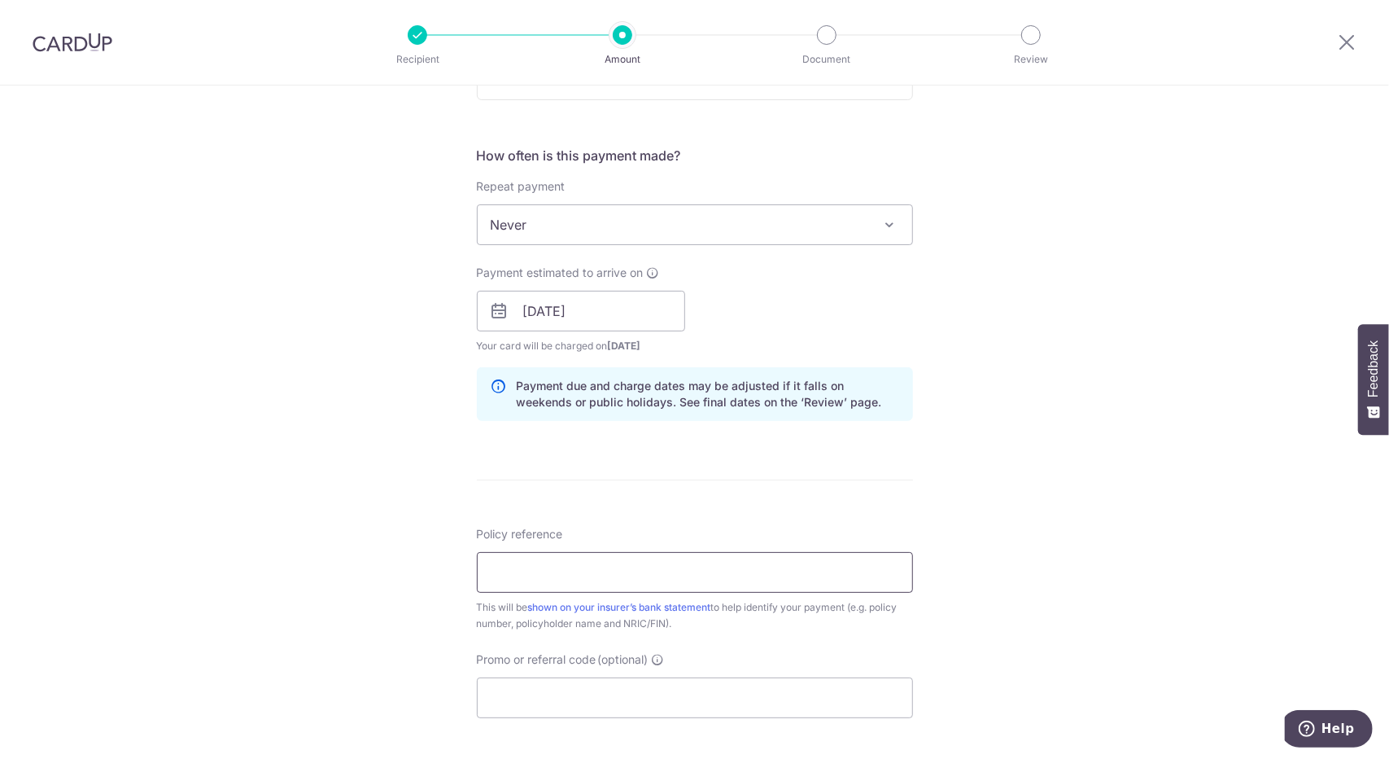
click at [610, 566] on input "Policy reference" at bounding box center [695, 572] width 436 height 41
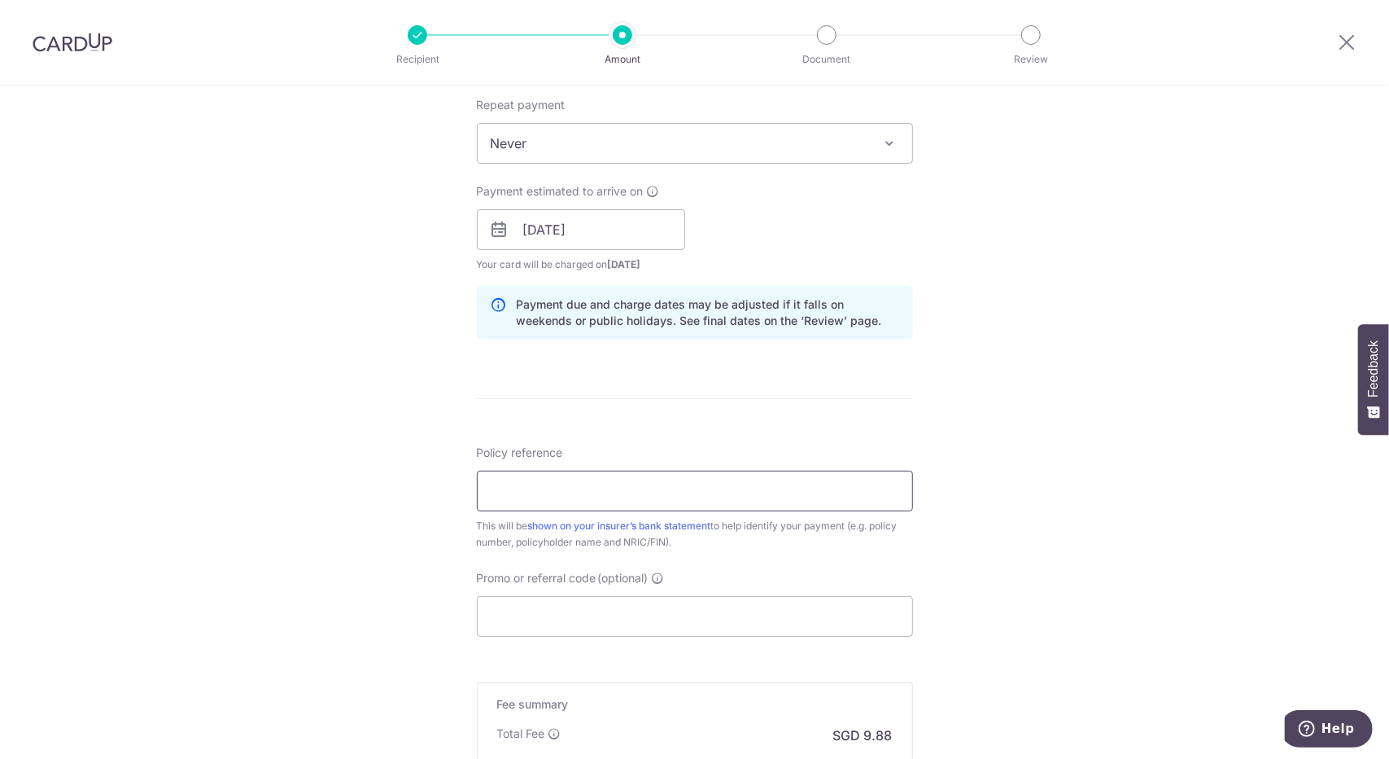
paste input "88170126"
click at [482, 492] on input "88170126" at bounding box center [695, 490] width 436 height 41
type input "0088170126"
click at [532, 630] on input "Promo or referral code (optional)" at bounding box center [695, 616] width 436 height 41
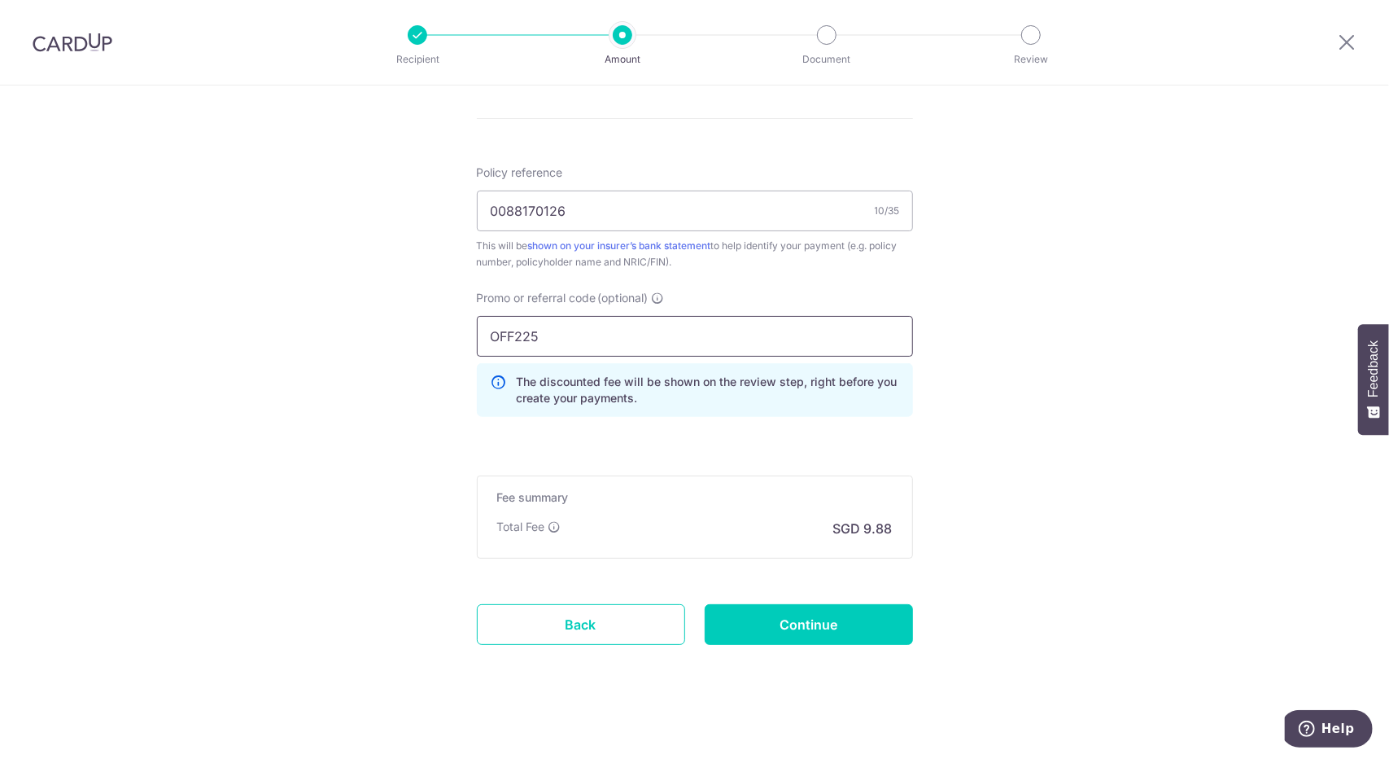
scroll to position [934, 0]
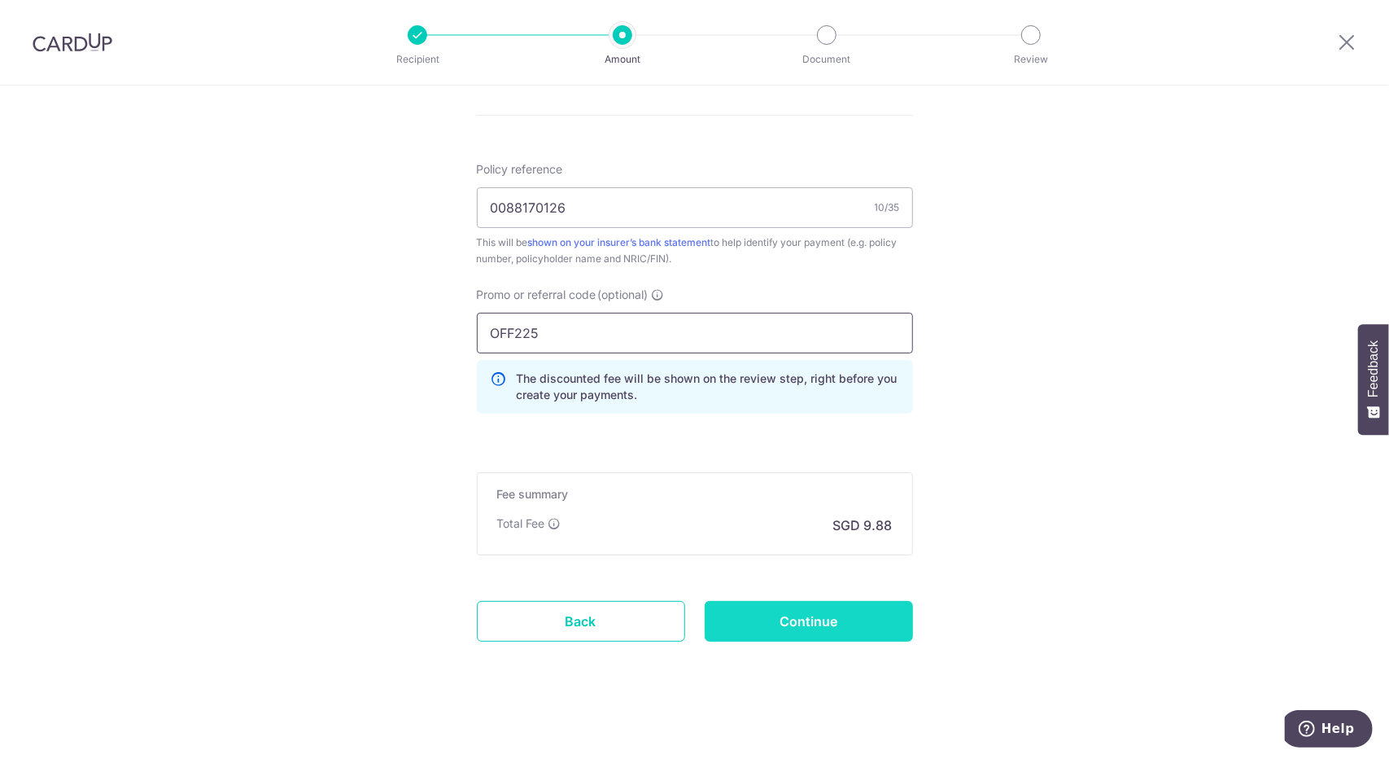
type input "OFF225"
click at [841, 609] on input "Continue" at bounding box center [809, 621] width 208 height 41
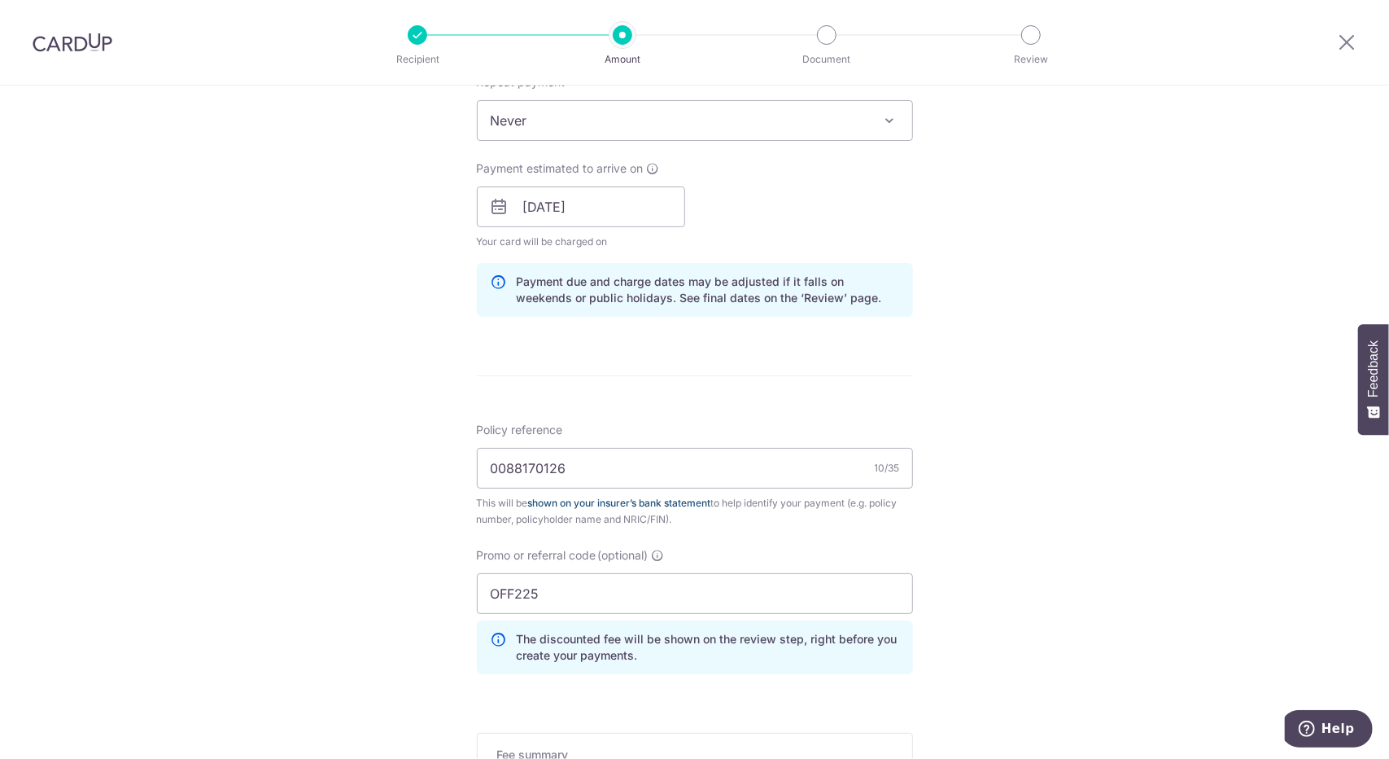
scroll to position [733, 0]
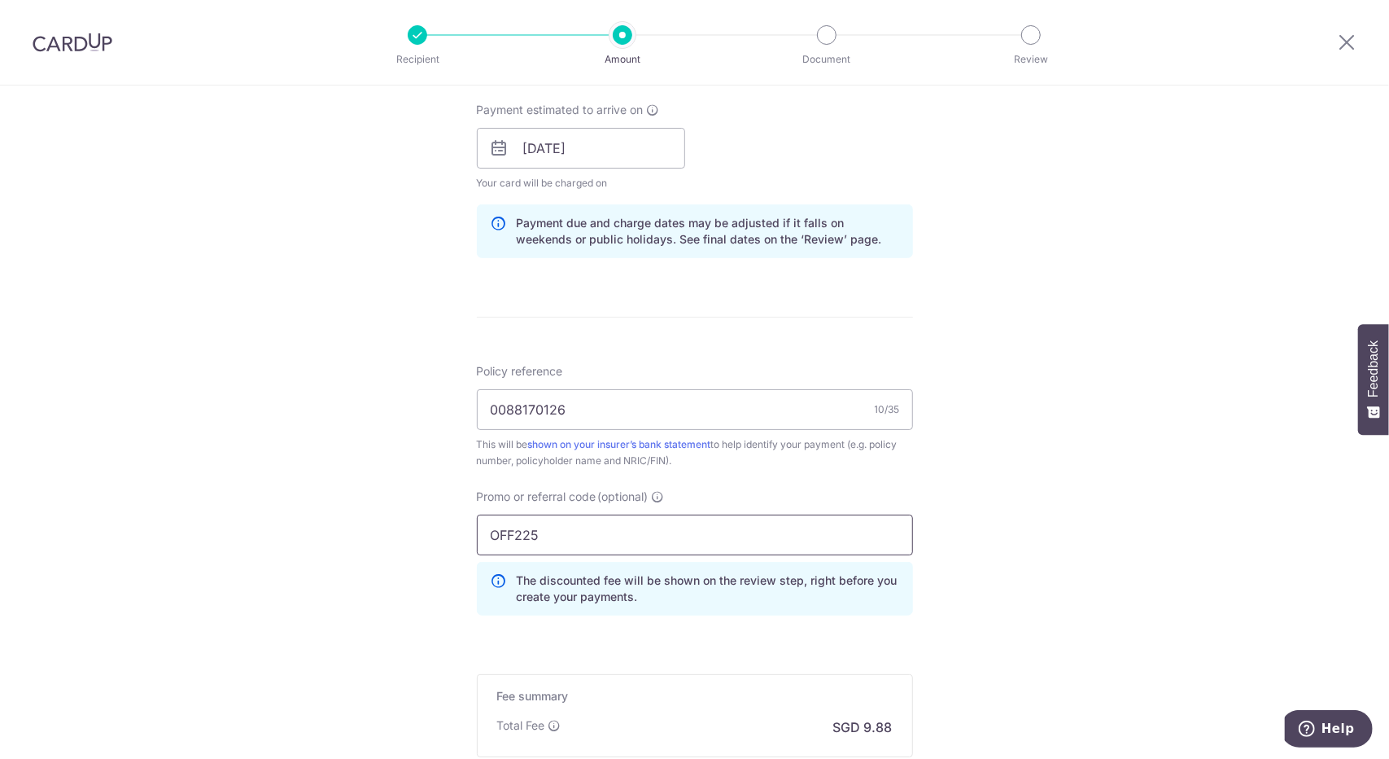
drag, startPoint x: 565, startPoint y: 523, endPoint x: 216, endPoint y: 550, distance: 350.3
click at [216, 550] on div "Tell us more about your payment Enter payment amount SGD 380.16 380.16 Select C…" at bounding box center [694, 159] width 1389 height 1612
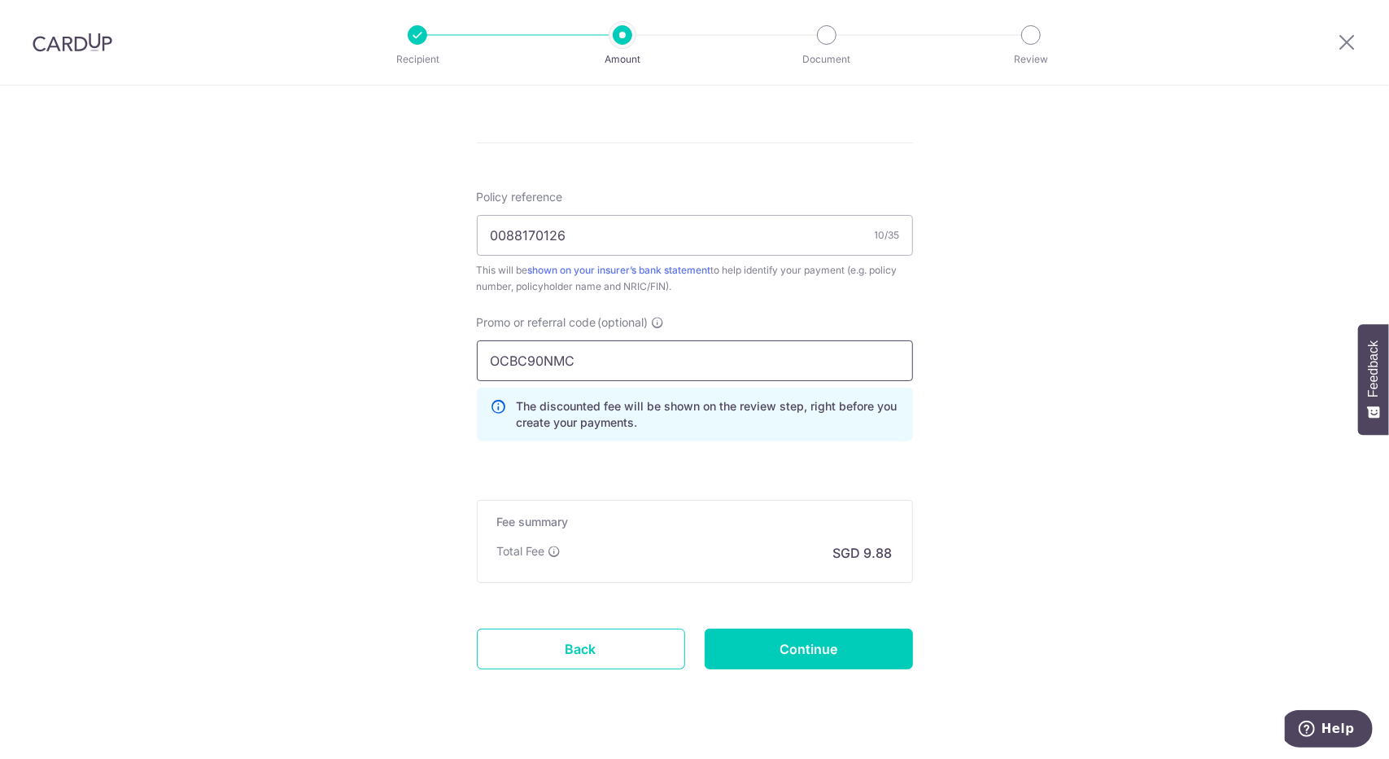
scroll to position [934, 0]
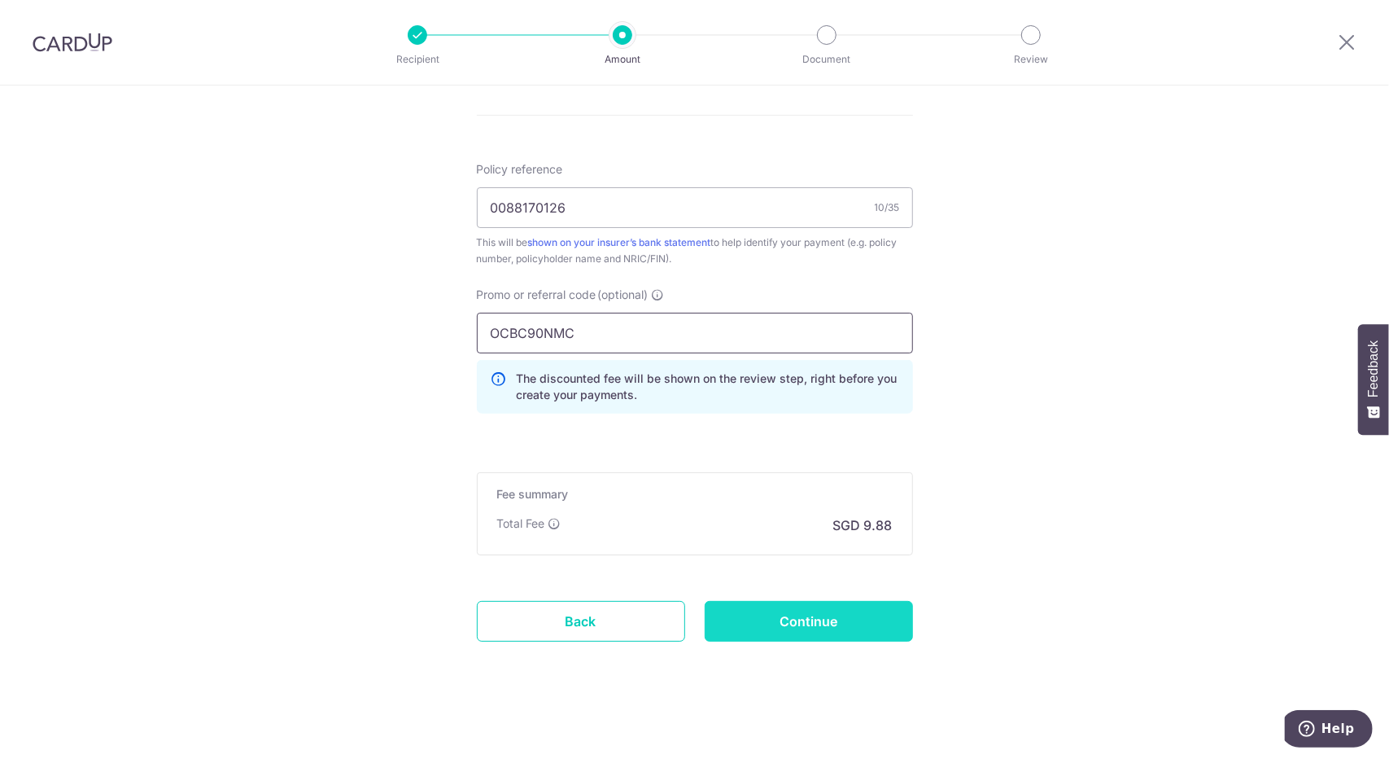
type input "OCBC90NMC"
click at [850, 603] on input "Continue" at bounding box center [809, 621] width 208 height 41
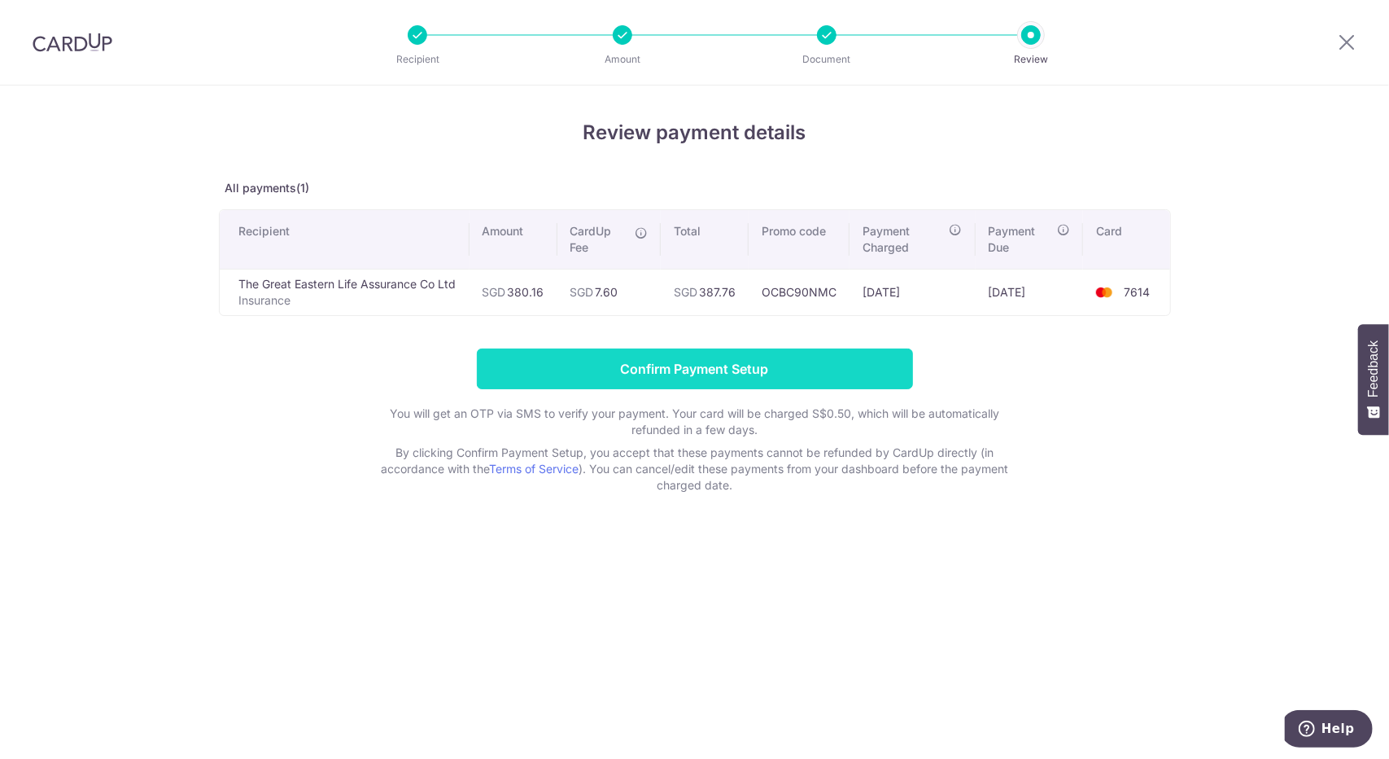
click at [772, 366] on input "Confirm Payment Setup" at bounding box center [695, 368] width 436 height 41
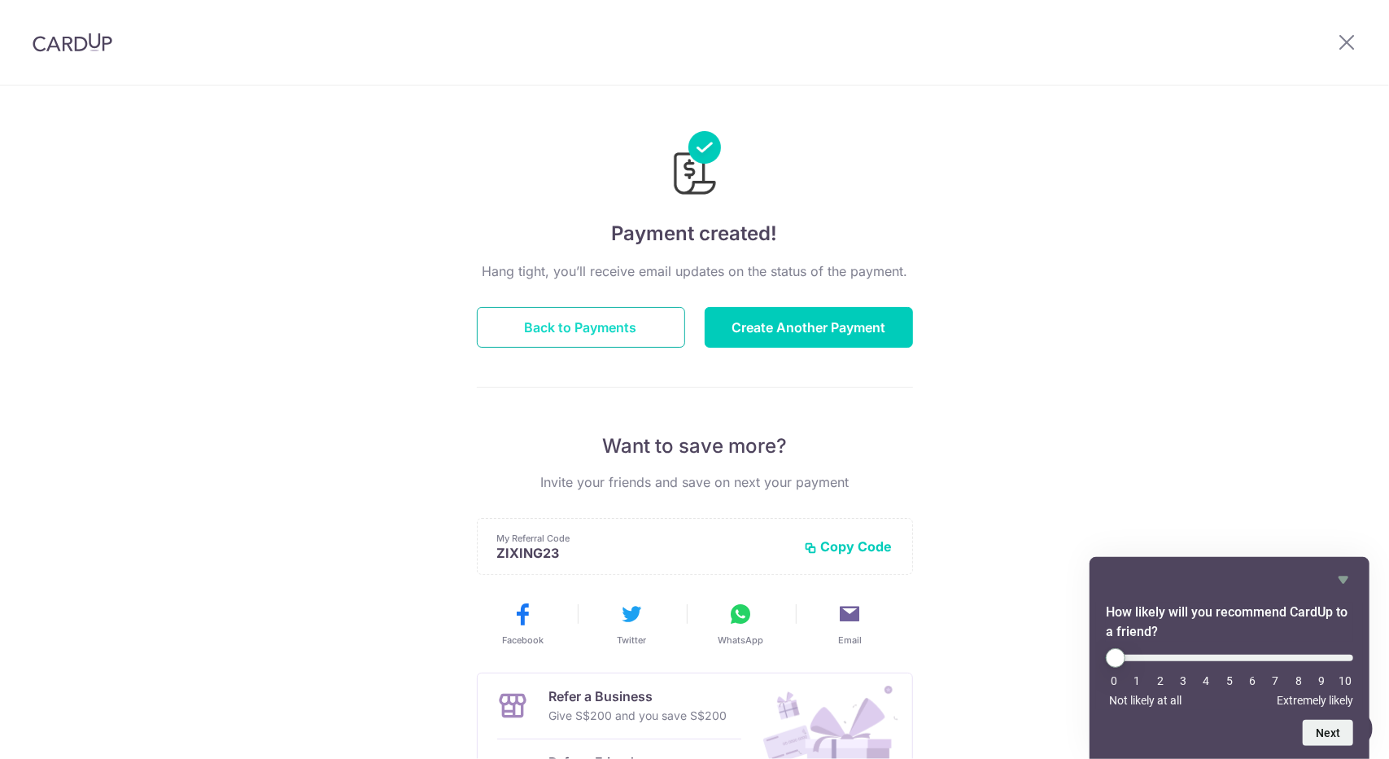
click at [586, 326] on button "Back to Payments" at bounding box center [581, 327] width 208 height 41
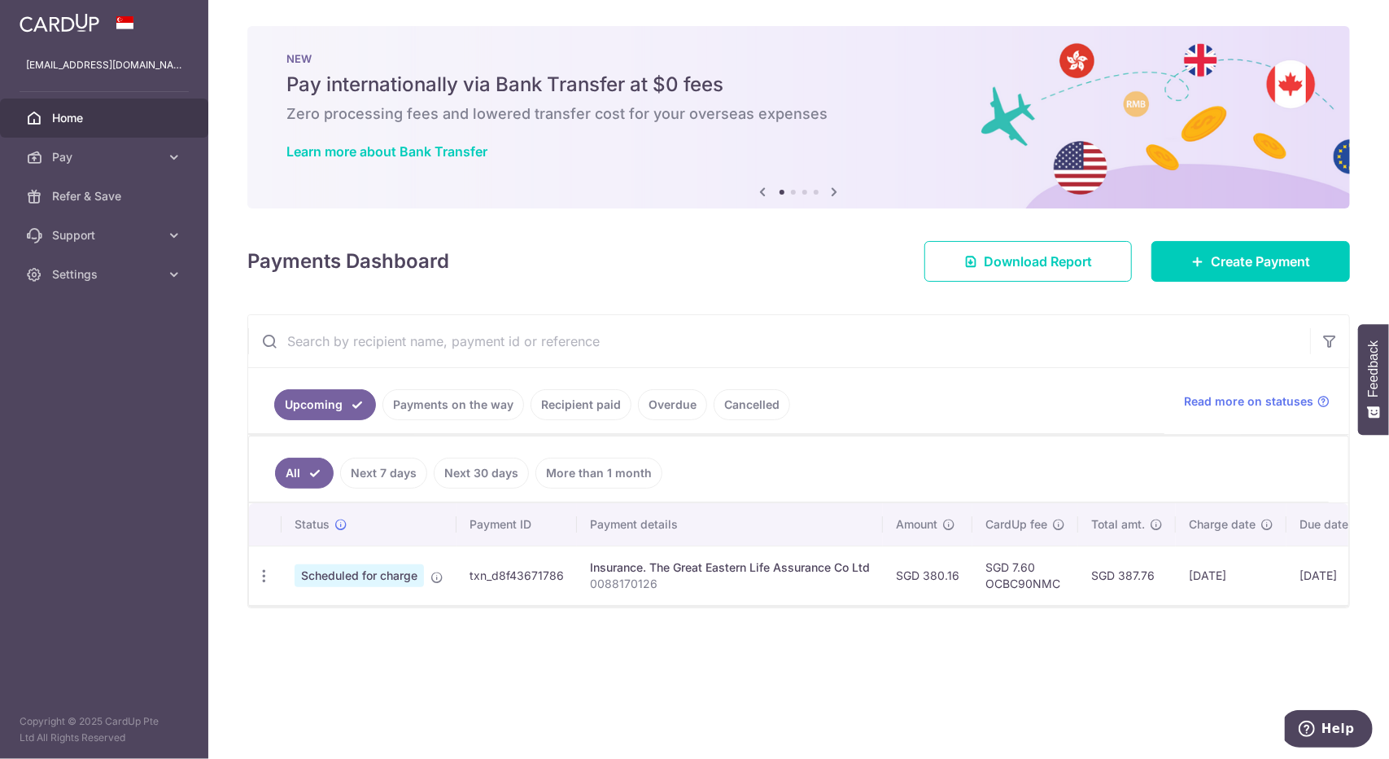
click at [582, 396] on link "Recipient paid" at bounding box center [581, 404] width 101 height 31
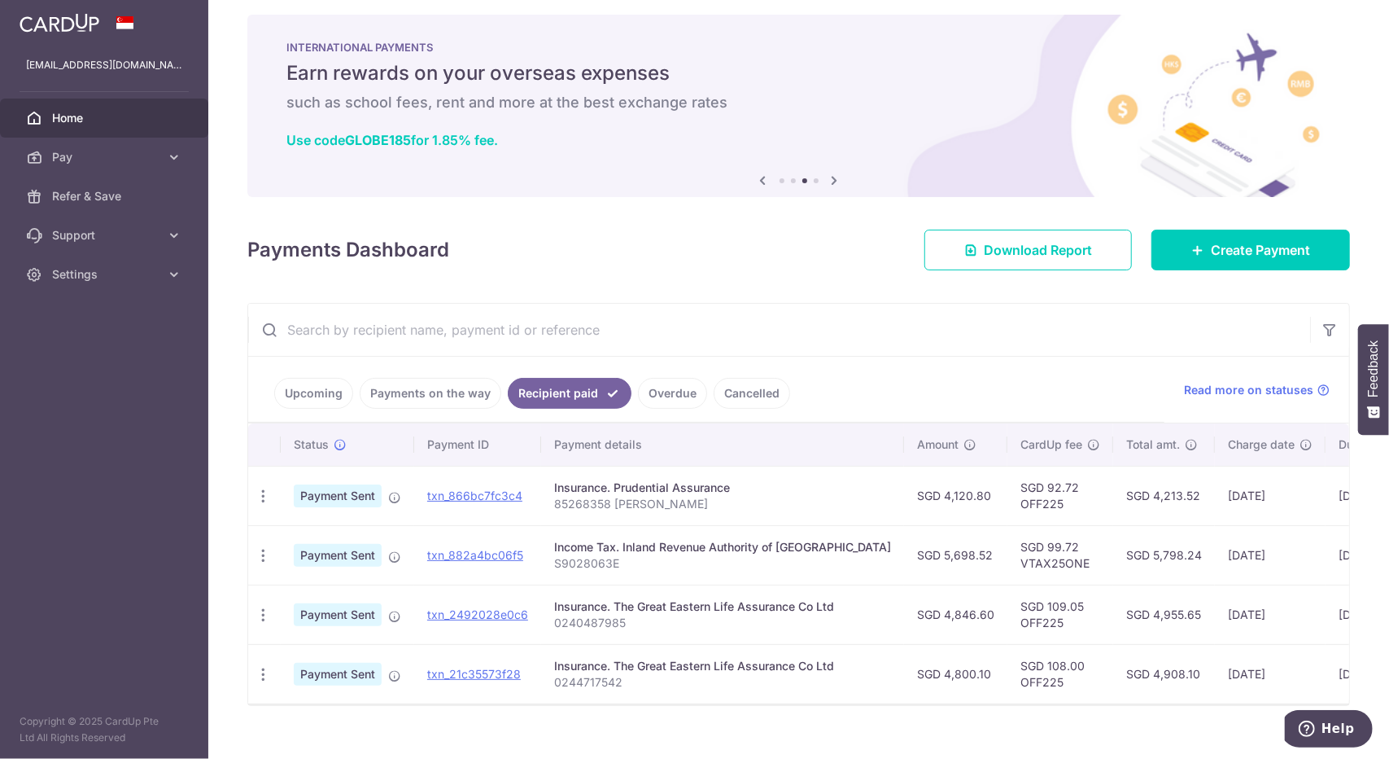
scroll to position [39, 0]
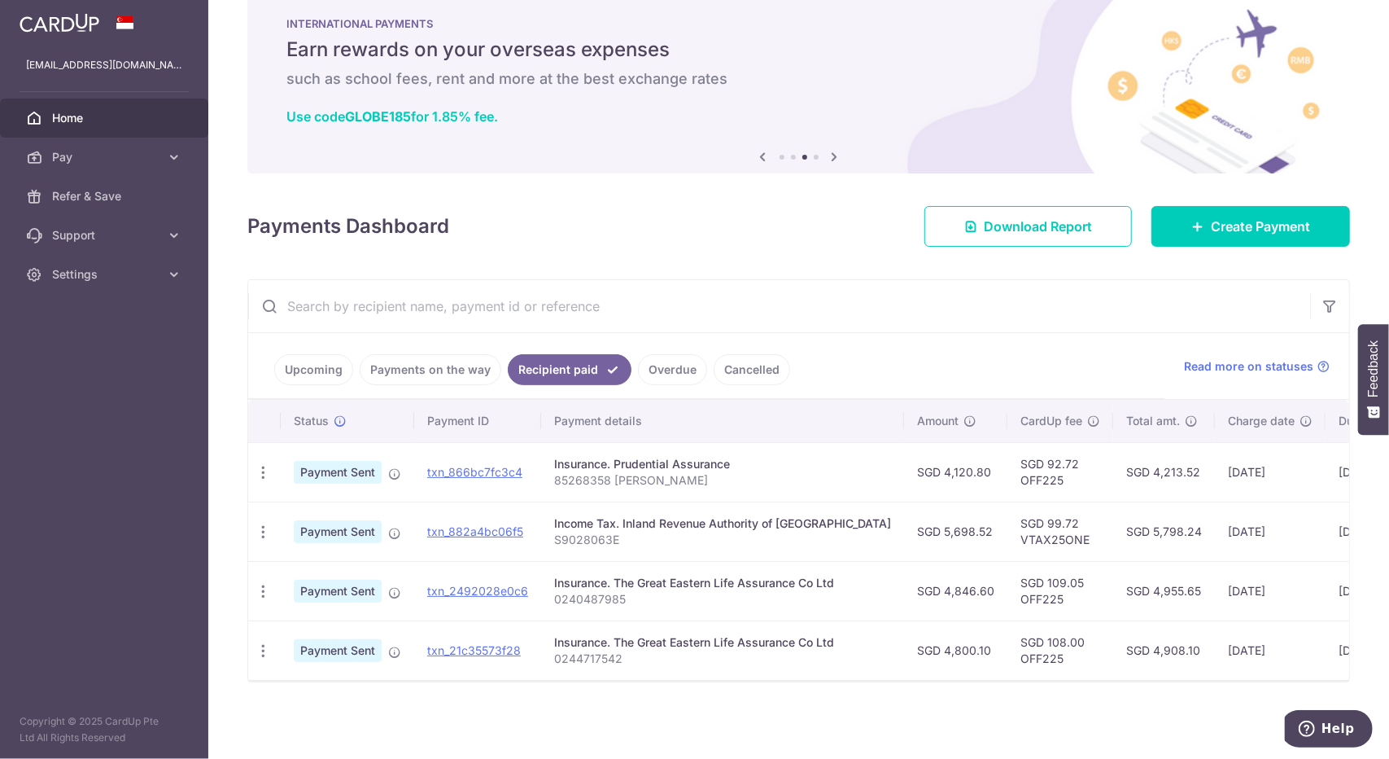
click at [412, 362] on link "Payments on the way" at bounding box center [431, 369] width 142 height 31
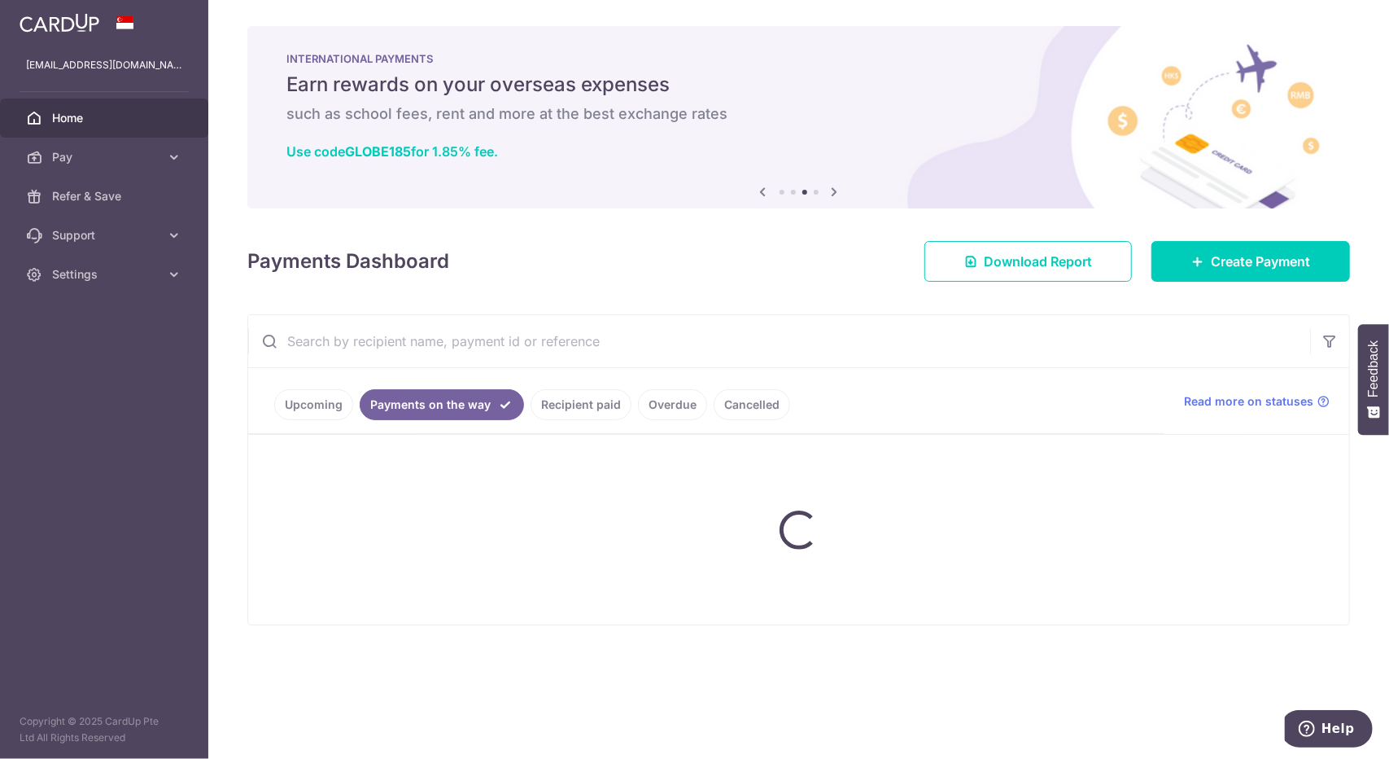
scroll to position [0, 0]
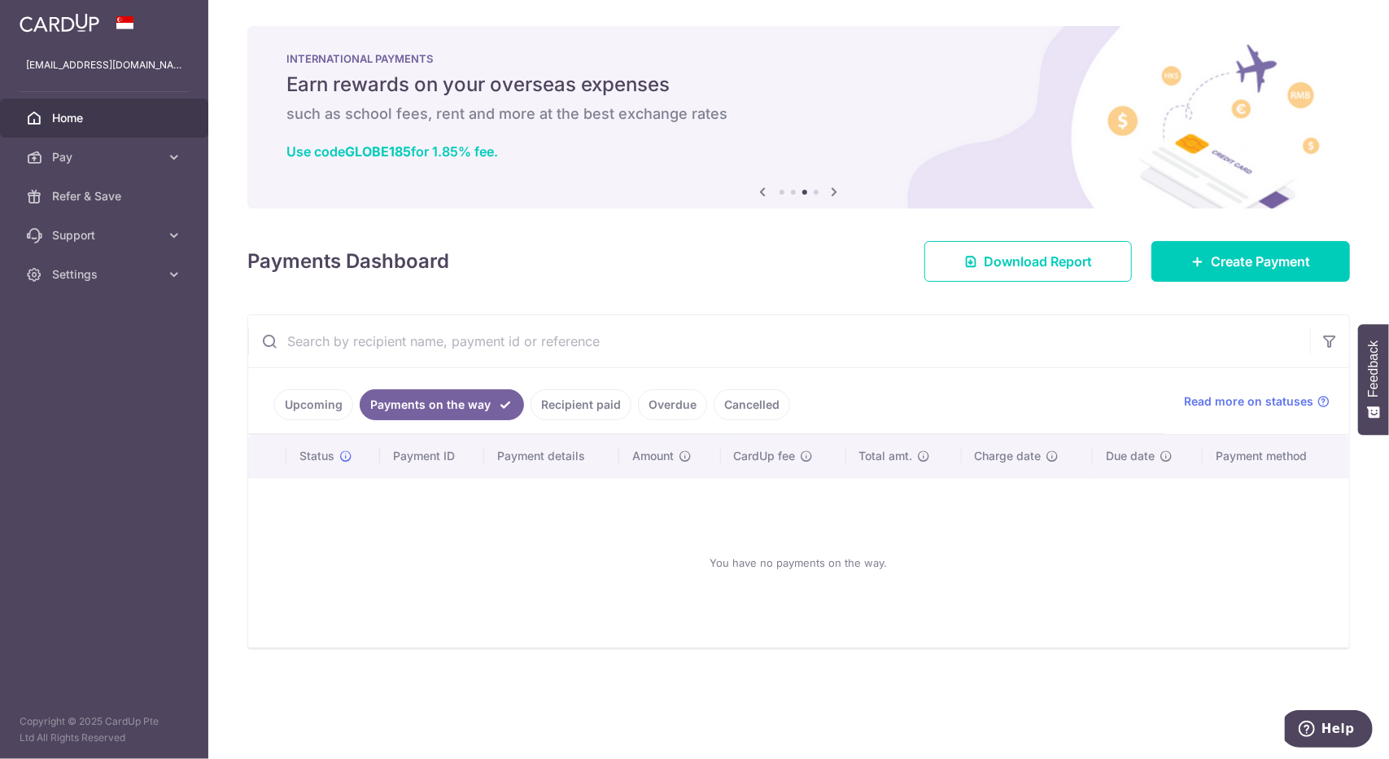
click at [576, 395] on link "Recipient paid" at bounding box center [581, 404] width 101 height 31
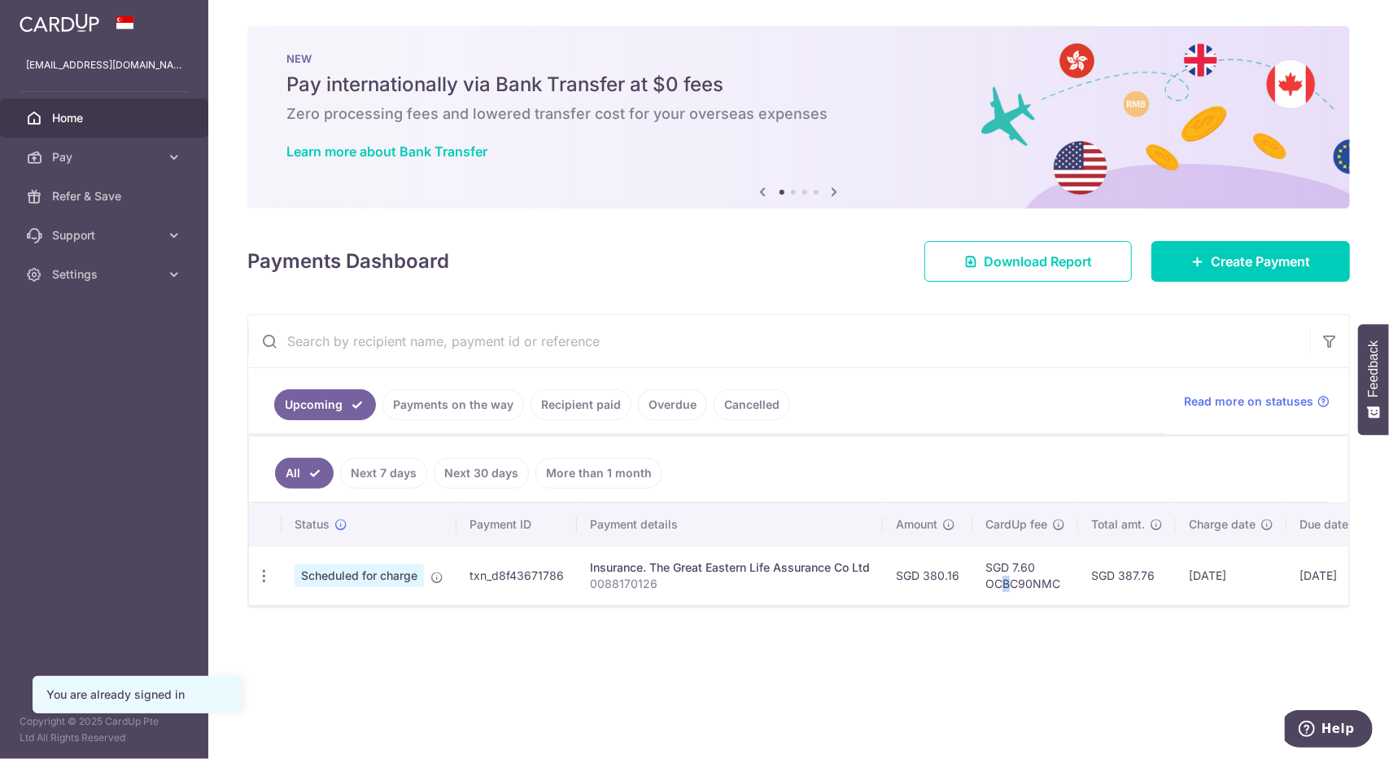
click at [1005, 586] on td "SGD 7.60 OCBC90NMC" at bounding box center [1026, 574] width 106 height 59
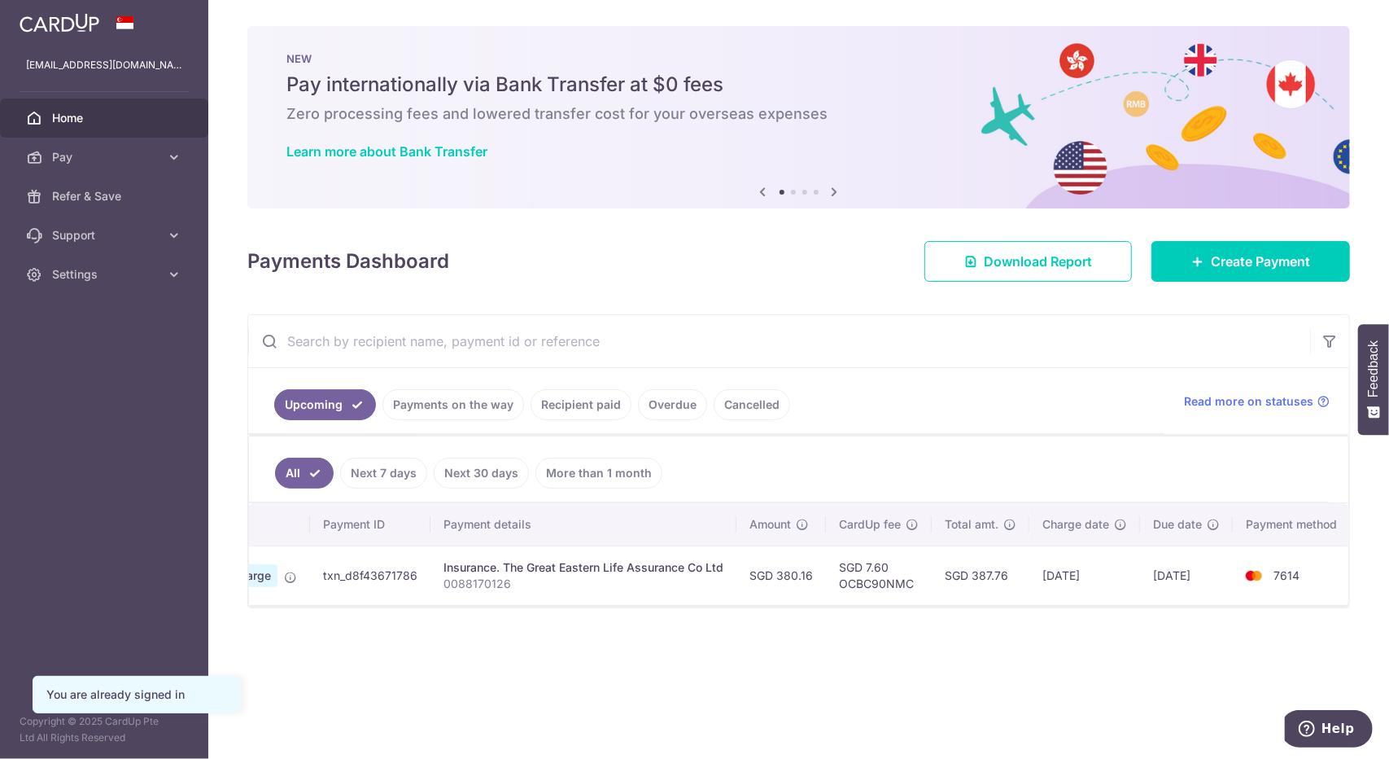
click at [1245, 528] on th "Payment method" at bounding box center [1295, 524] width 124 height 42
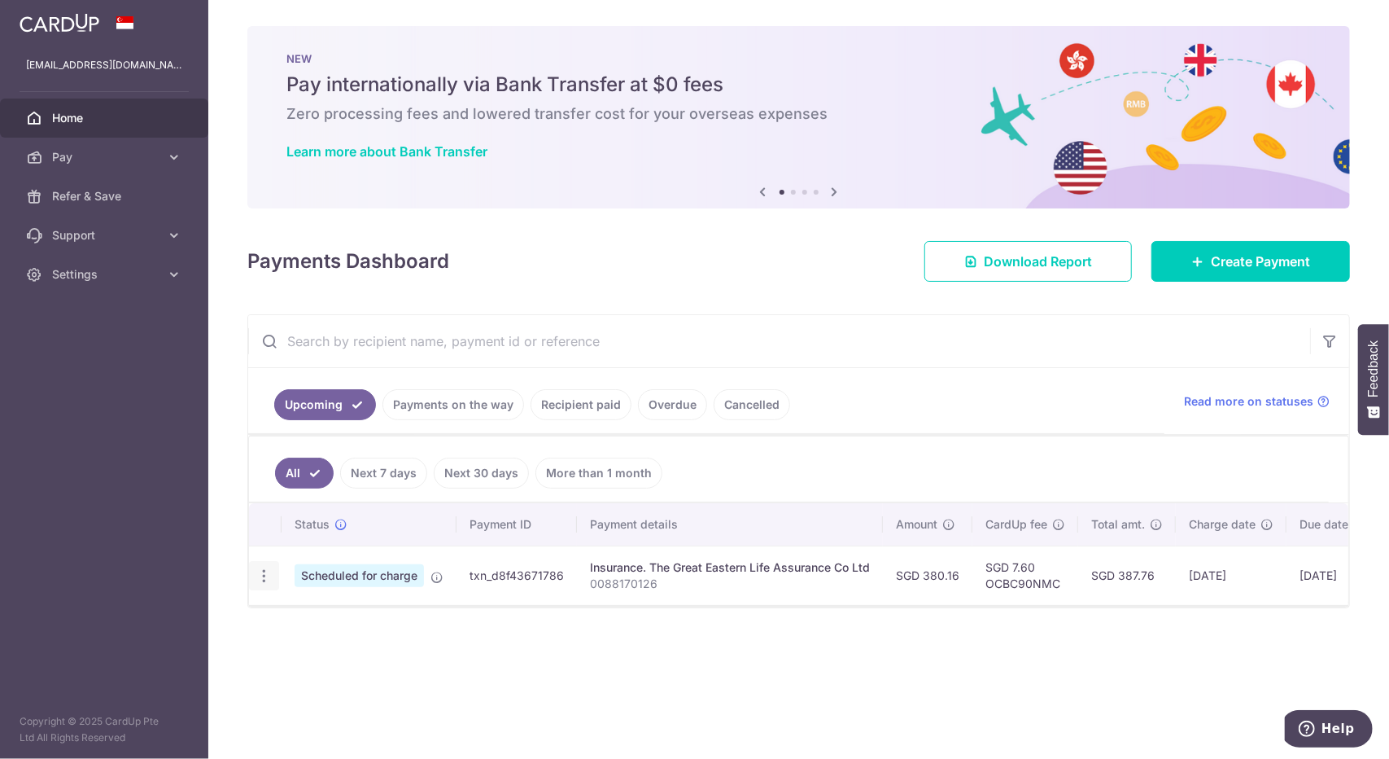
click at [258, 571] on icon "button" at bounding box center [264, 575] width 17 height 17
click at [492, 572] on td "txn_d8f43671786" at bounding box center [517, 574] width 120 height 59
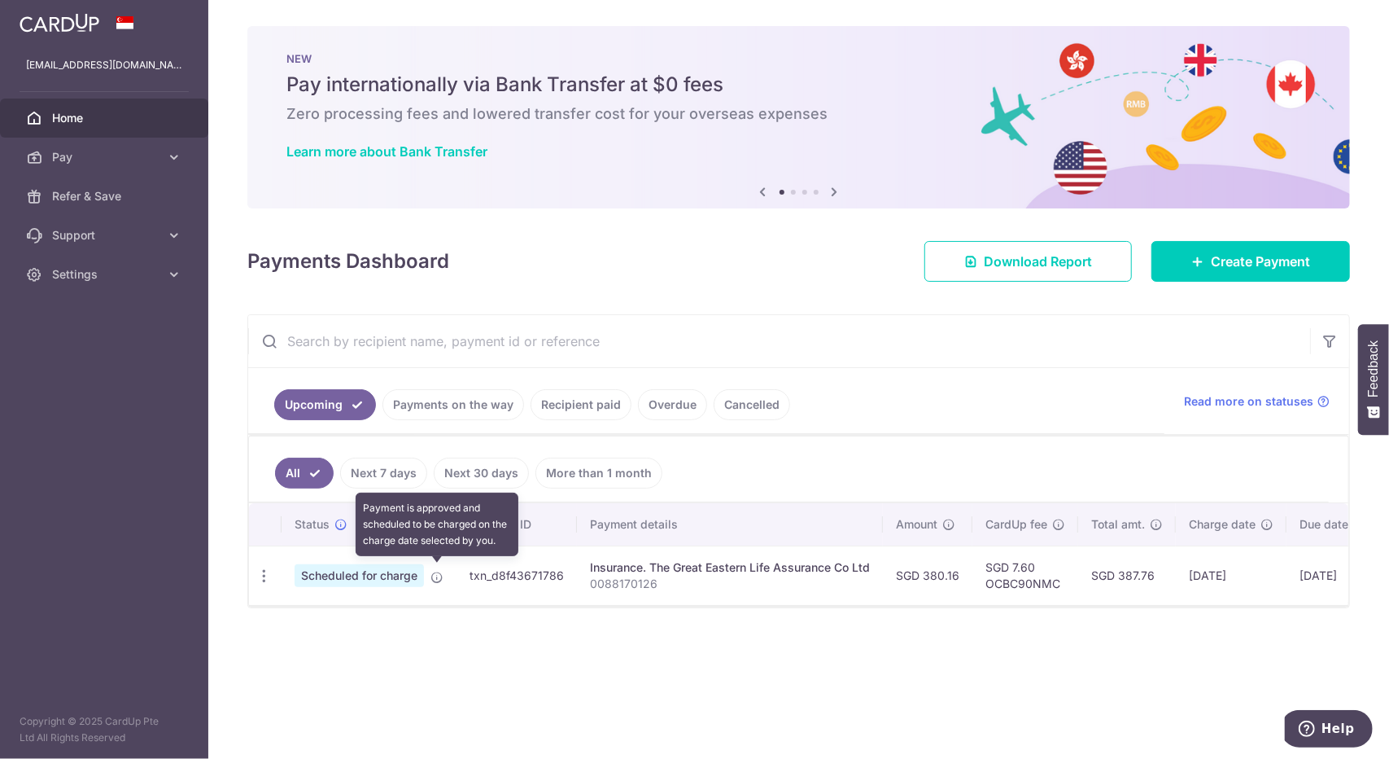
click at [443, 571] on icon at bounding box center [437, 577] width 13 height 13
